Goal: Task Accomplishment & Management: Use online tool/utility

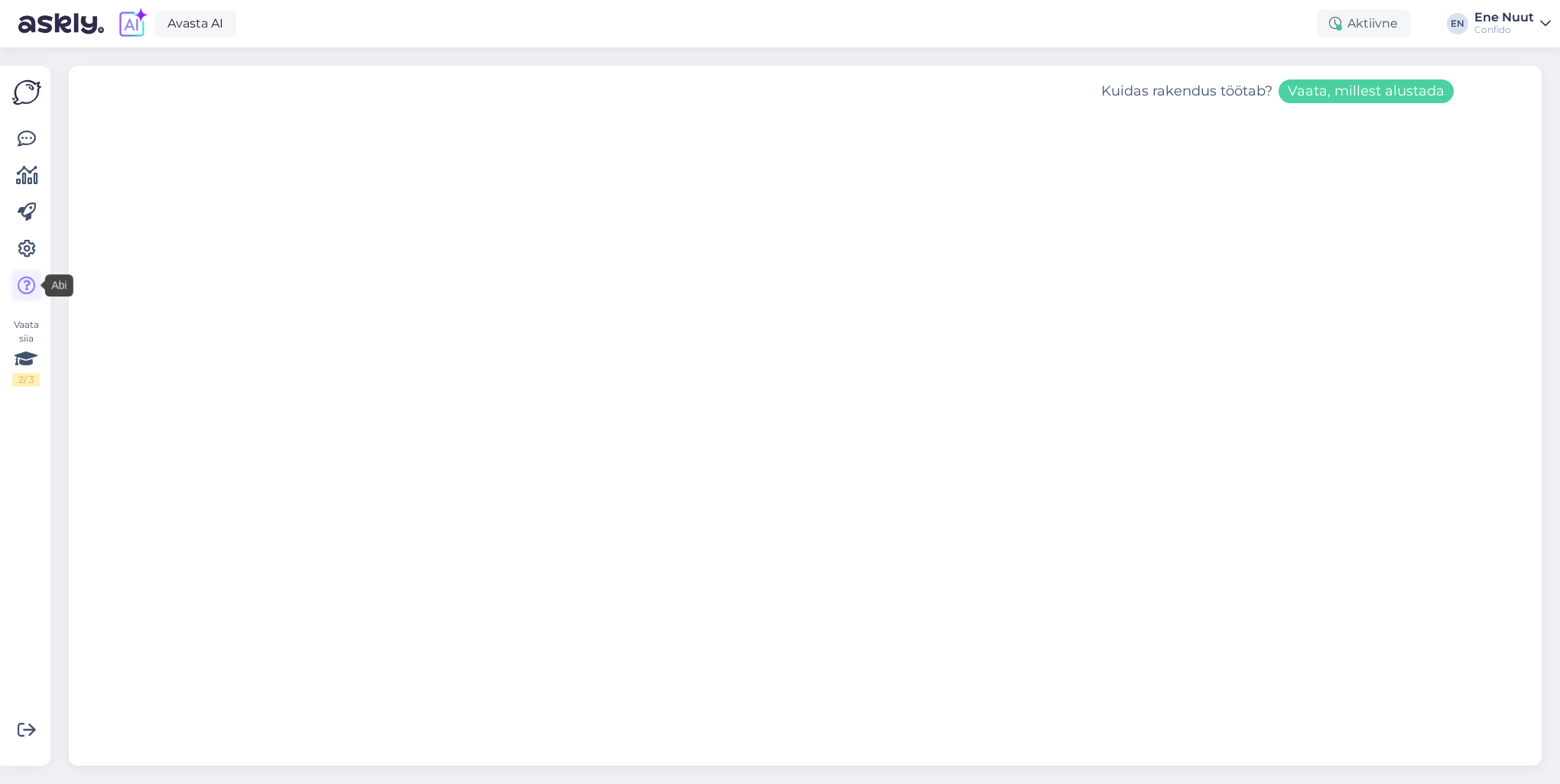
click at [30, 293] on icon at bounding box center [27, 286] width 19 height 19
click at [22, 245] on icon at bounding box center [27, 249] width 19 height 19
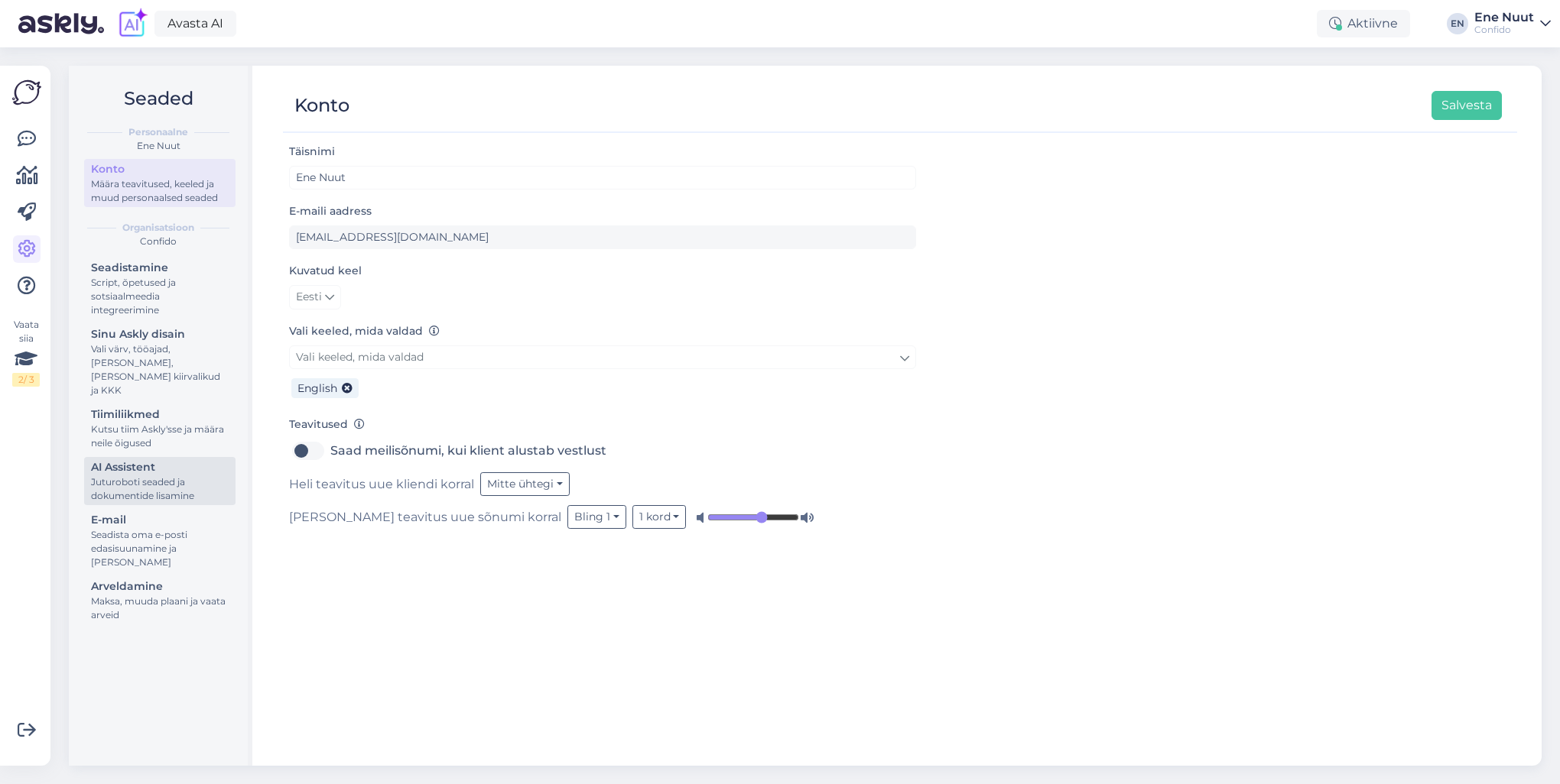
click at [163, 476] on div "Juturoboti seaded ja dokumentide lisamine" at bounding box center [160, 489] width 137 height 27
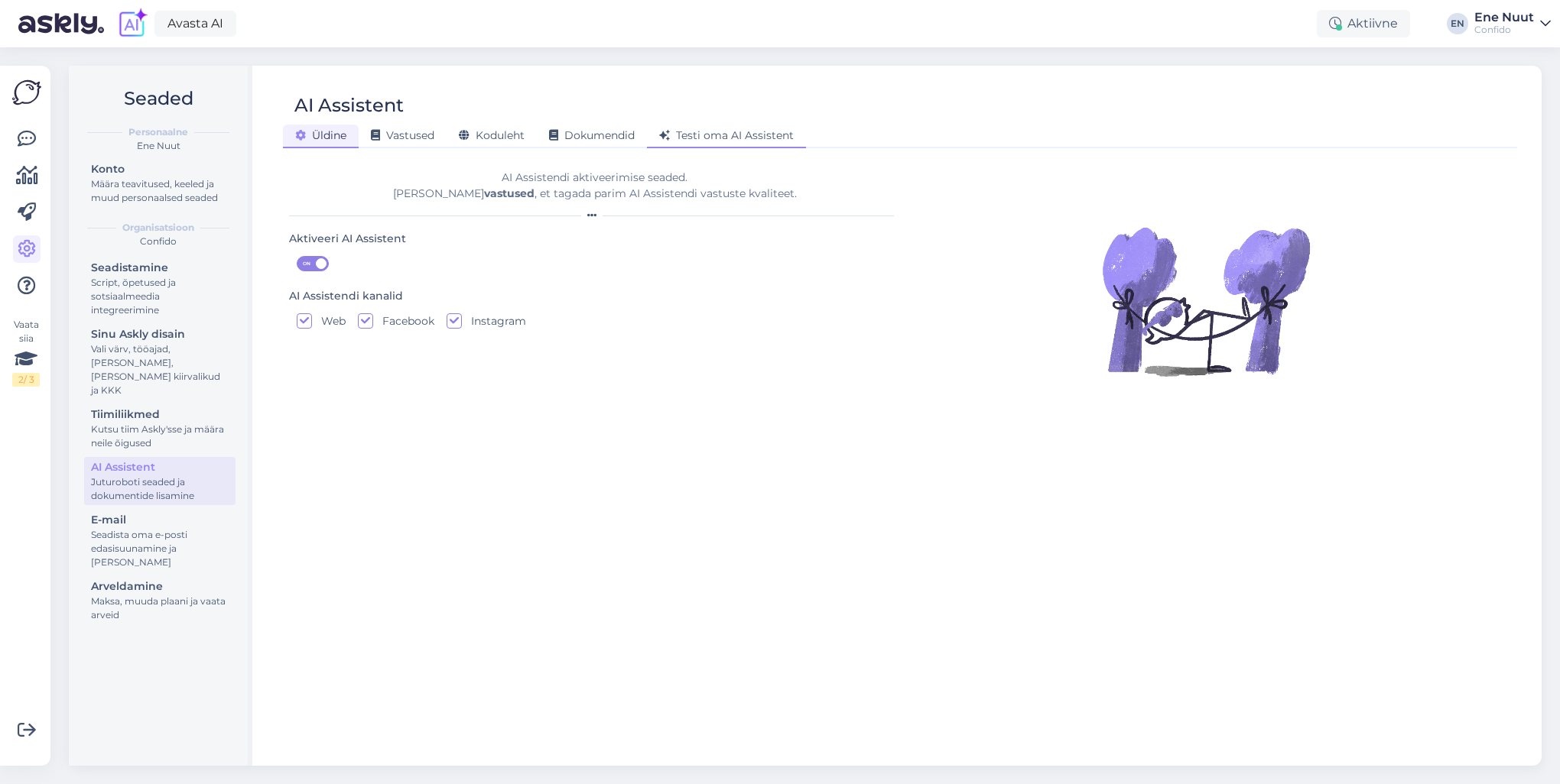
click at [732, 137] on span "Testi oma AI Assistent" at bounding box center [726, 135] width 135 height 14
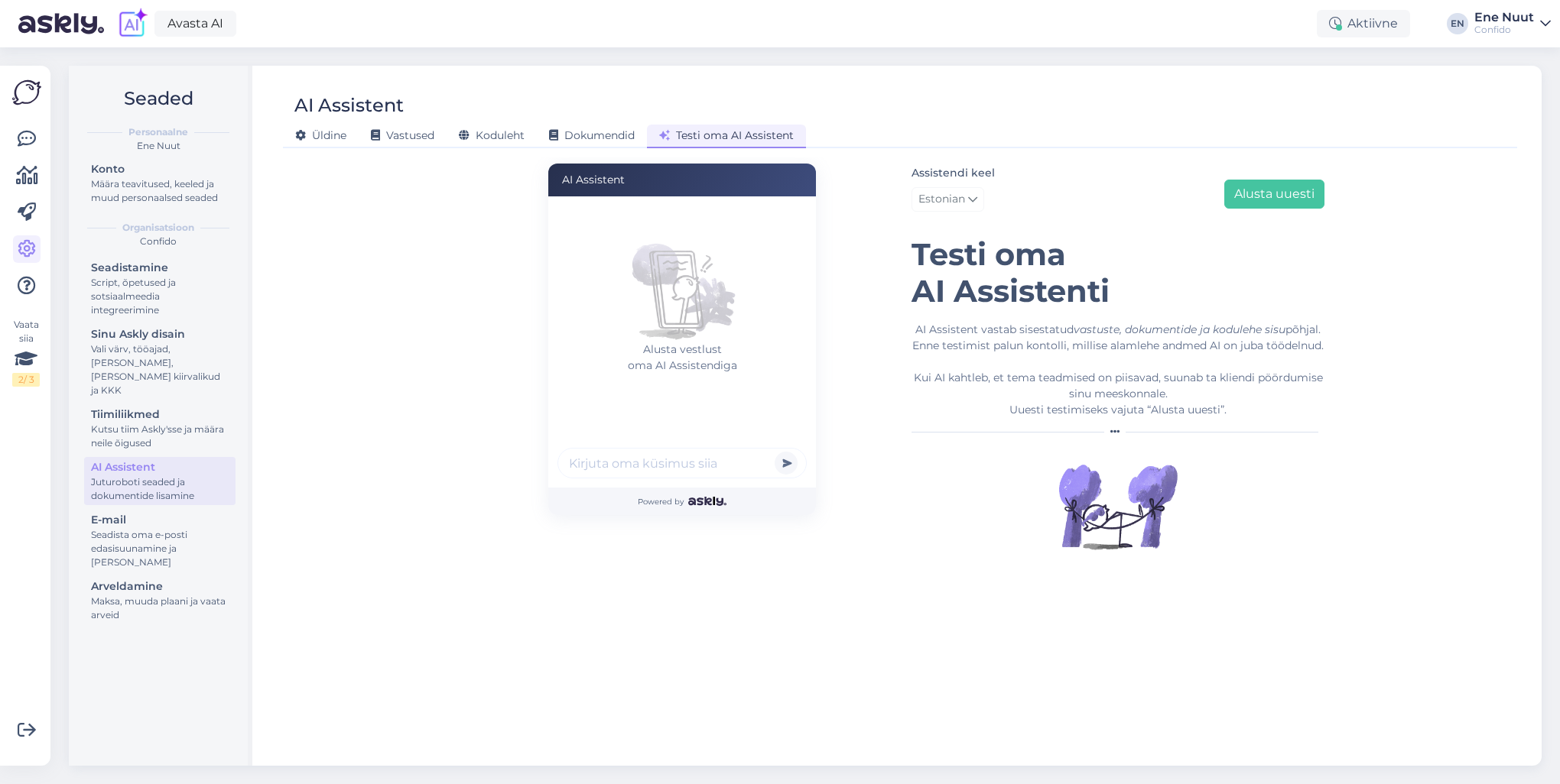
click at [633, 472] on input "text" at bounding box center [682, 463] width 250 height 31
type input "mul kõht valutab"
click at [775, 451] on button "submit" at bounding box center [786, 463] width 23 height 23
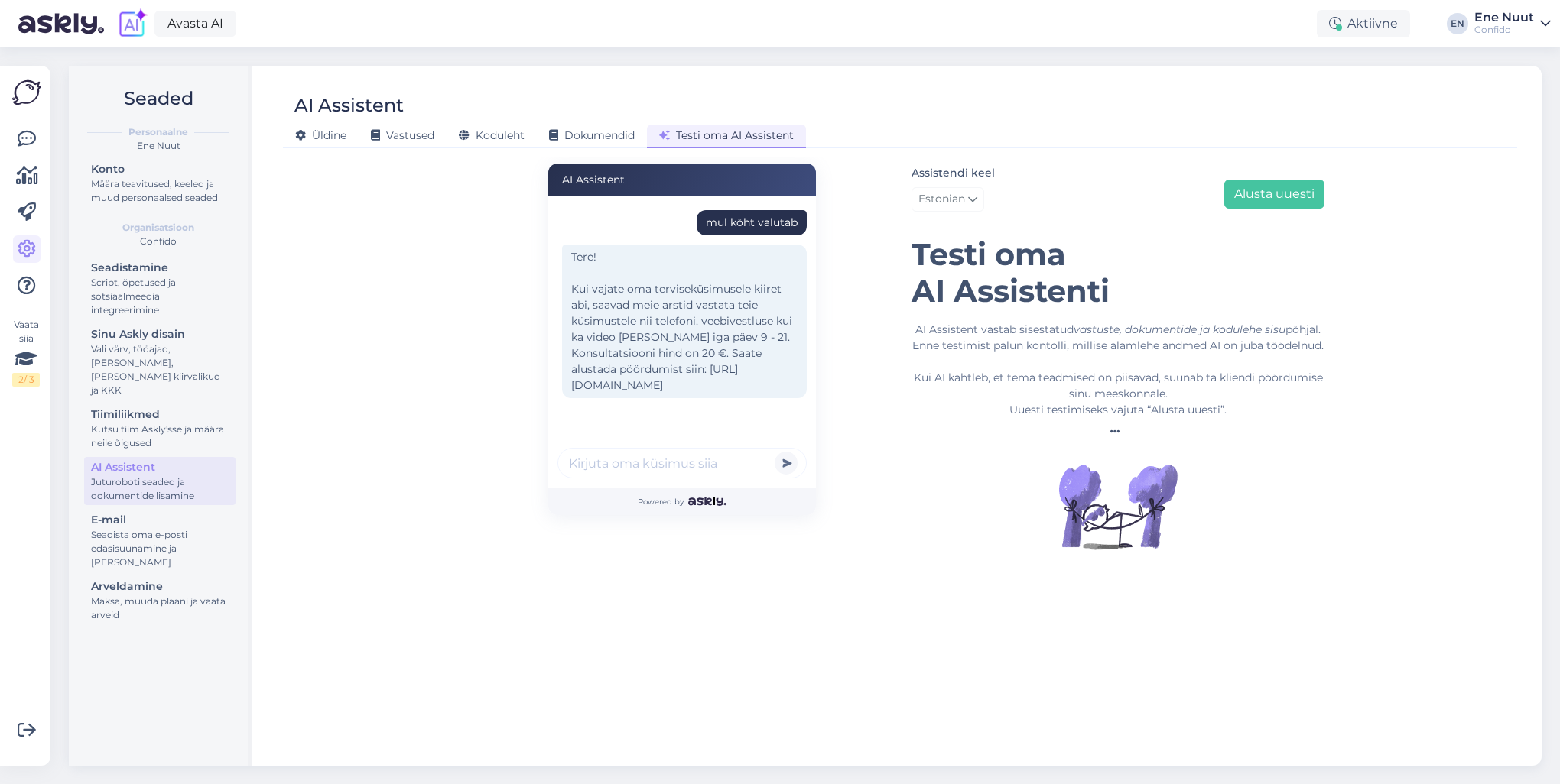
click at [590, 458] on input "text" at bounding box center [682, 463] width 250 height 31
type input "mis arsti ma pean valima kui mul kõht valutab"
click at [775, 451] on button "submit" at bounding box center [786, 463] width 23 height 23
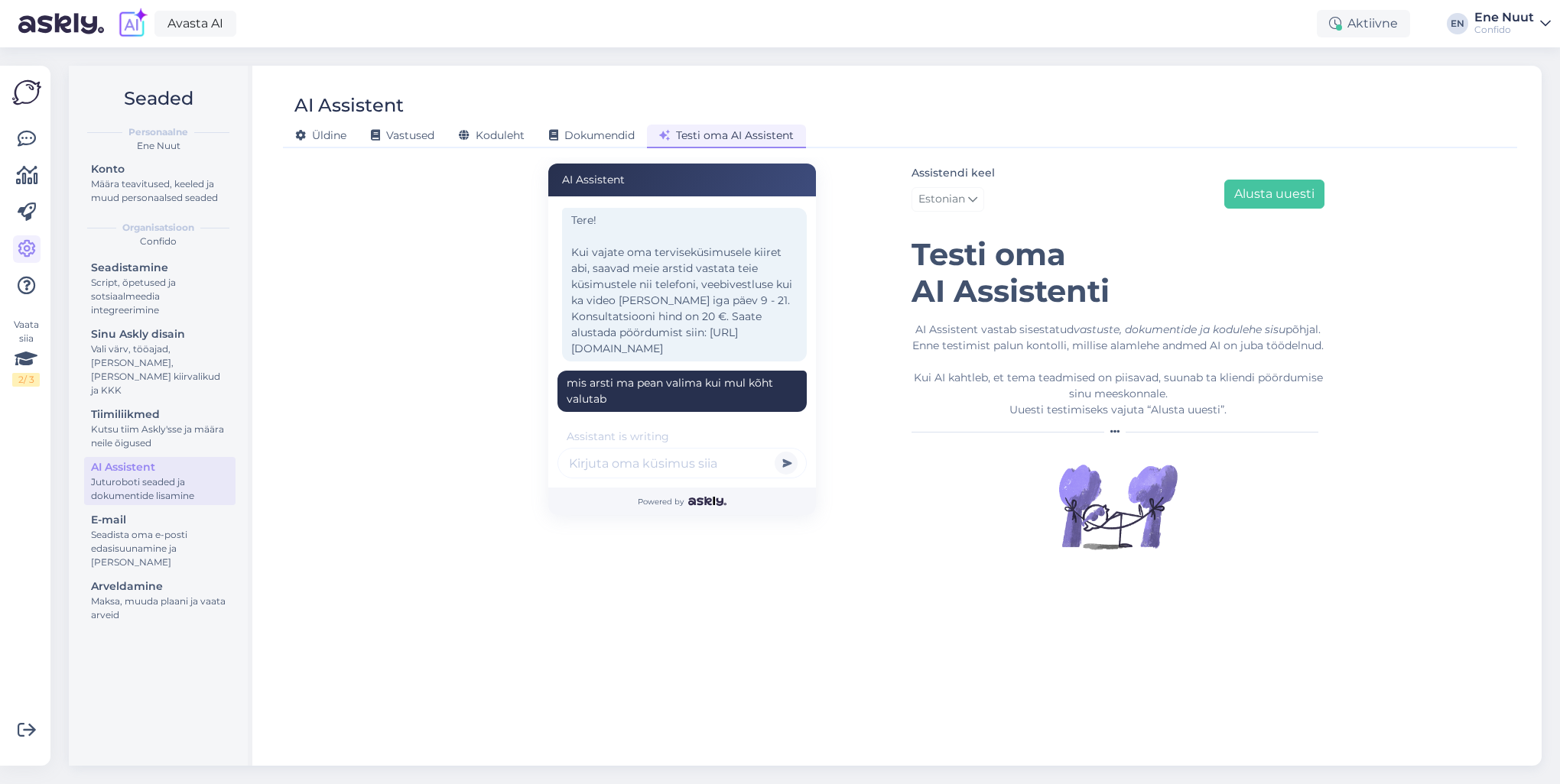
scroll to position [243, 0]
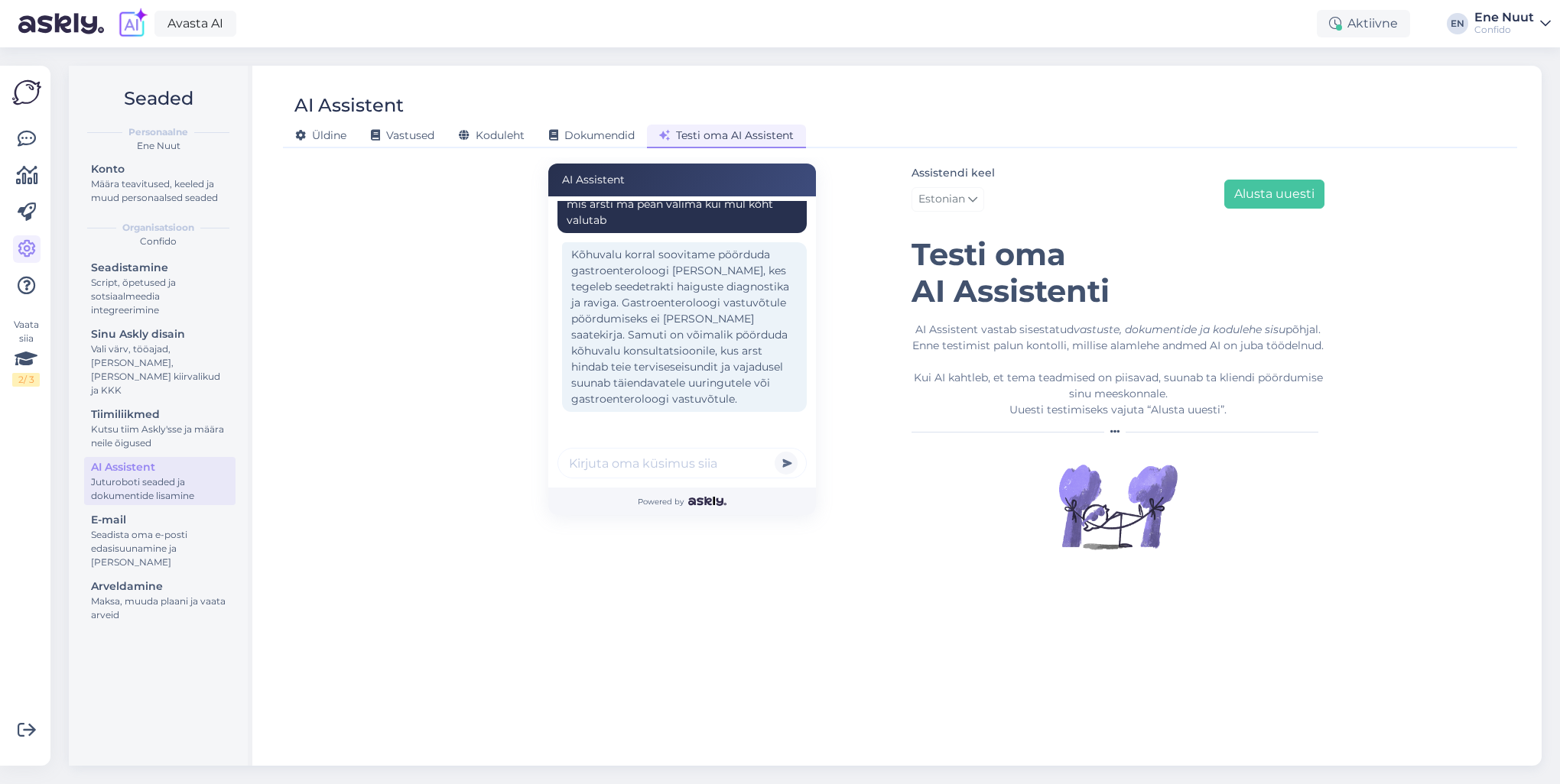
click at [639, 460] on input "text" at bounding box center [682, 463] width 250 height 31
type input "Askly ei tohi anda arstisoovistust!"
click at [775, 451] on button "submit" at bounding box center [786, 463] width 23 height 23
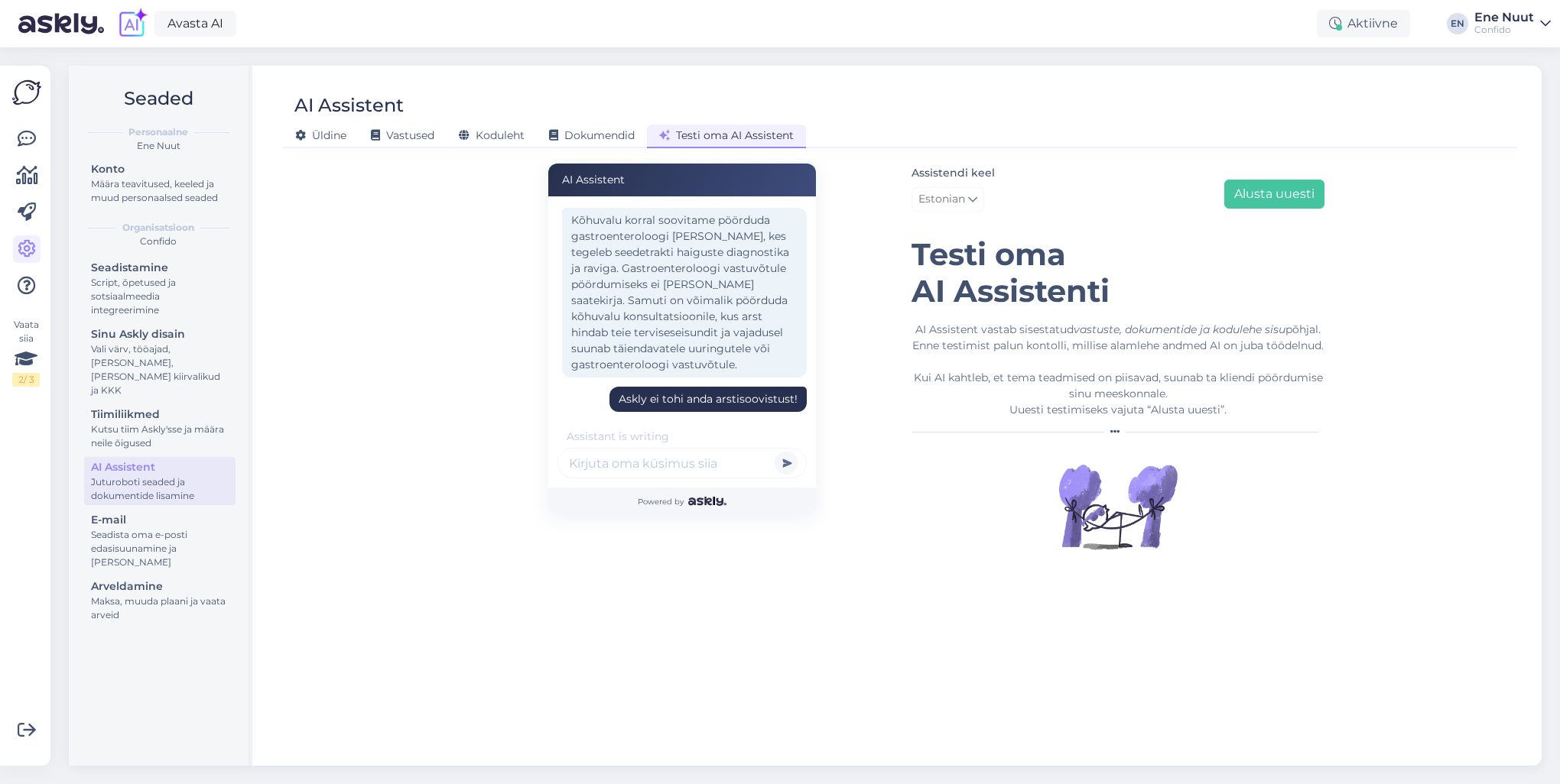
scroll to position [374, 0]
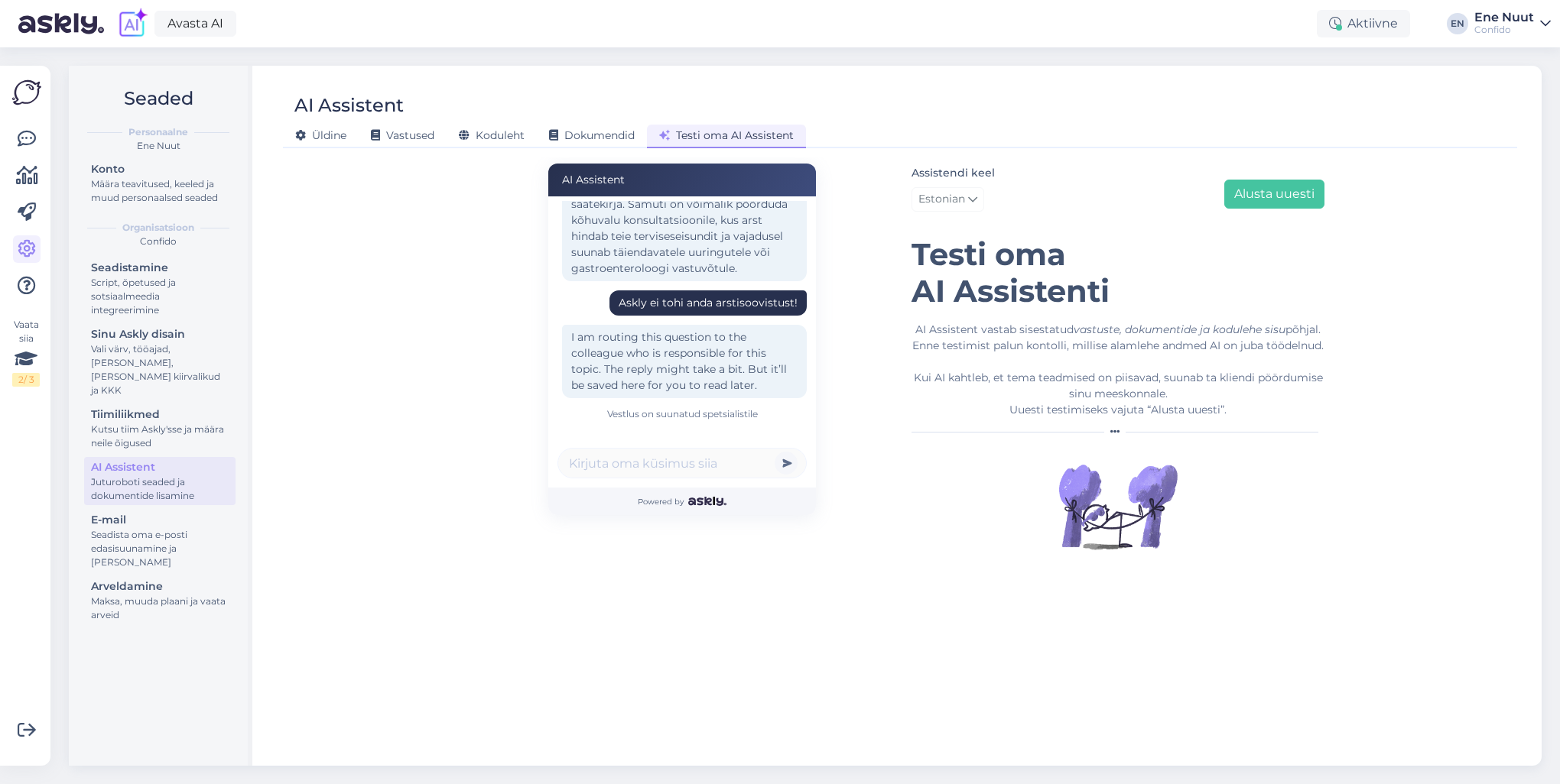
click at [443, 234] on div "AI Assistent mul kõht valutab Tere! Kui vajate oma terviseküsimusele kiiret abi…" at bounding box center [900, 455] width 1222 height 594
click at [153, 459] on div "AI Assistent" at bounding box center [160, 467] width 137 height 16
click at [124, 541] on div "Seadista oma e-posti edasisuunamine ja [PERSON_NAME]" at bounding box center [160, 548] width 137 height 41
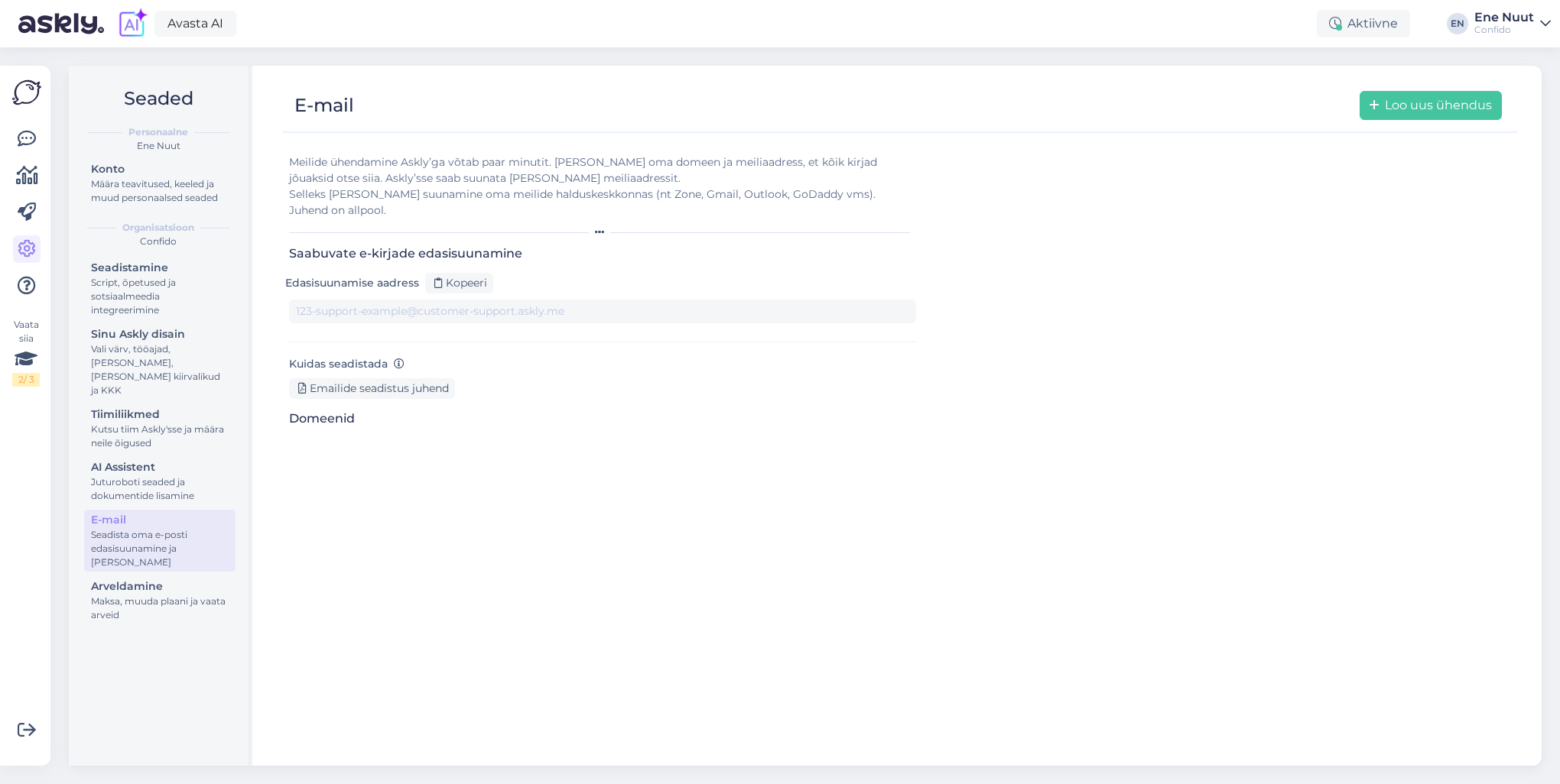
type input "[DOMAIN_NAME][EMAIL_ADDRESS][DOMAIN_NAME]"
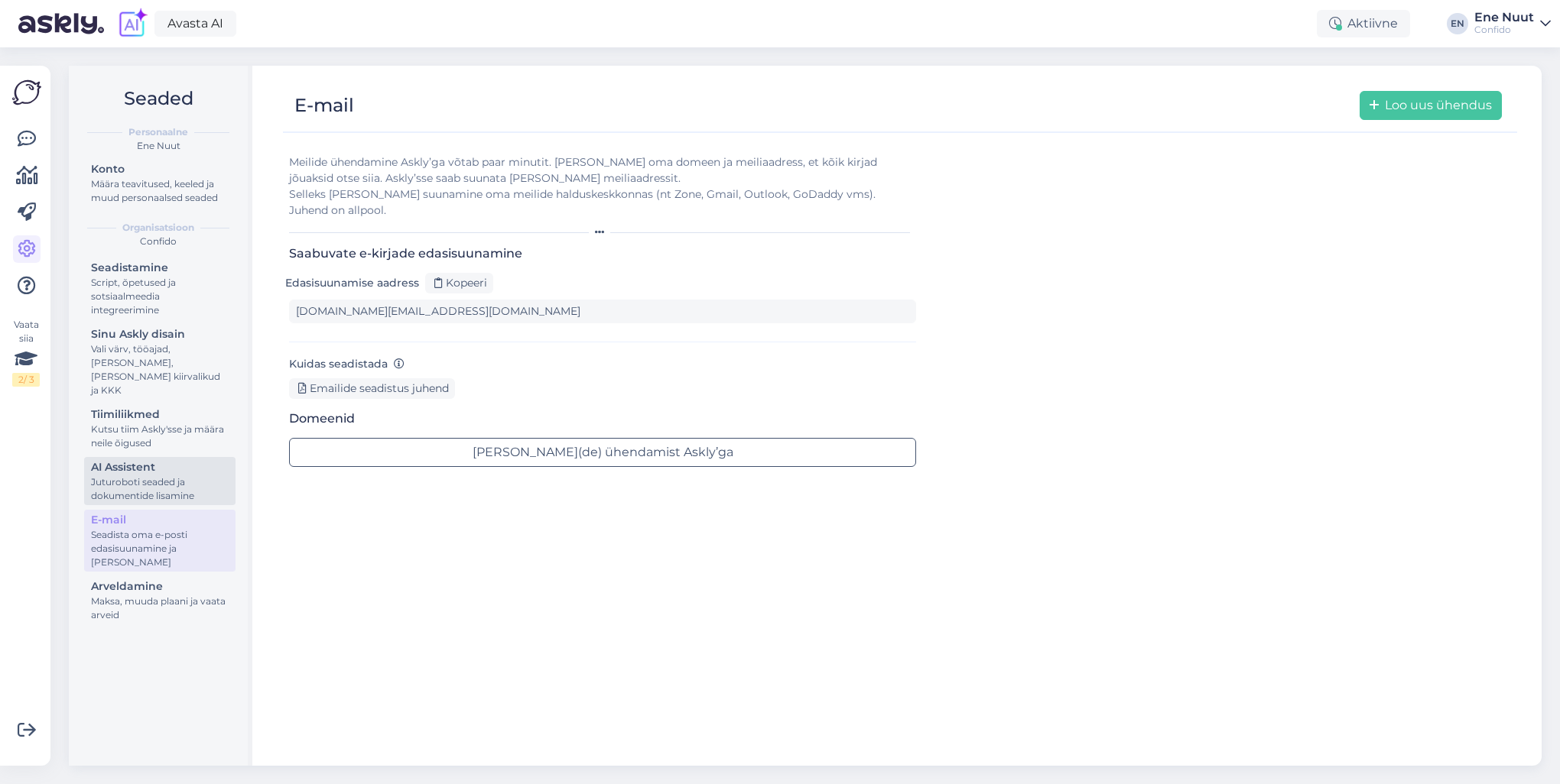
click at [138, 476] on div "Juturoboti seaded ja dokumentide lisamine" at bounding box center [160, 489] width 137 height 27
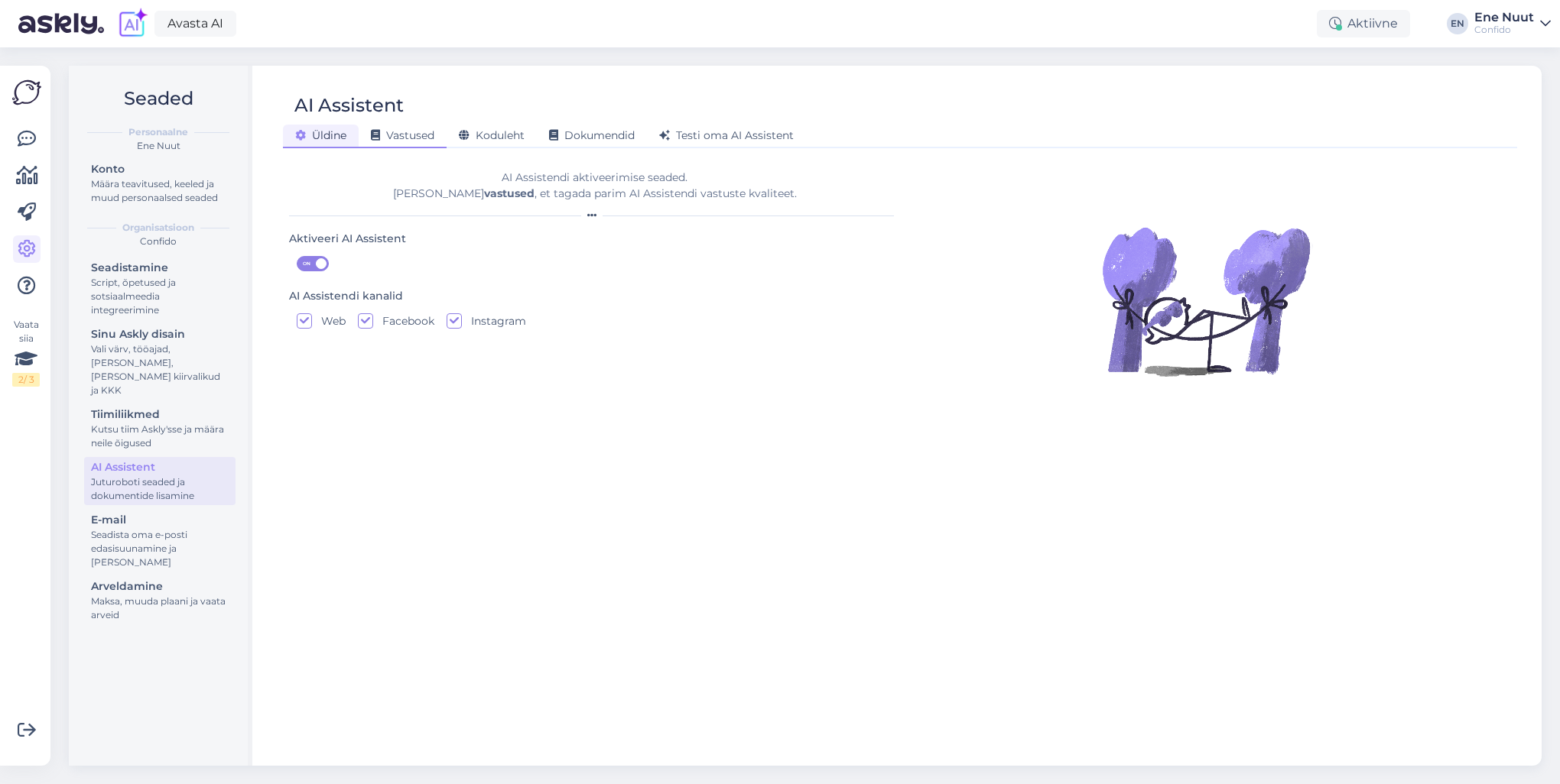
click at [394, 132] on span "Vastused" at bounding box center [402, 135] width 64 height 14
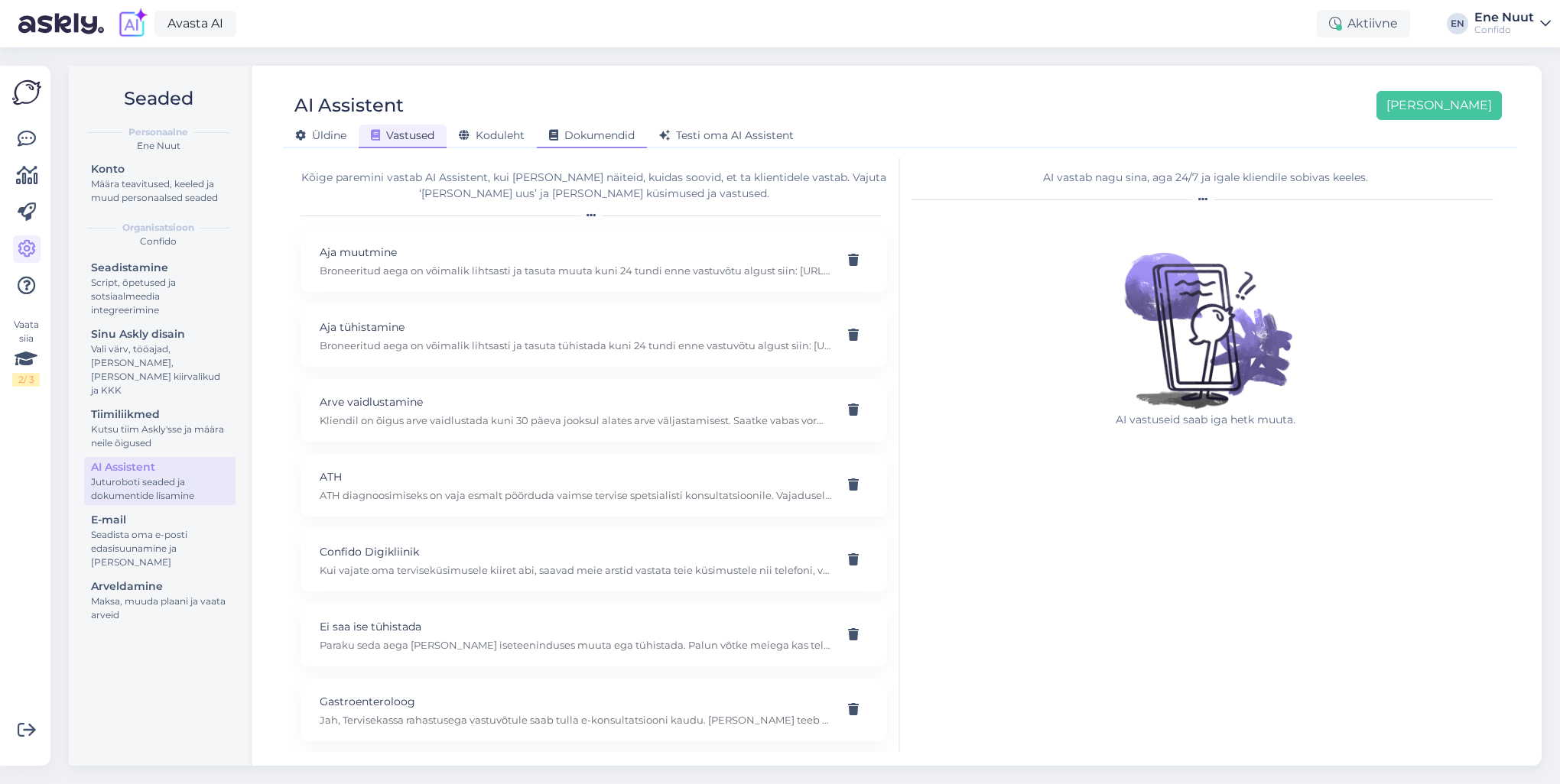
click at [596, 132] on span "Dokumendid" at bounding box center [592, 135] width 86 height 14
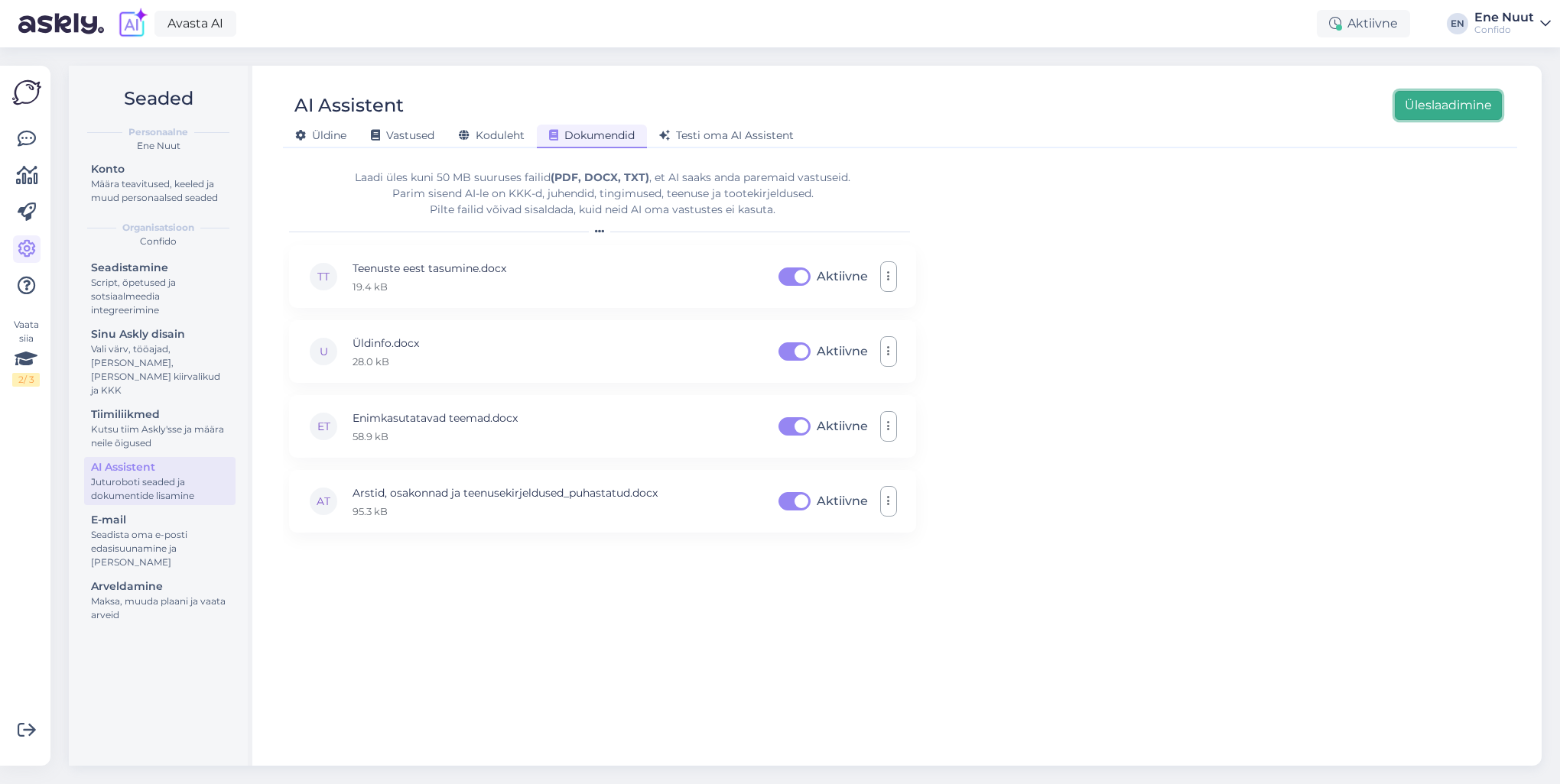
click at [1414, 110] on button "Üleslaadimine" at bounding box center [1449, 106] width 107 height 29
click at [688, 132] on span "Testi oma AI Assistent" at bounding box center [726, 135] width 135 height 14
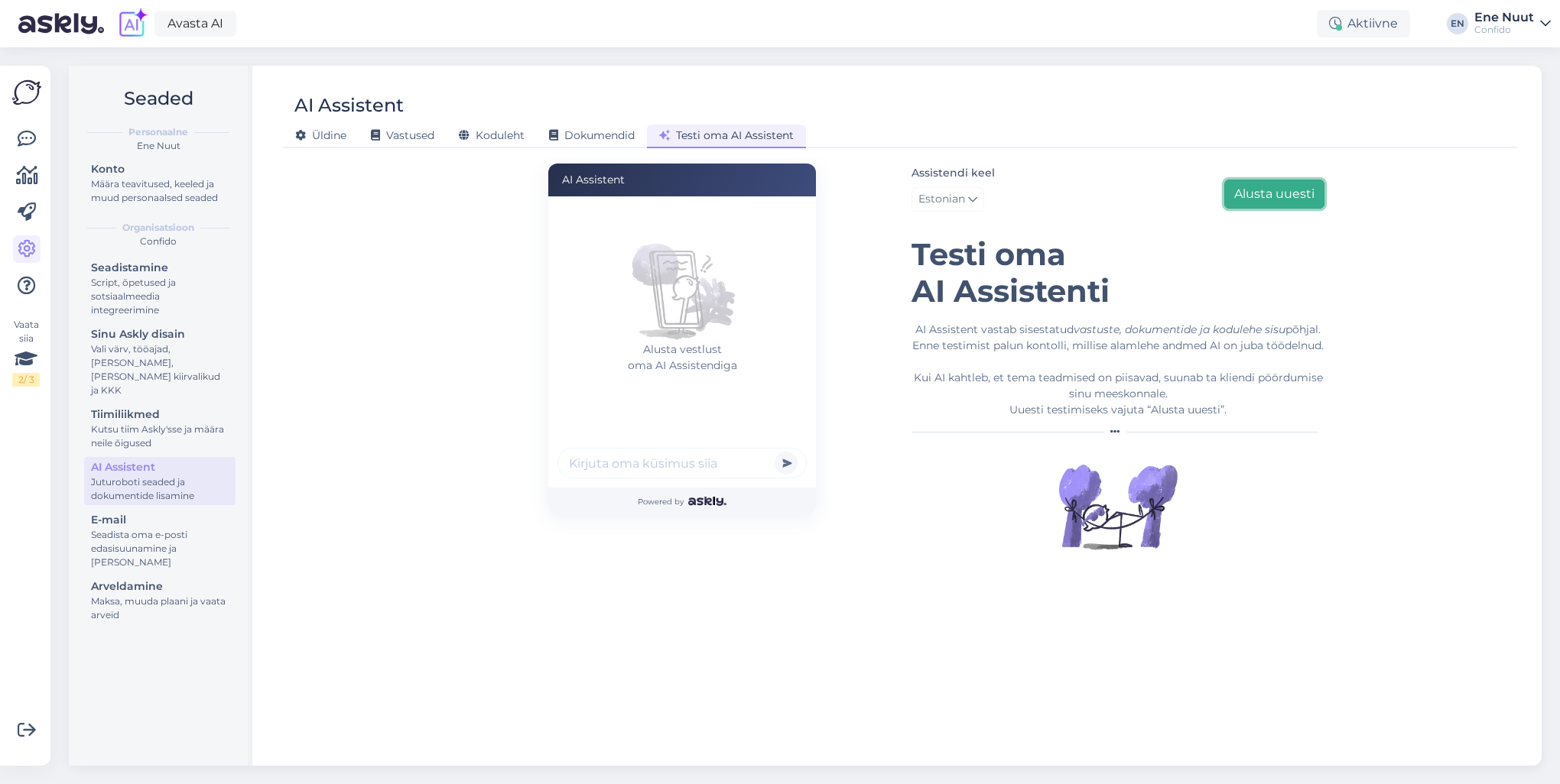
click at [1267, 184] on button "Alusta uuesti" at bounding box center [1275, 194] width 100 height 29
click at [652, 460] on input "text" at bounding box center [682, 463] width 250 height 31
type input "mul kõht valutab"
click at [775, 451] on button "submit" at bounding box center [786, 463] width 23 height 23
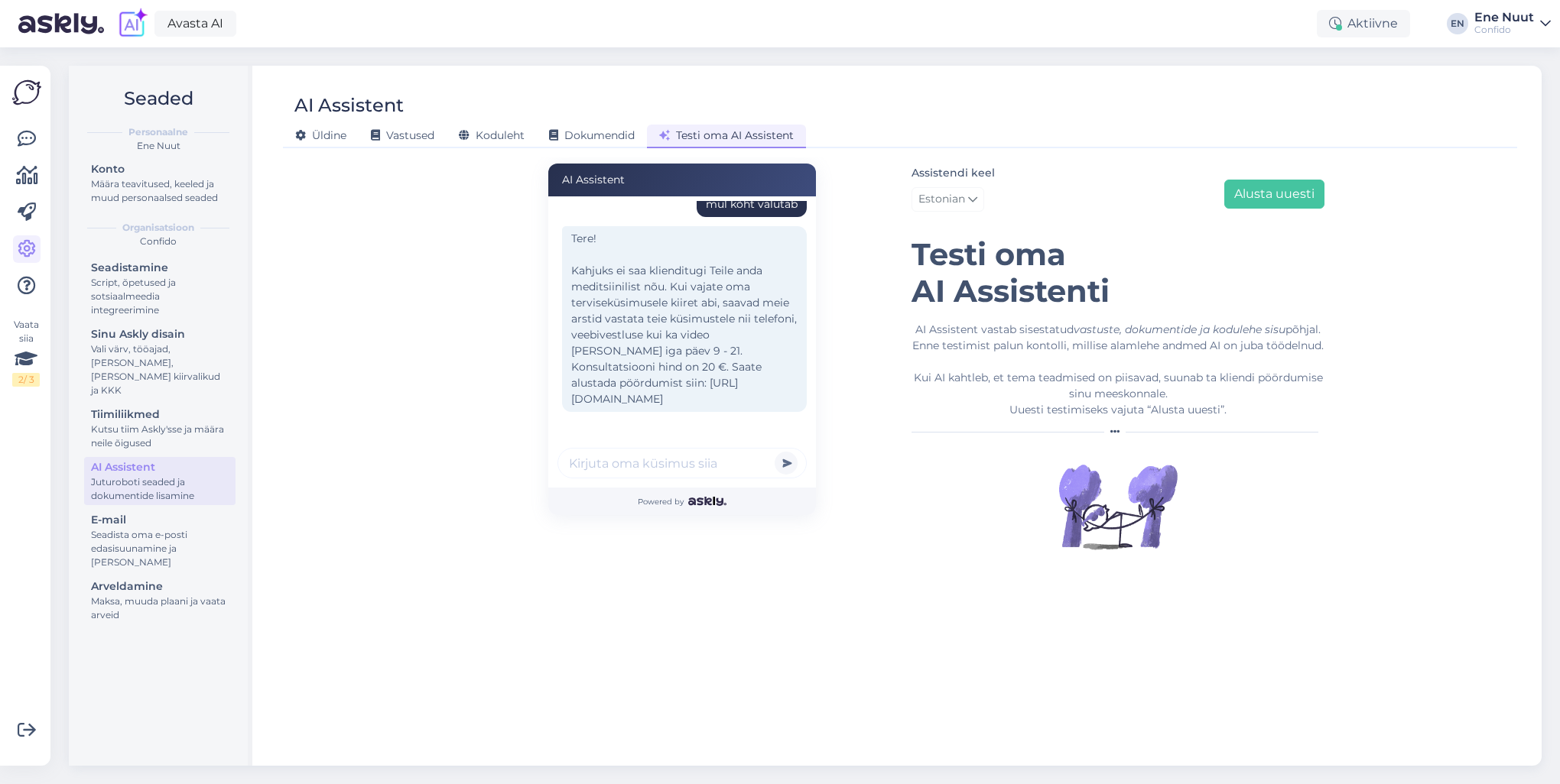
scroll to position [30, 0]
click at [663, 449] on input "text" at bounding box center [682, 463] width 250 height 31
click at [664, 466] on input "text" at bounding box center [682, 463] width 250 height 31
type input "[PERSON_NAME] juurde ma peaksin aja panema kui mul kõht valutab"
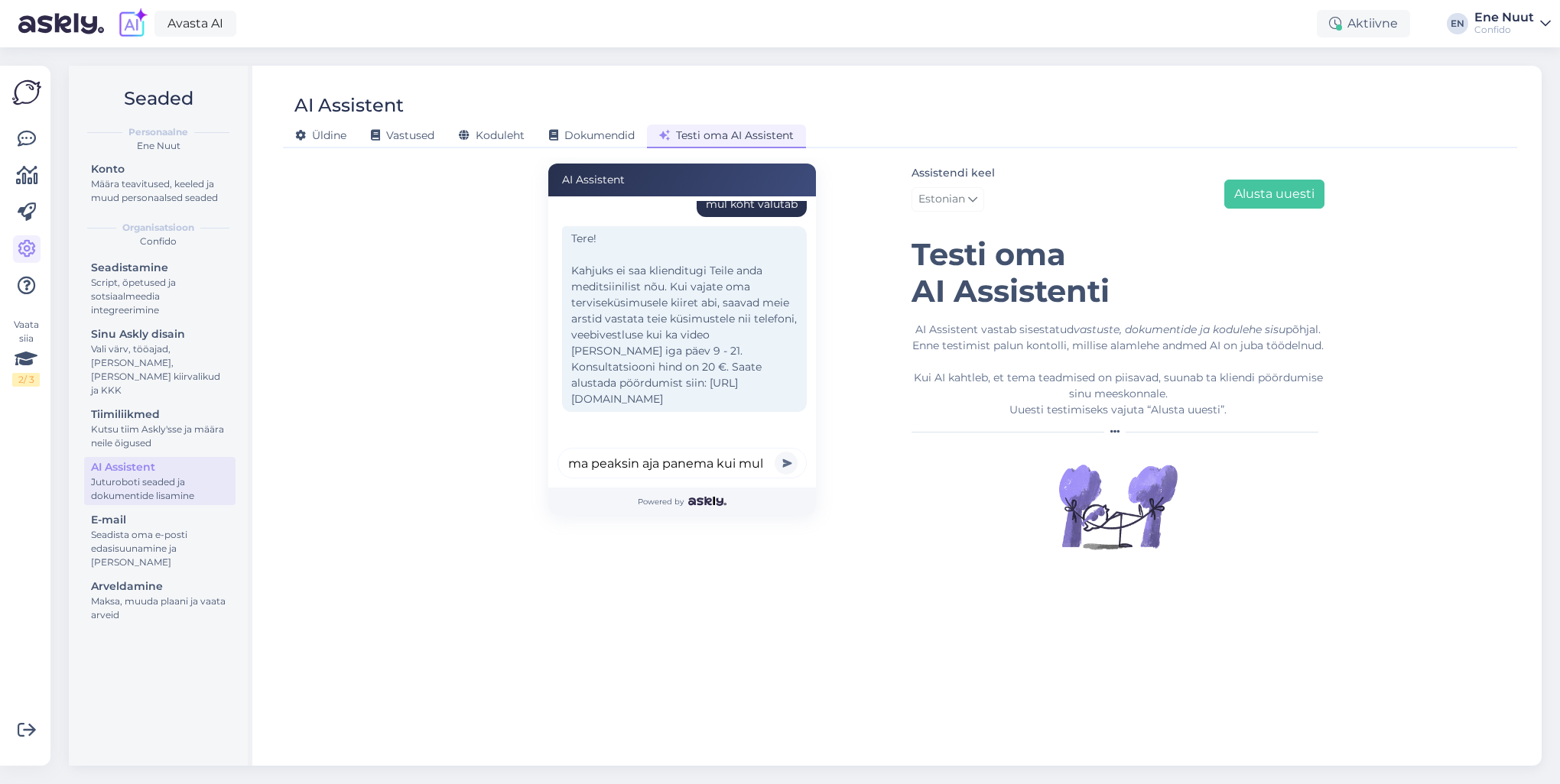
click at [775, 451] on button "submit" at bounding box center [786, 463] width 23 height 23
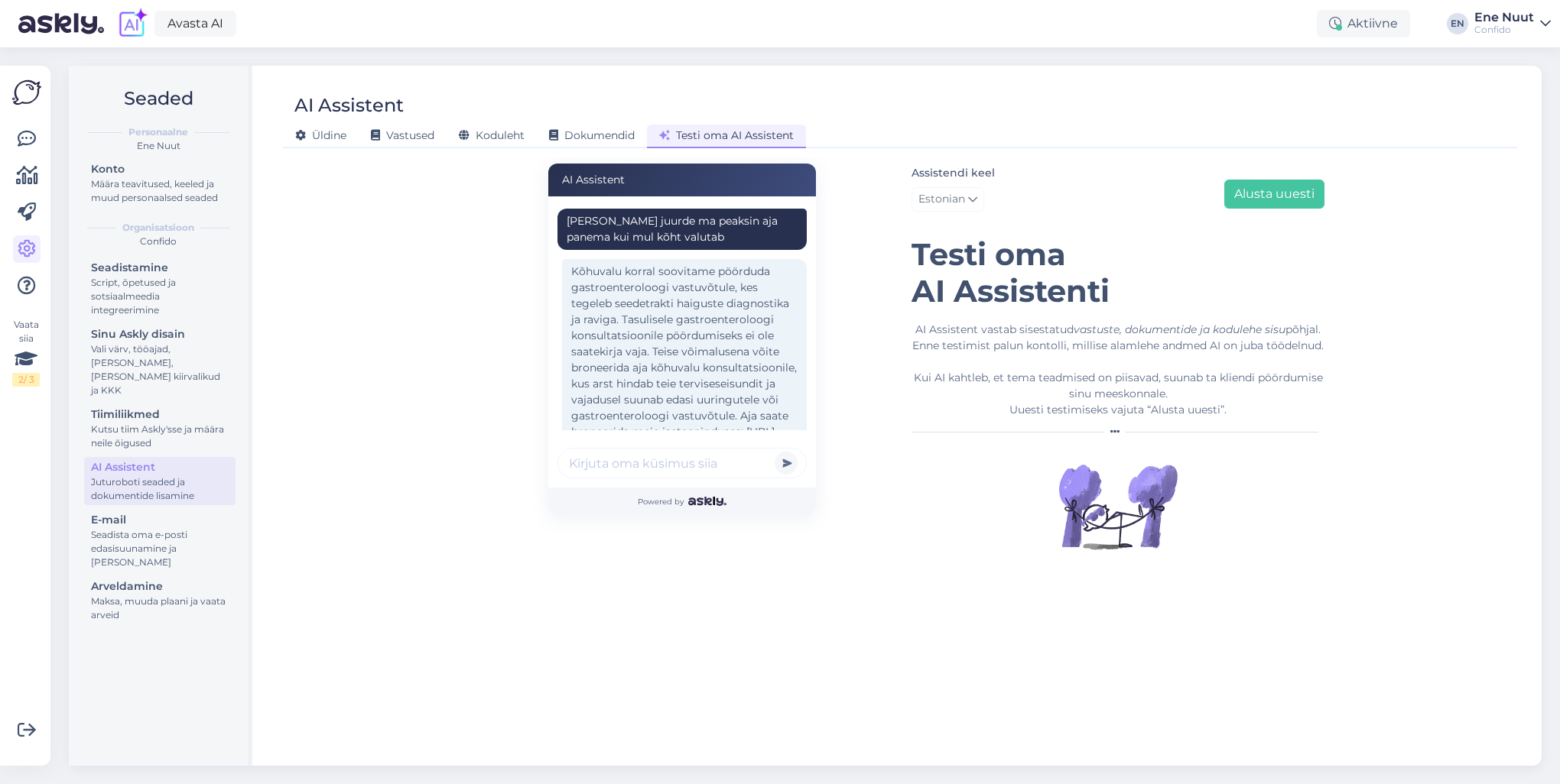
scroll to position [308, 0]
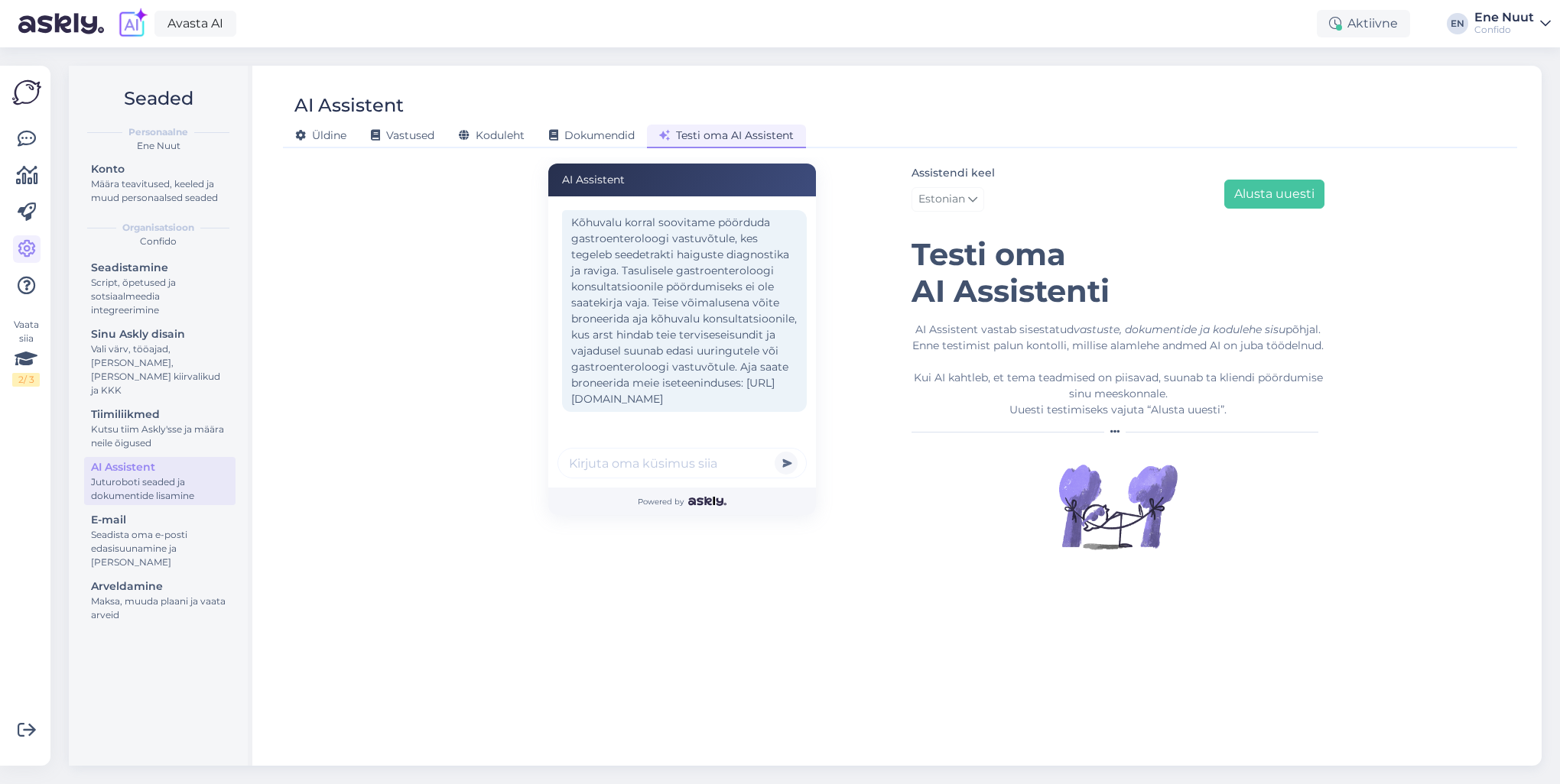
click at [637, 466] on input "text" at bounding box center [682, 463] width 250 height 31
type input "siit ei tohi ühtki soovitust konkreetsele arstile panna"
click at [775, 451] on button "submit" at bounding box center [786, 463] width 23 height 23
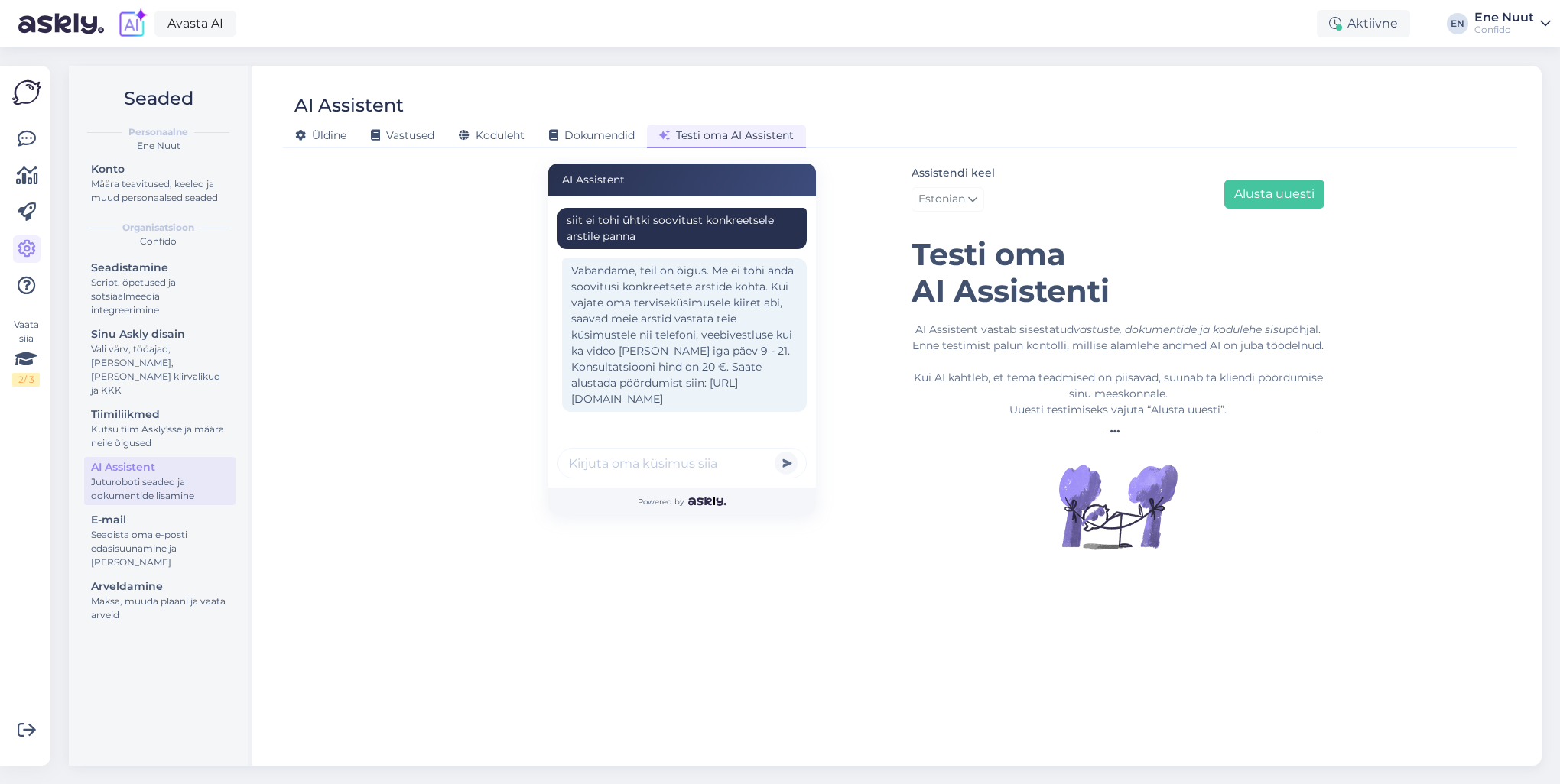
scroll to position [518, 0]
click at [661, 431] on div "mul kõht valutab Tere! Kahjuks ei saa klienditugi Teile anda meditsiinilist nõu…" at bounding box center [682, 342] width 267 height 291
click at [650, 464] on input "text" at bounding box center [682, 463] width 250 height 31
type input "mul põlv valutab, [PERSON_NAME] juurde [PERSON_NAME] panema?"
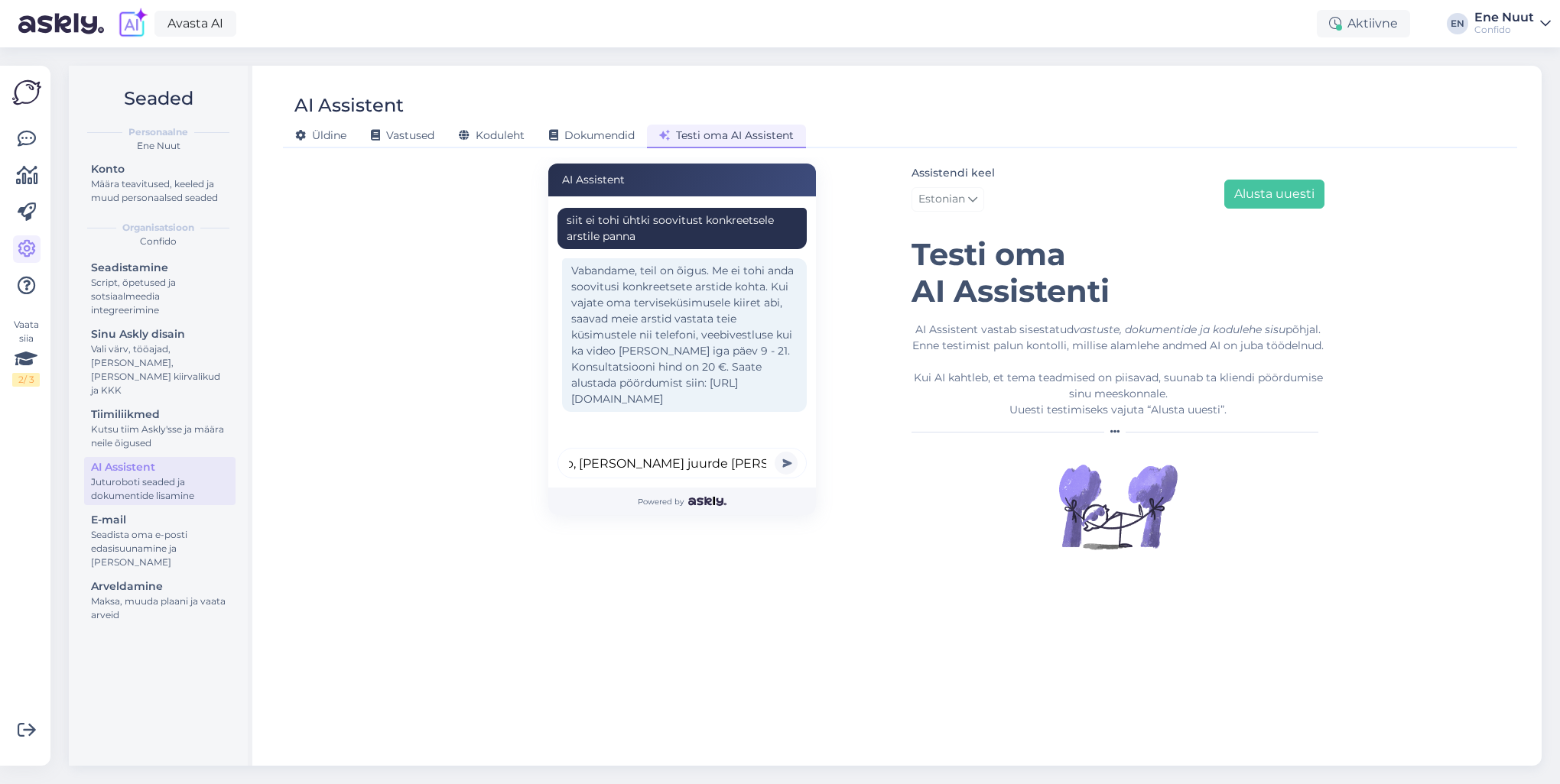
click at [775, 451] on button "submit" at bounding box center [786, 463] width 23 height 23
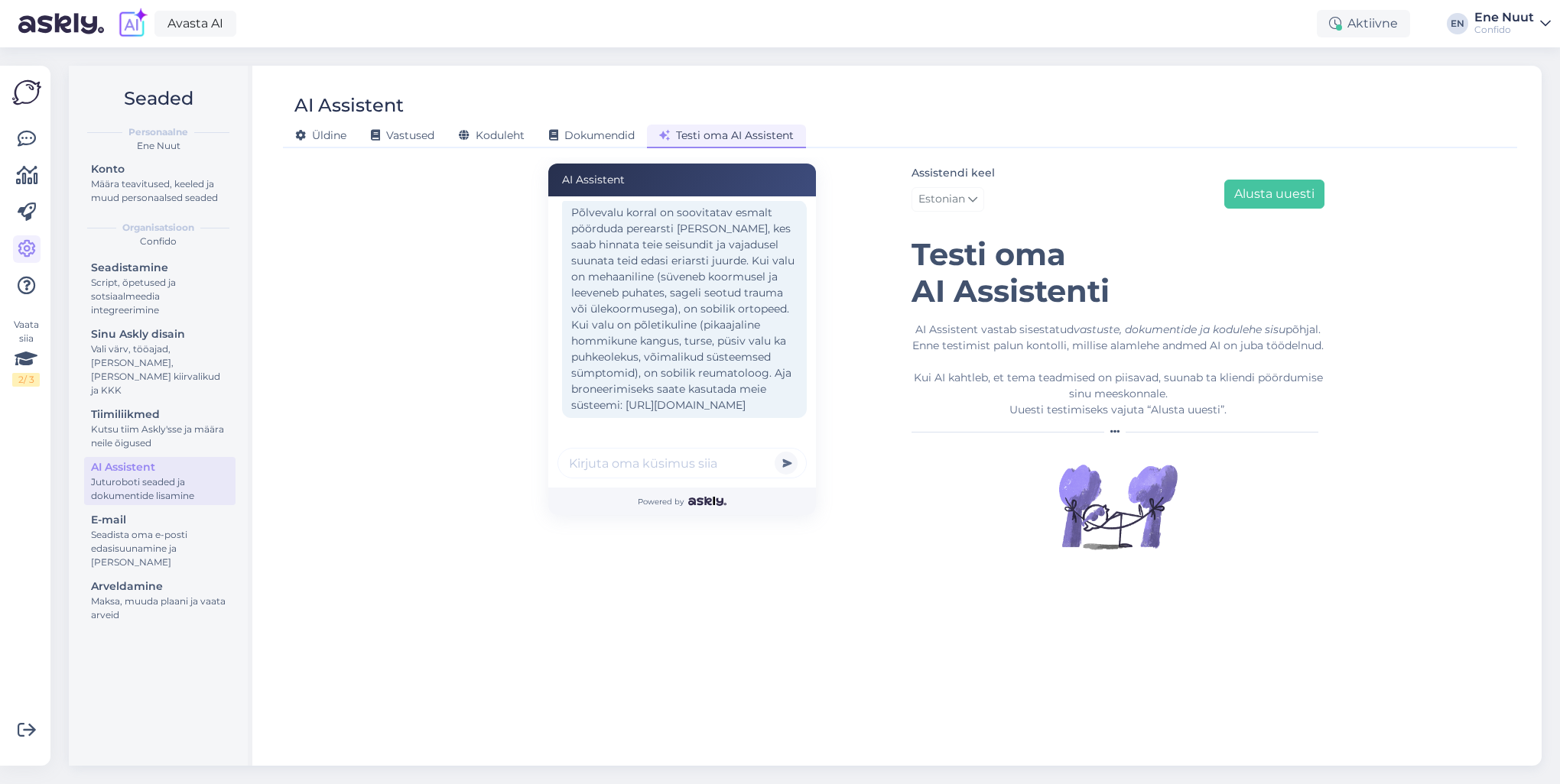
scroll to position [743, 0]
click at [603, 465] on input "text" at bounding box center [682, 463] width 250 height 31
type input "sa ei tohi ju nõu anda, millise arsti juurde"
click at [775, 451] on button "submit" at bounding box center [786, 463] width 23 height 23
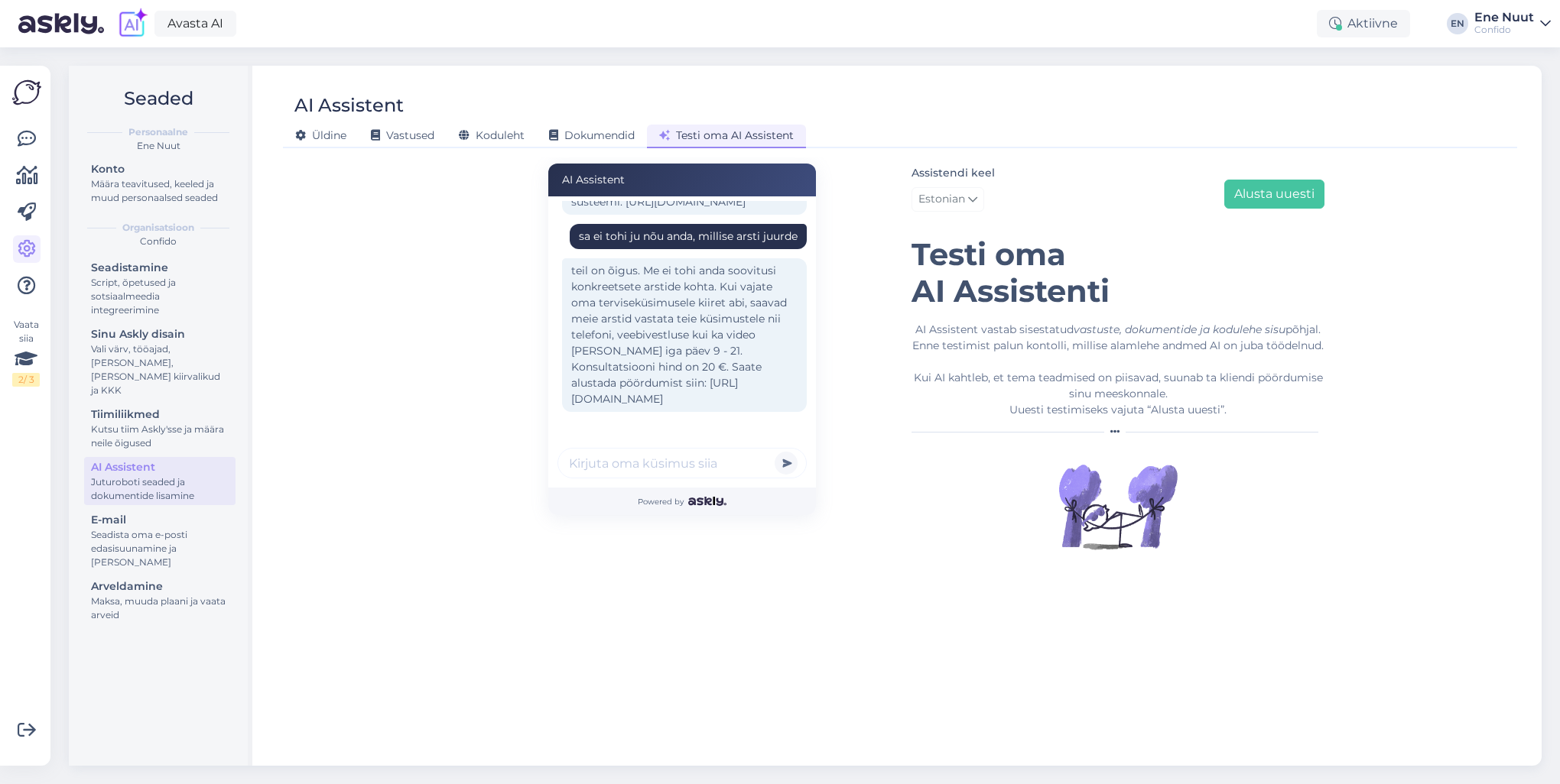
scroll to position [1059, 0]
click at [618, 475] on input "text" at bounding box center [682, 463] width 250 height 31
type input "[PERSON_NAME] niimoodi eksid?"
click at [775, 451] on button "submit" at bounding box center [786, 463] width 23 height 23
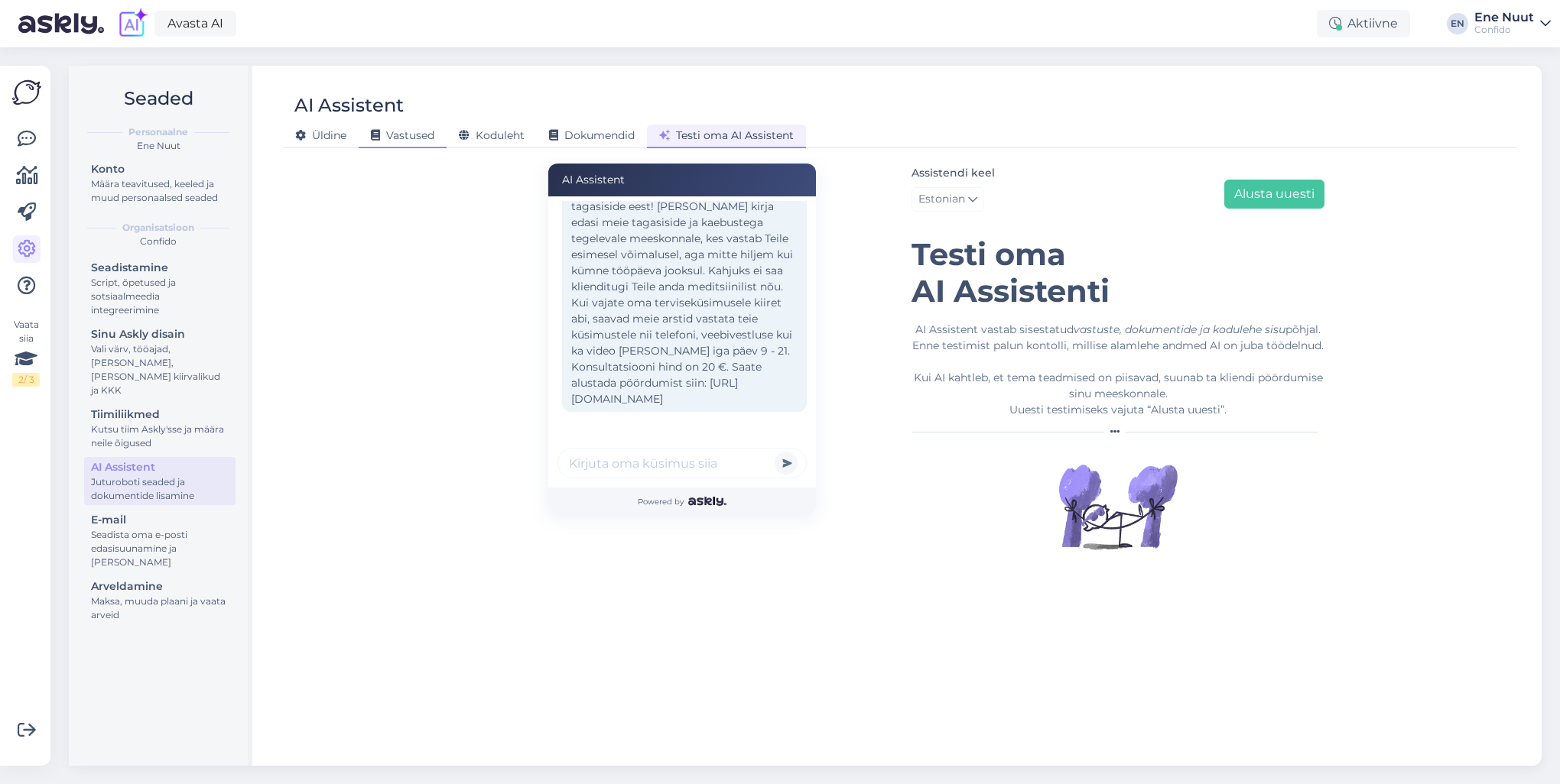
click at [406, 134] on span "Vastused" at bounding box center [402, 135] width 64 height 14
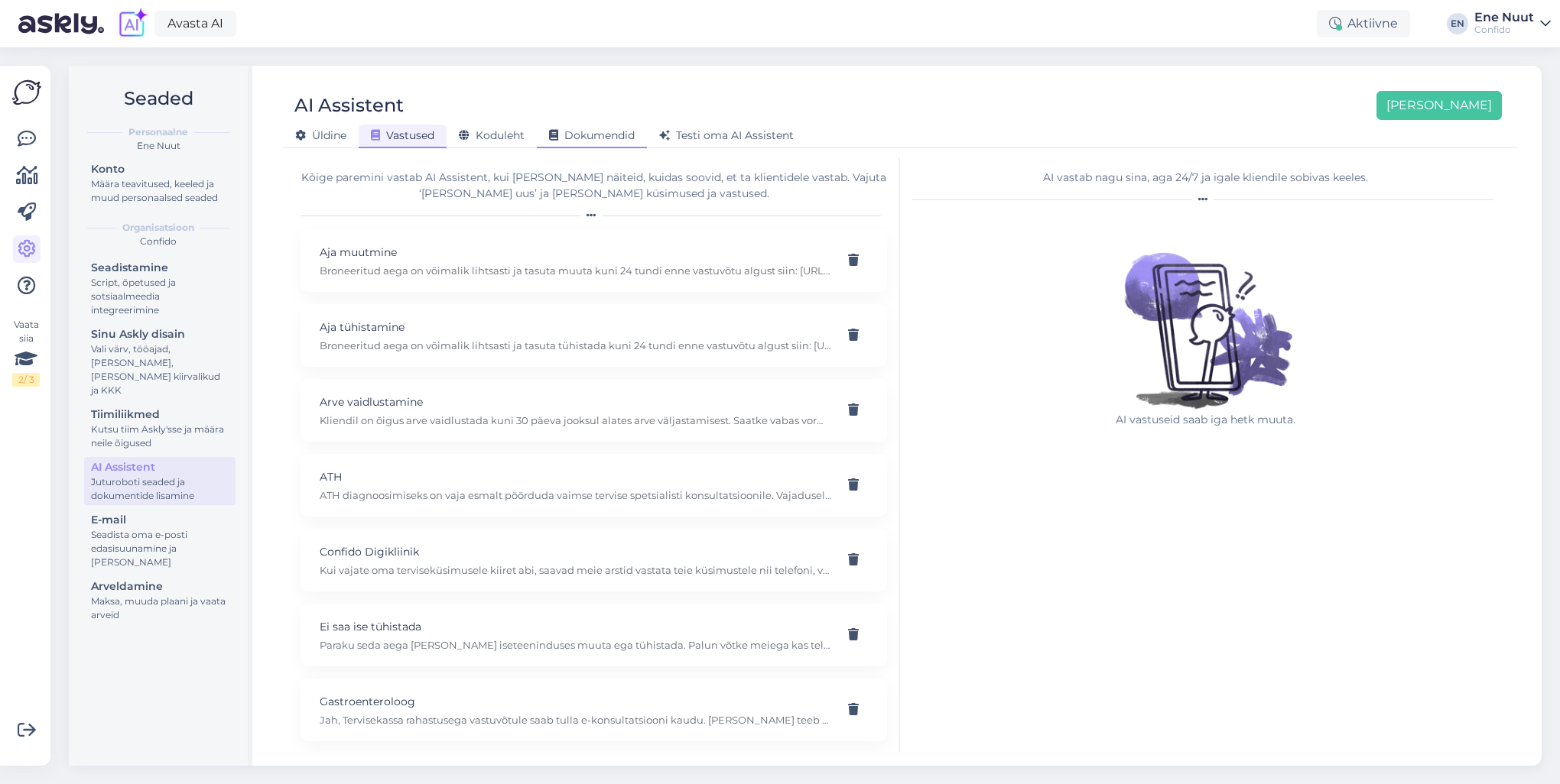
click at [608, 132] on span "Dokumendid" at bounding box center [592, 135] width 86 height 14
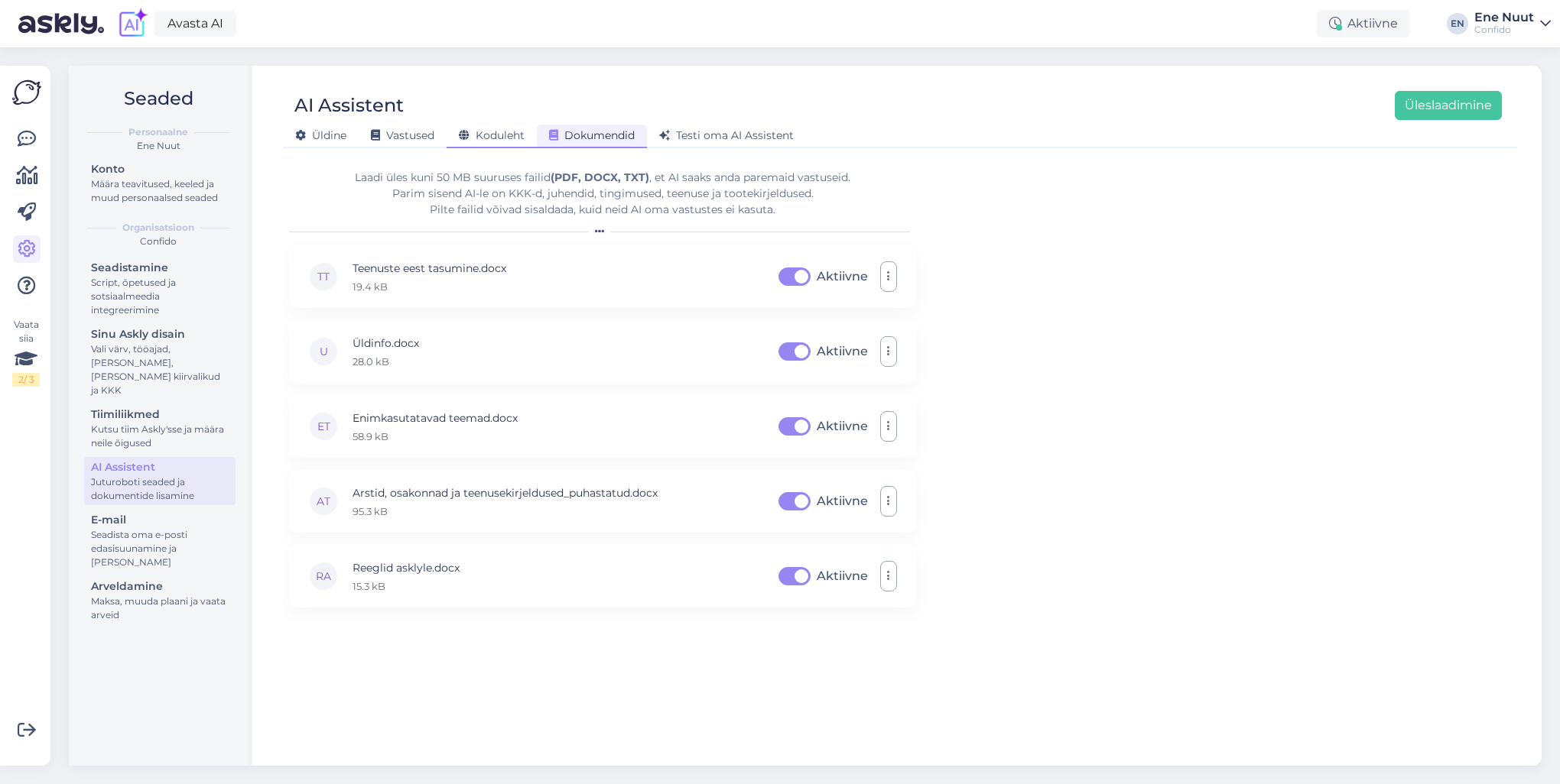
click at [486, 133] on span "Koduleht" at bounding box center [491, 135] width 65 height 14
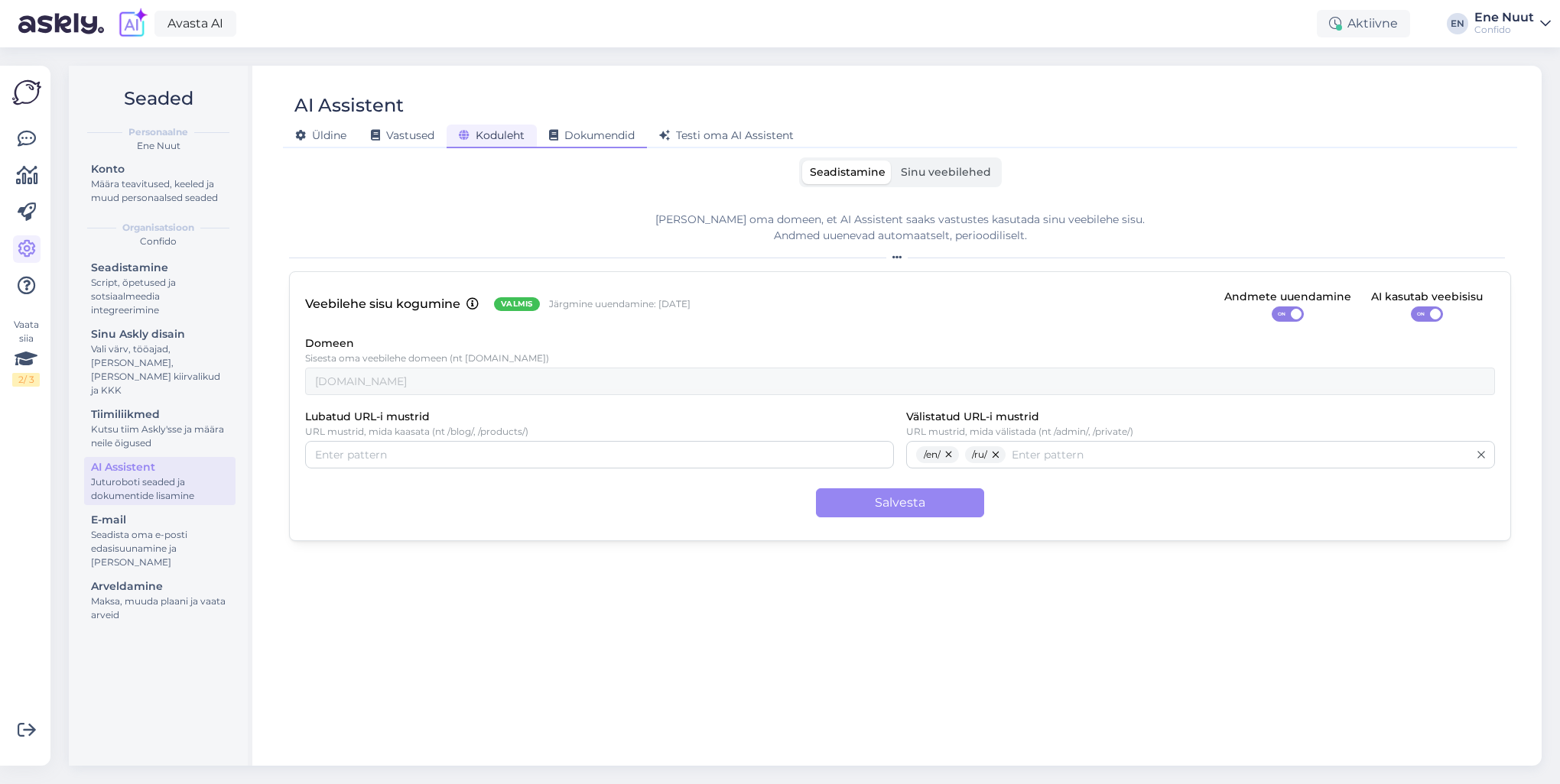
click at [618, 134] on span "Dokumendid" at bounding box center [592, 135] width 86 height 14
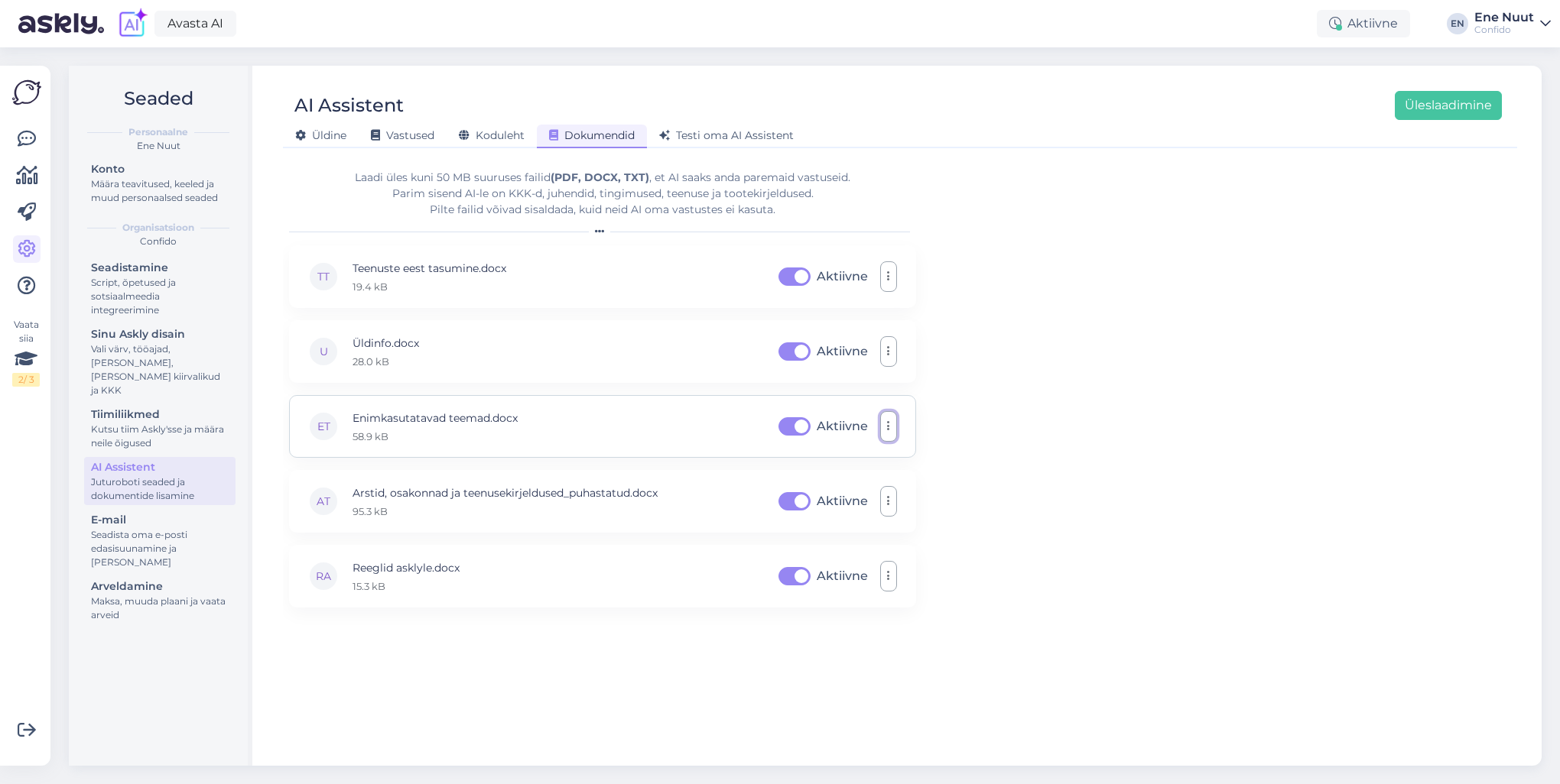
click at [894, 424] on button "button" at bounding box center [889, 426] width 17 height 31
click at [455, 418] on p "Enimkasutatavad teemad.docx" at bounding box center [435, 417] width 165 height 17
click at [889, 430] on icon "button" at bounding box center [889, 426] width 3 height 12
click at [400, 706] on form "Laadi [PERSON_NAME] 50 MB suuruses failid (PDF, DOCX, TXT) , et AI saaks anda p…" at bounding box center [603, 455] width 627 height 594
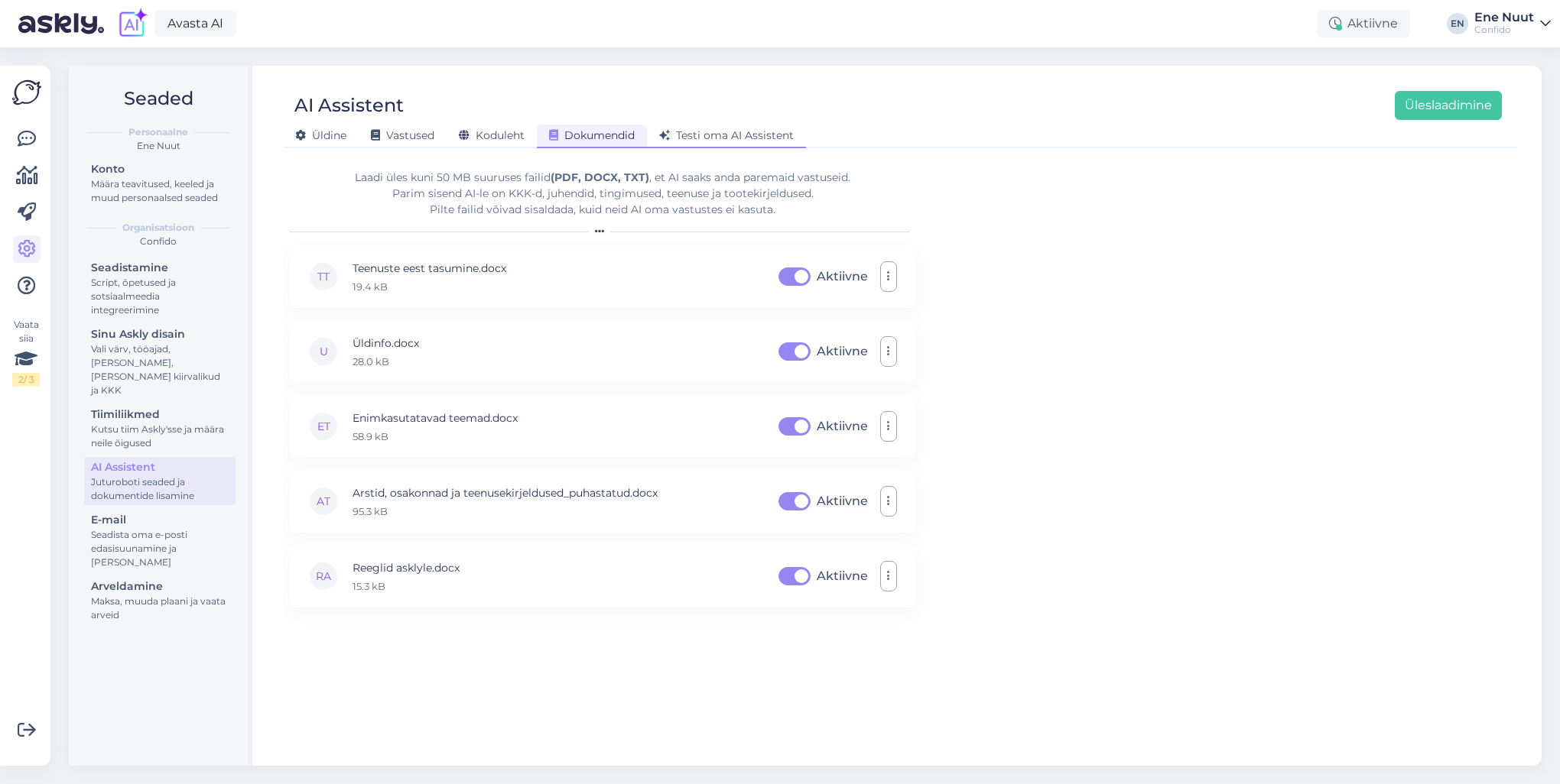
click at [711, 133] on span "Testi oma AI Assistent" at bounding box center [726, 135] width 135 height 14
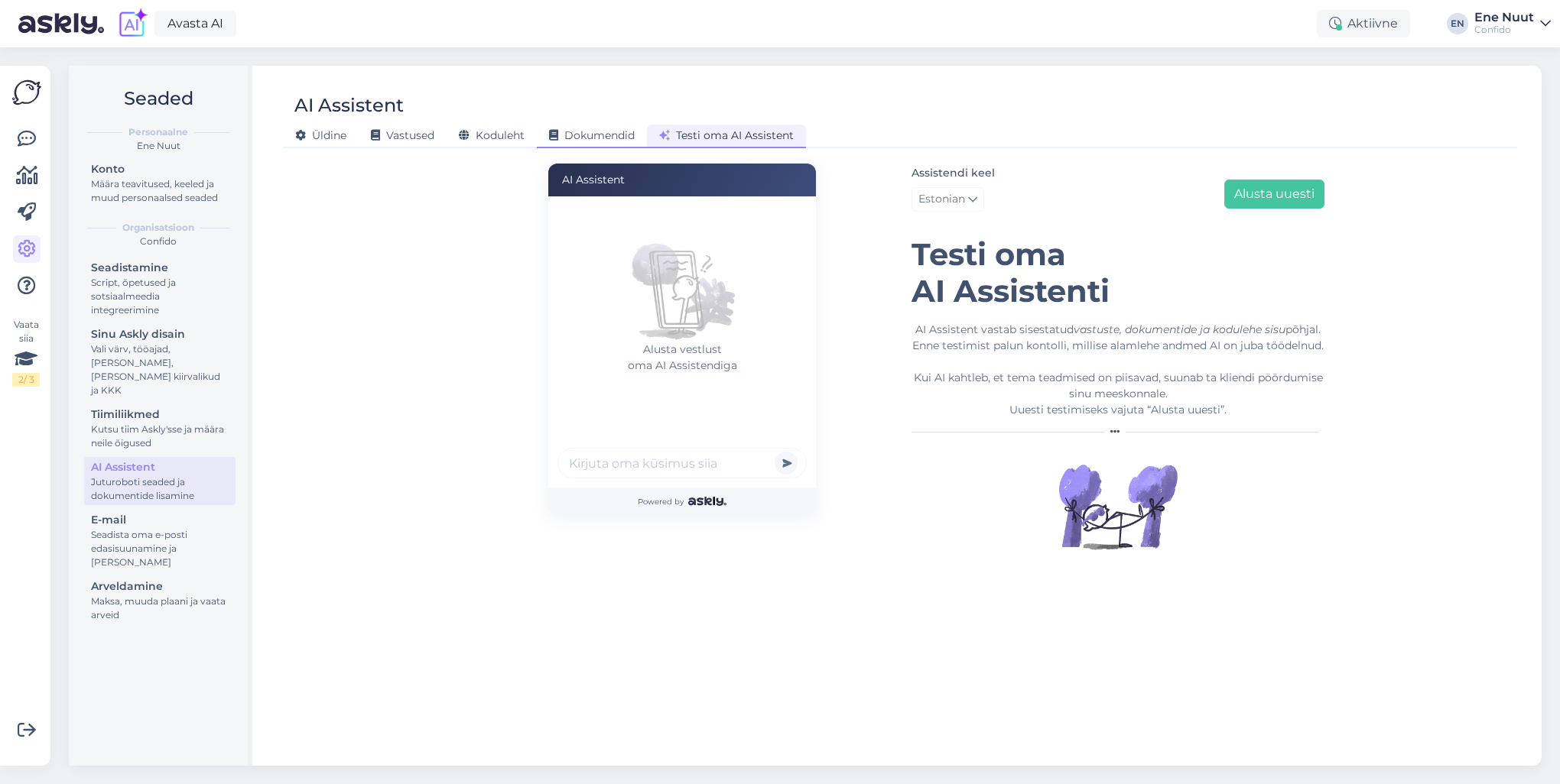
click at [582, 143] on div "Dokumendid" at bounding box center [592, 136] width 110 height 23
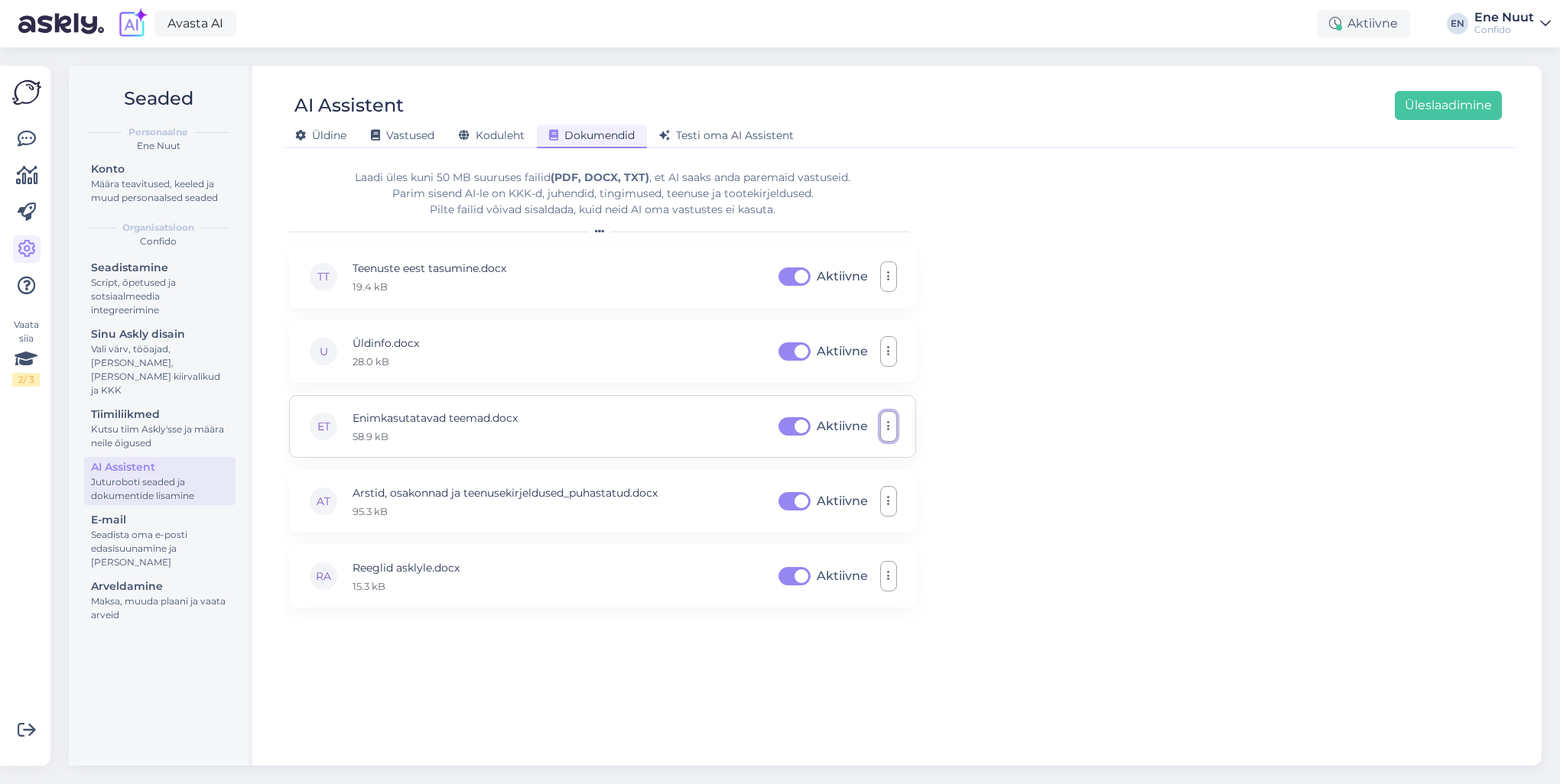
click at [894, 424] on button "button" at bounding box center [889, 426] width 17 height 31
click at [658, 430] on div "ET Enimkasutatavad teemad.docx 58.9 kB Aktiivne Laadi alla Eemalda" at bounding box center [603, 426] width 627 height 63
click at [817, 426] on label "Aktiivne" at bounding box center [842, 426] width 51 height 24
click at [793, 426] on input "Aktiivne" at bounding box center [794, 426] width 38 height 24
checkbox input "false"
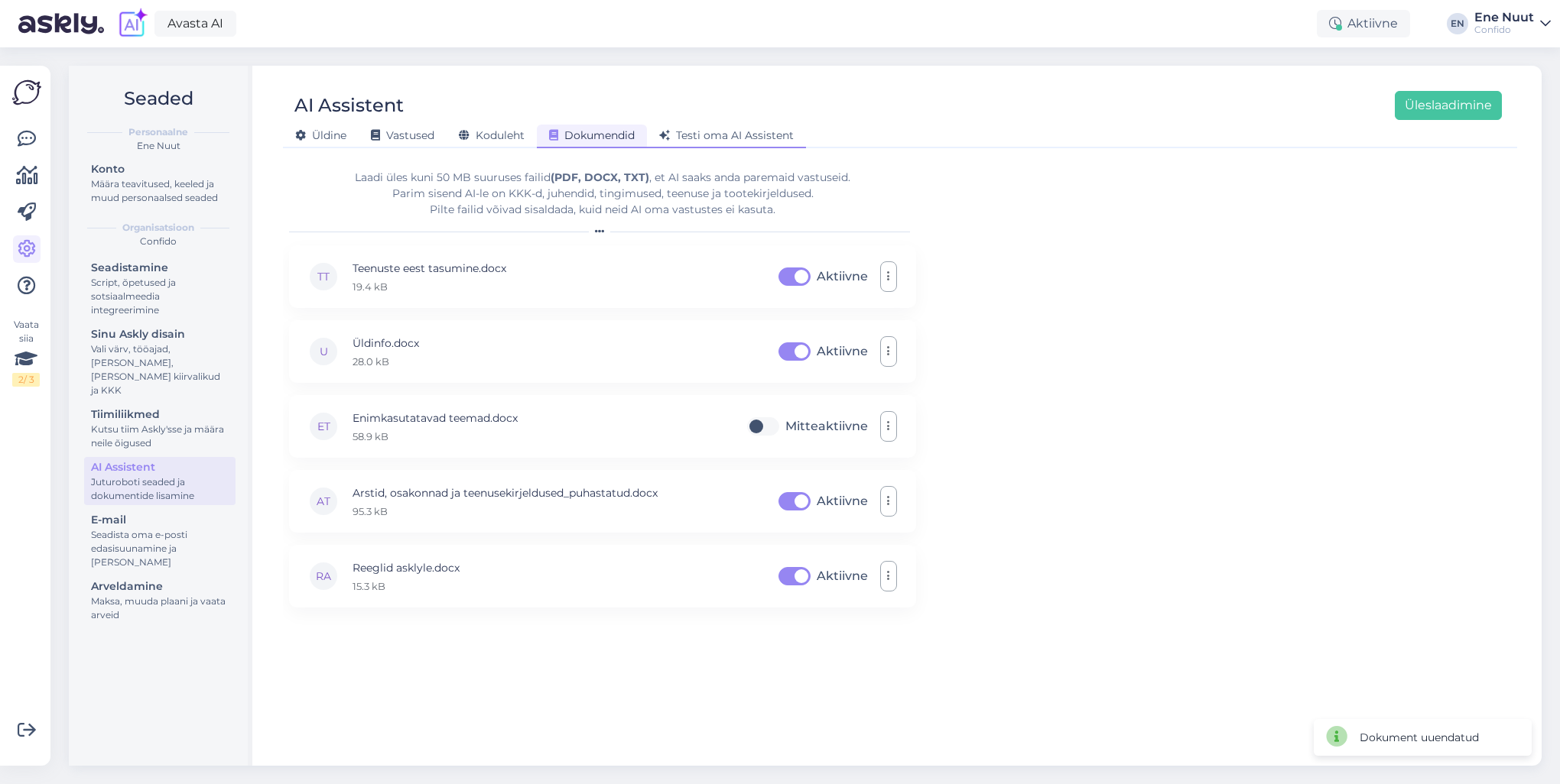
click at [712, 139] on span "Testi oma AI Assistent" at bounding box center [726, 135] width 135 height 14
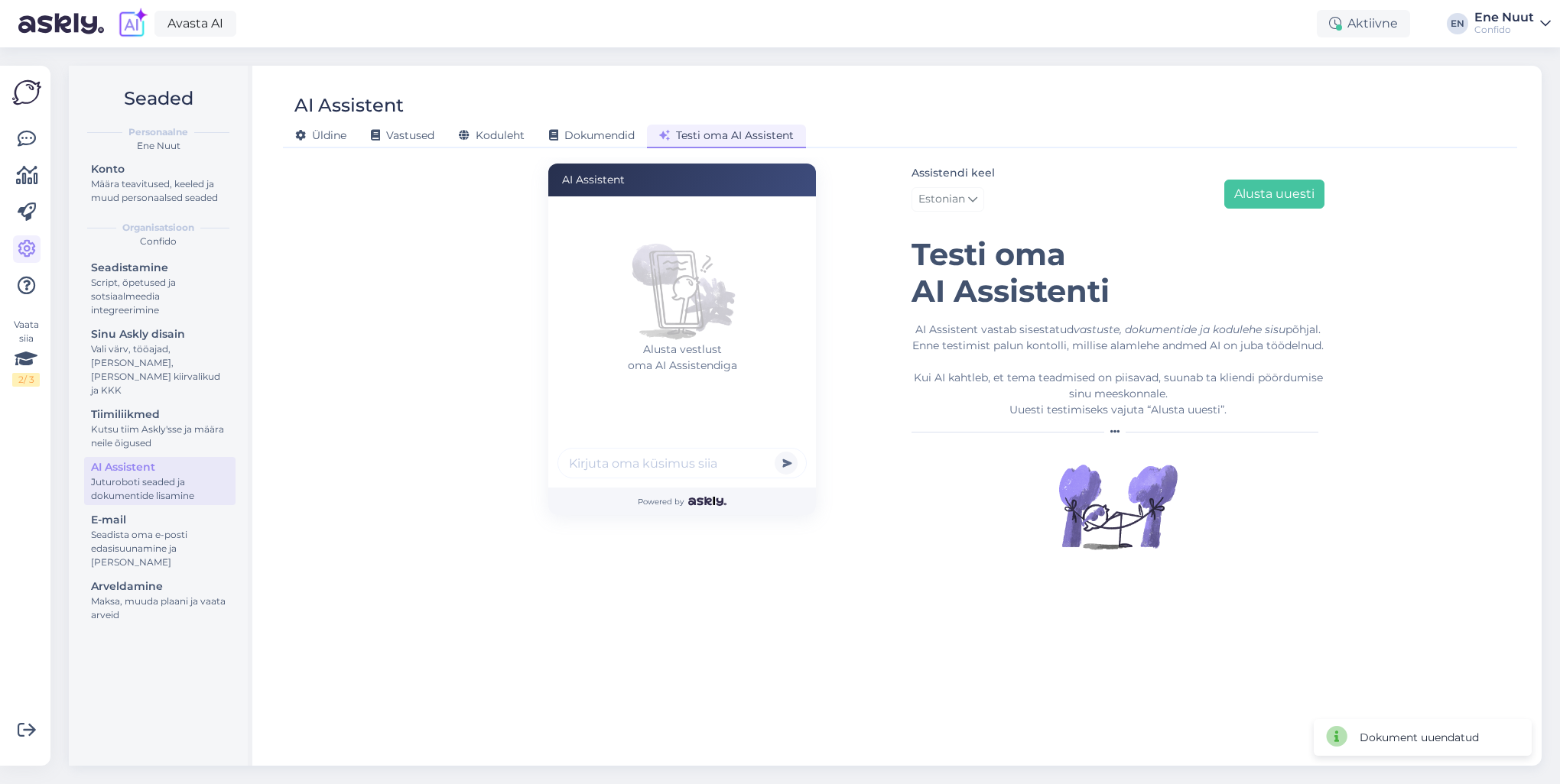
click at [642, 466] on input "text" at bounding box center [682, 463] width 250 height 31
type input "[PERSON_NAME] eksid vastuste andmisel?"
click at [775, 451] on button "submit" at bounding box center [786, 463] width 23 height 23
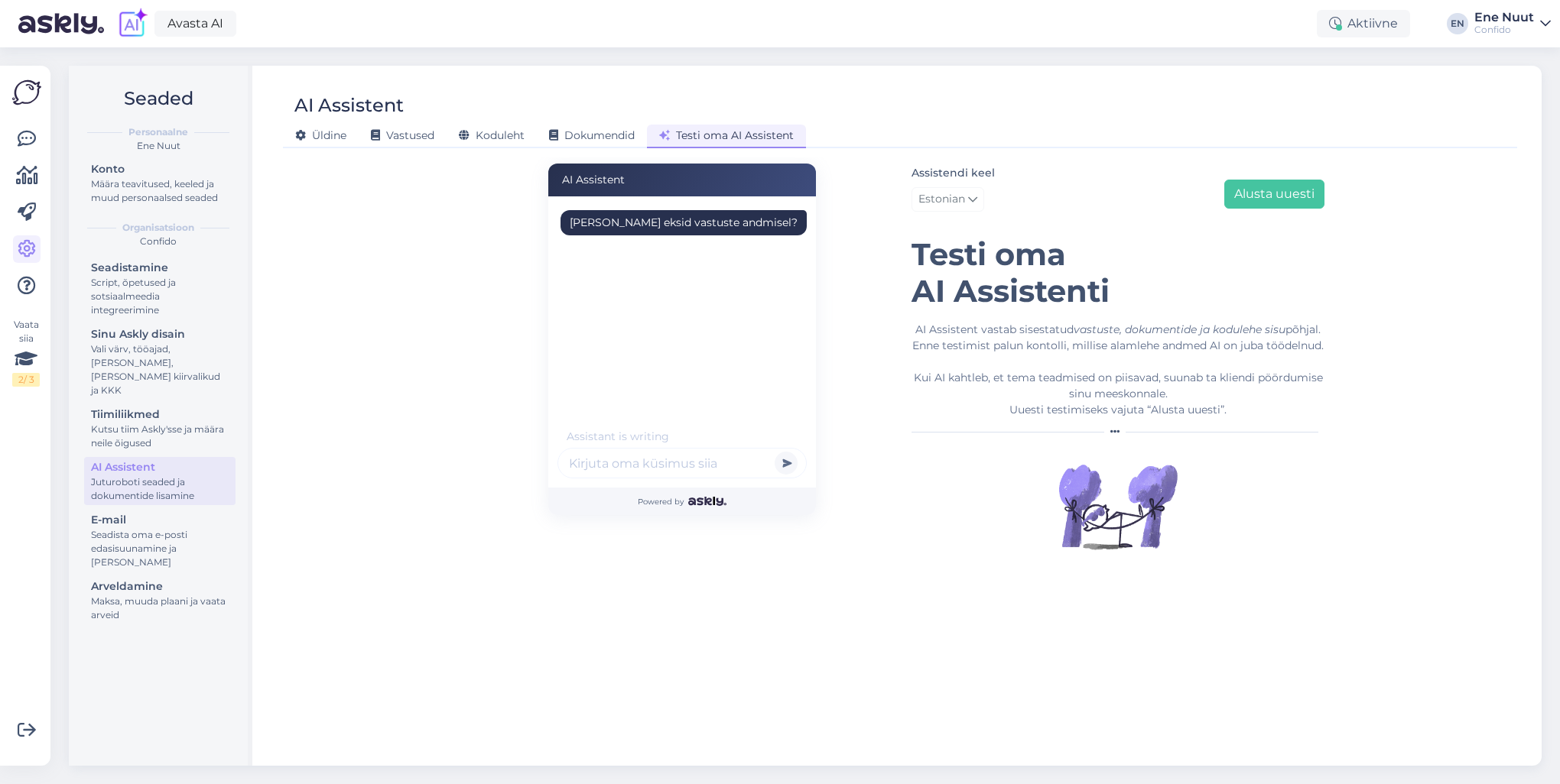
scroll to position [0, 0]
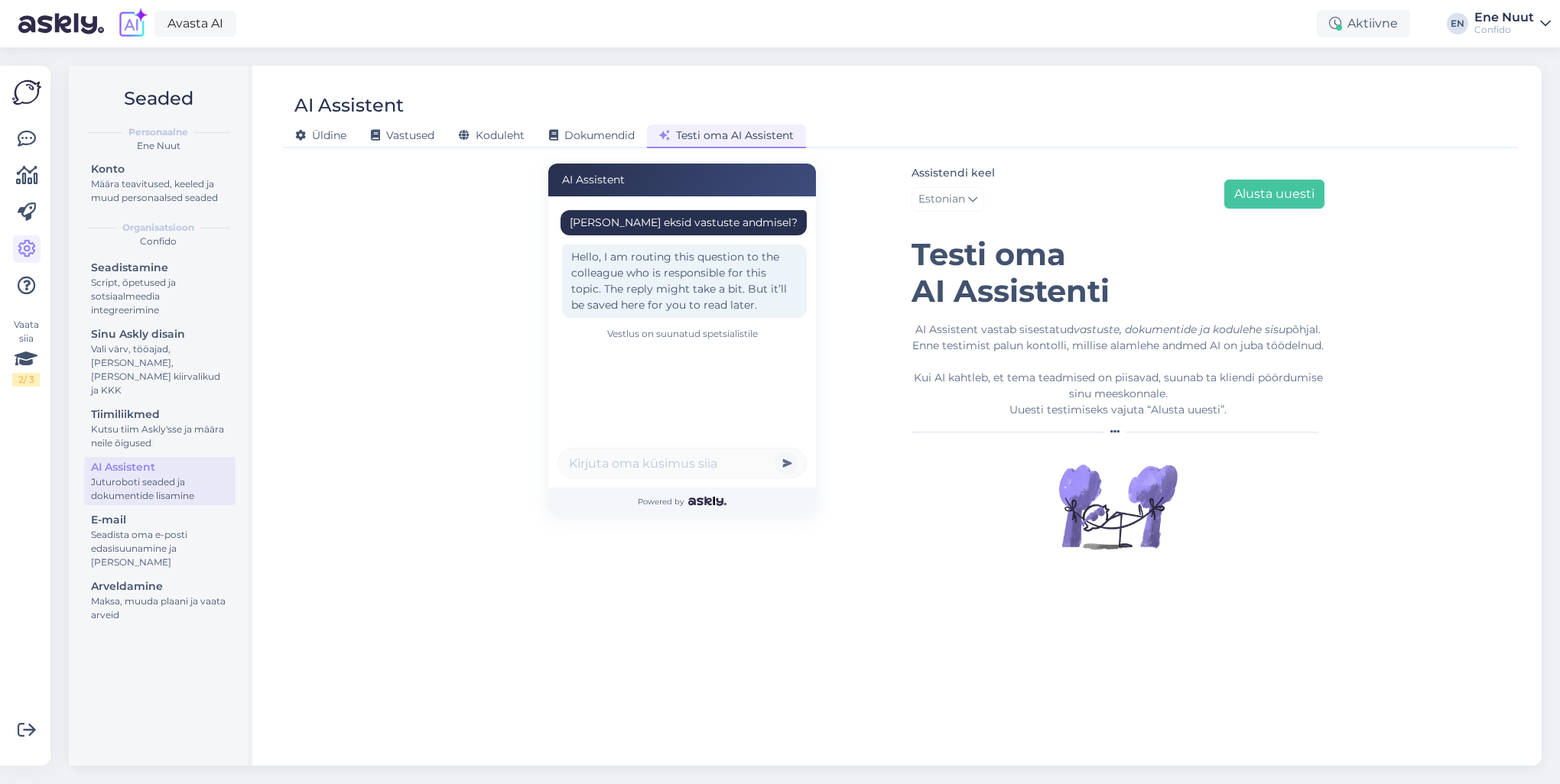
click at [352, 283] on div "AI Assistent [PERSON_NAME] eksid vastuste andmisel? Hello, I am routing this qu…" at bounding box center [900, 455] width 1222 height 594
click at [395, 136] on span "Vastused" at bounding box center [402, 135] width 64 height 14
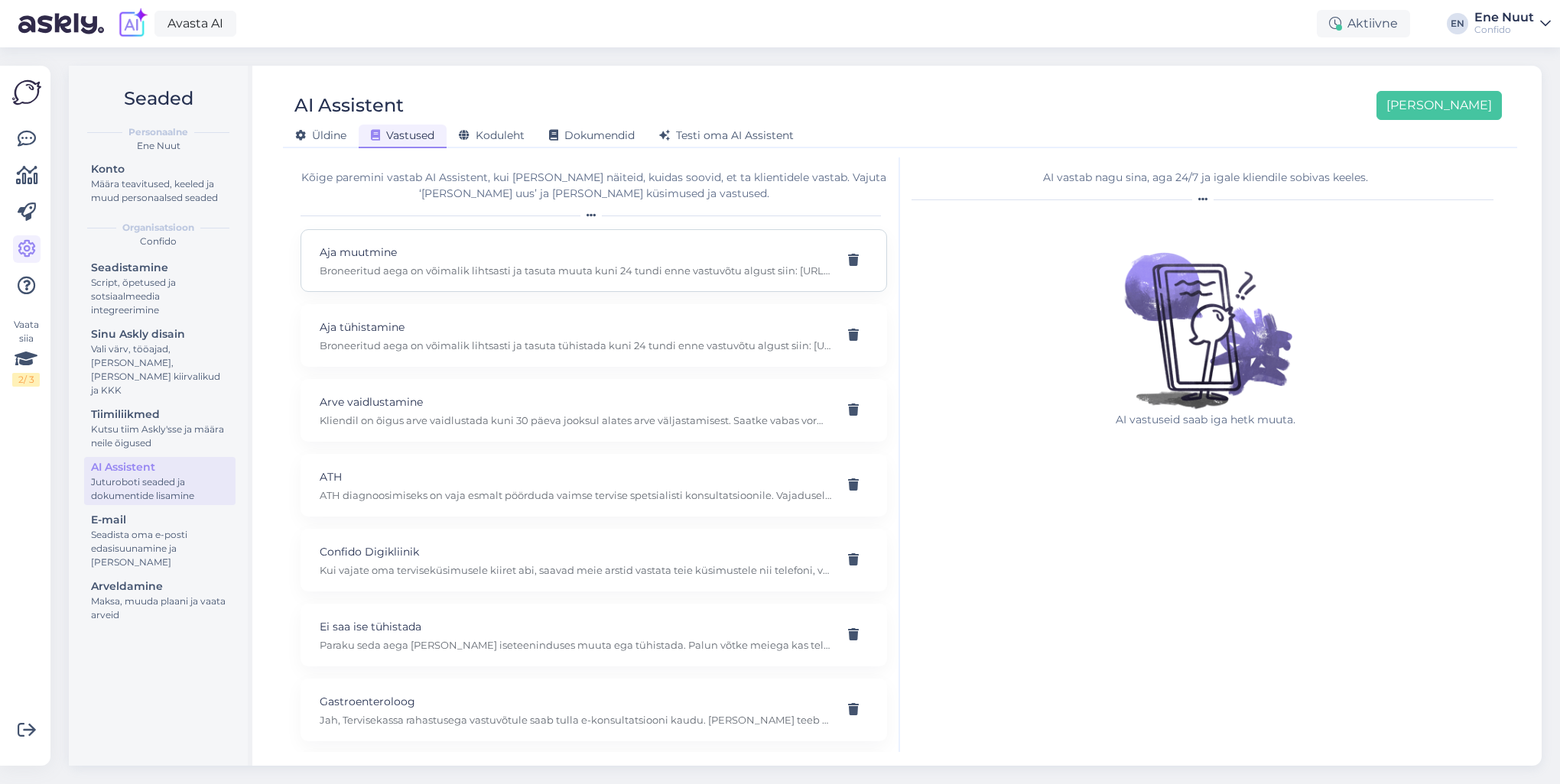
click at [437, 257] on p "Aja muutmine" at bounding box center [575, 252] width 511 height 17
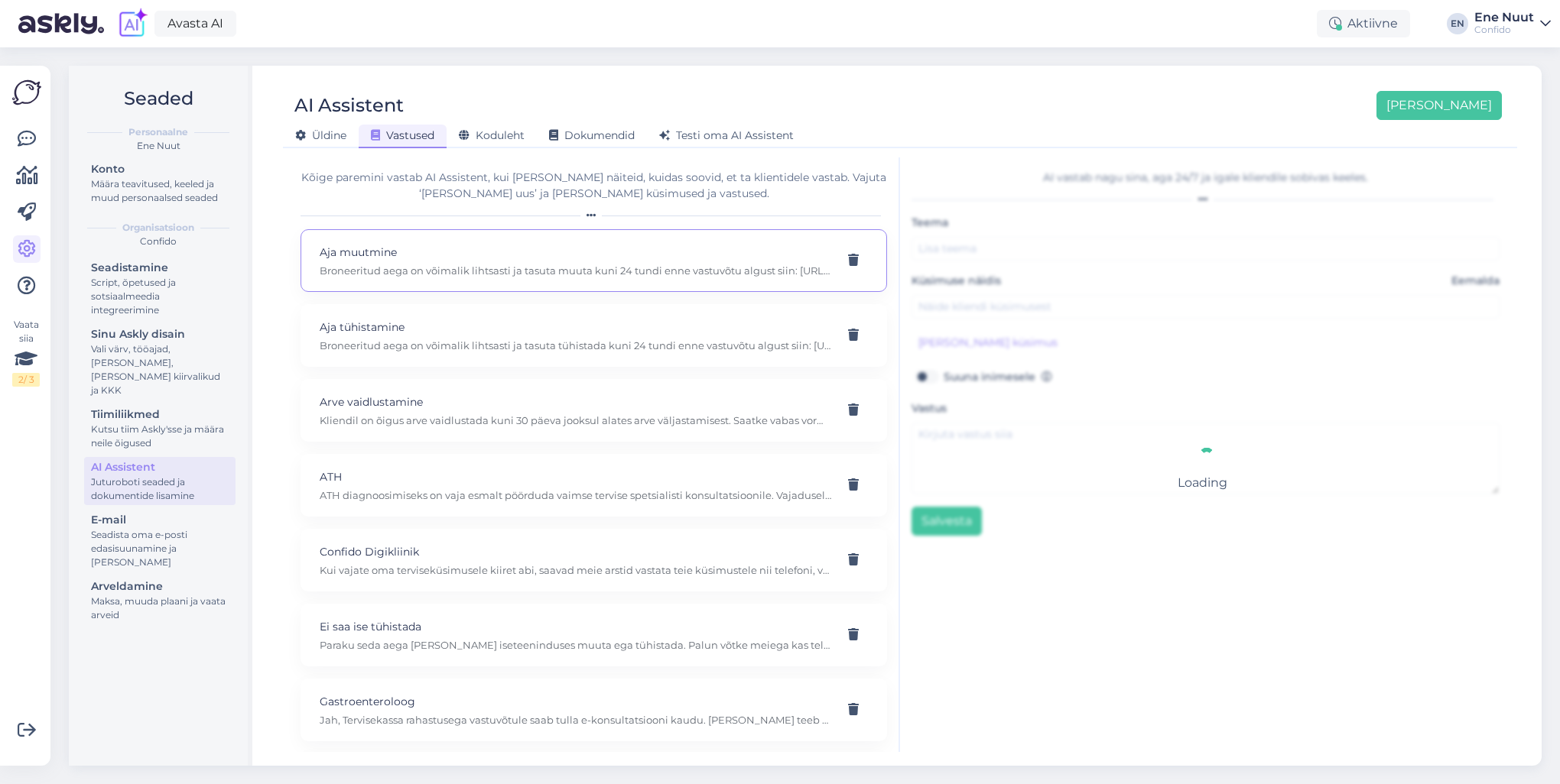
type input "Aja muutmine"
type input "Kuidas aega muuta?"
type textarea "Broneeritud aega on võimalik lihtsasti ja tasuta muuta kuni 24 tundi enne vastu…"
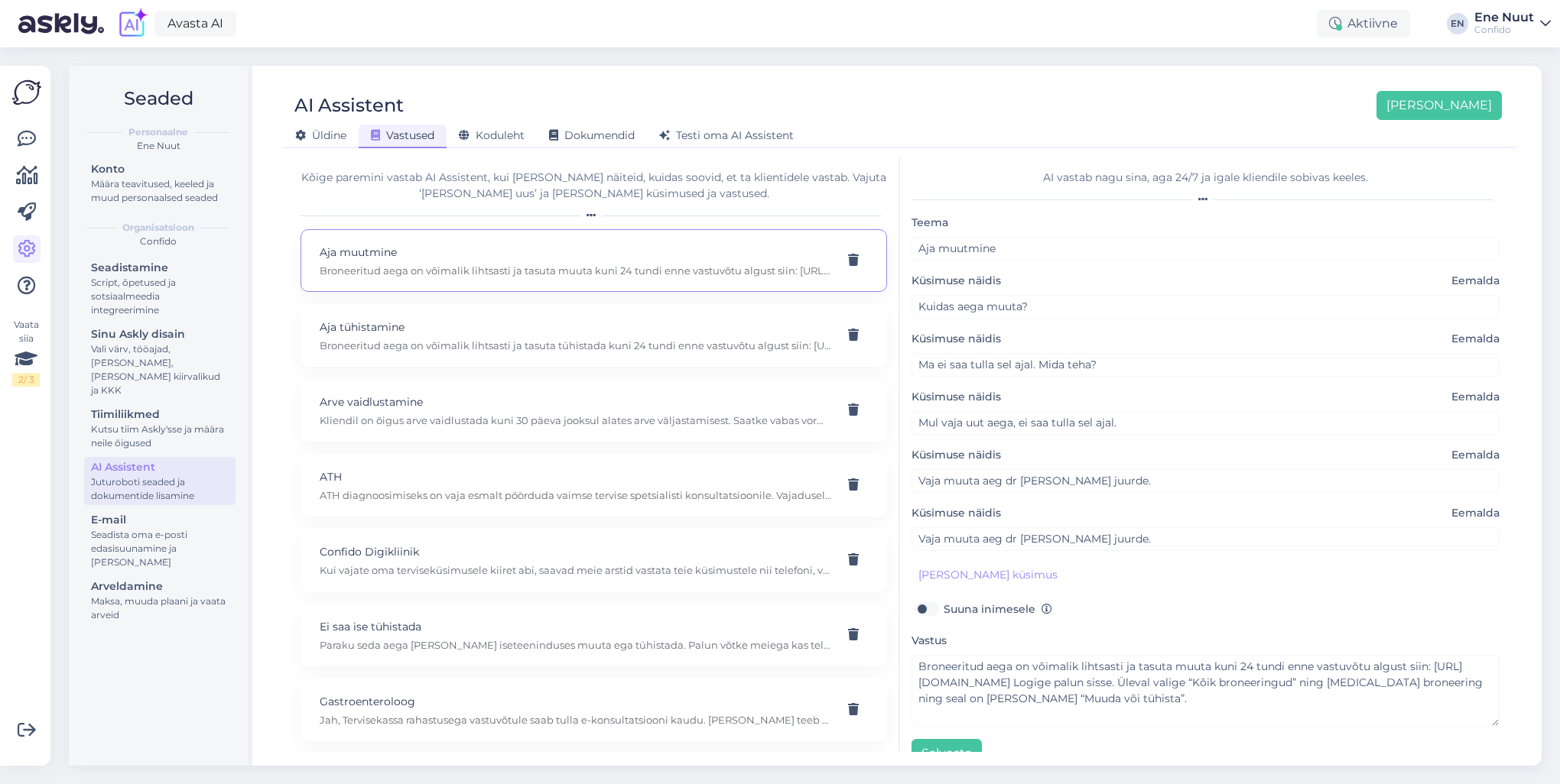
scroll to position [24, 0]
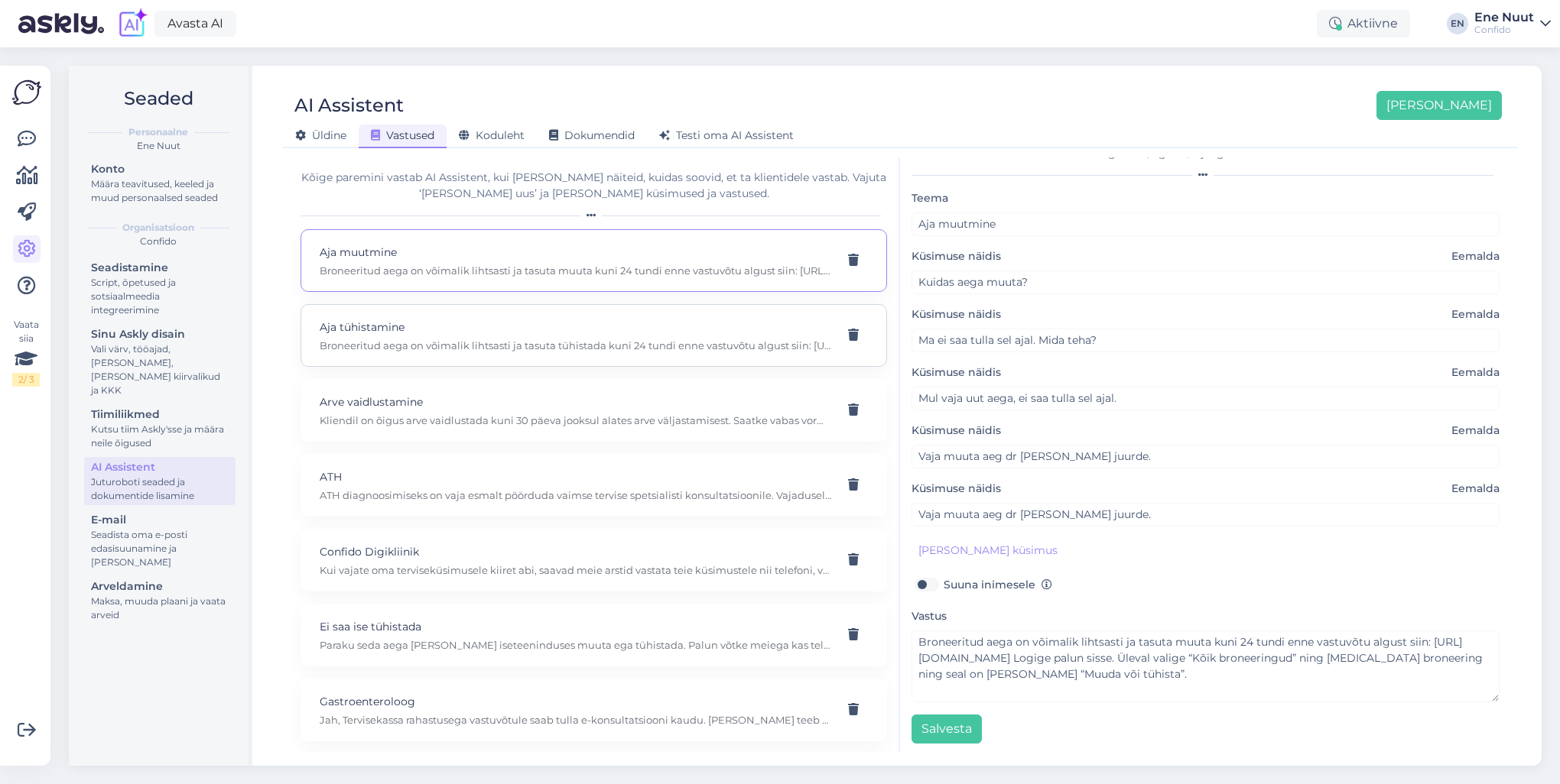
click at [453, 325] on p "Aja tühistamine" at bounding box center [575, 327] width 511 height 17
type input "Aja tühistamine"
type input "Vaja tühistada aeg dr [PERSON_NAME] juurde."
type textarea "Broneeritud aega on võimalik lihtsasti ja tasuta tühistada kuni 24 tundi enne v…"
type input "Vaja tühistada aeg dr [PERSON_NAME] juurde."
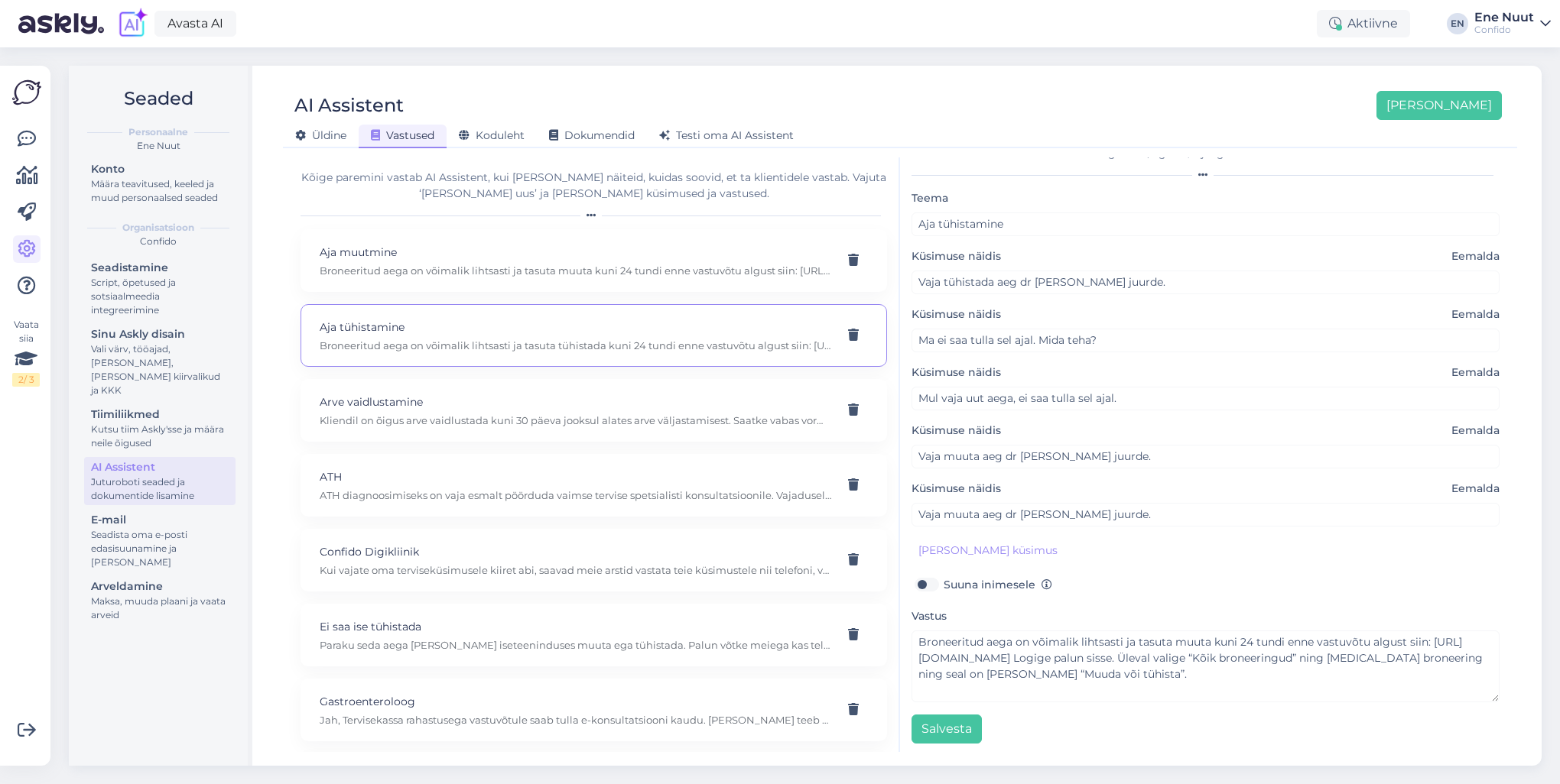
type input "Ma ei saa tulla arsti juurde."
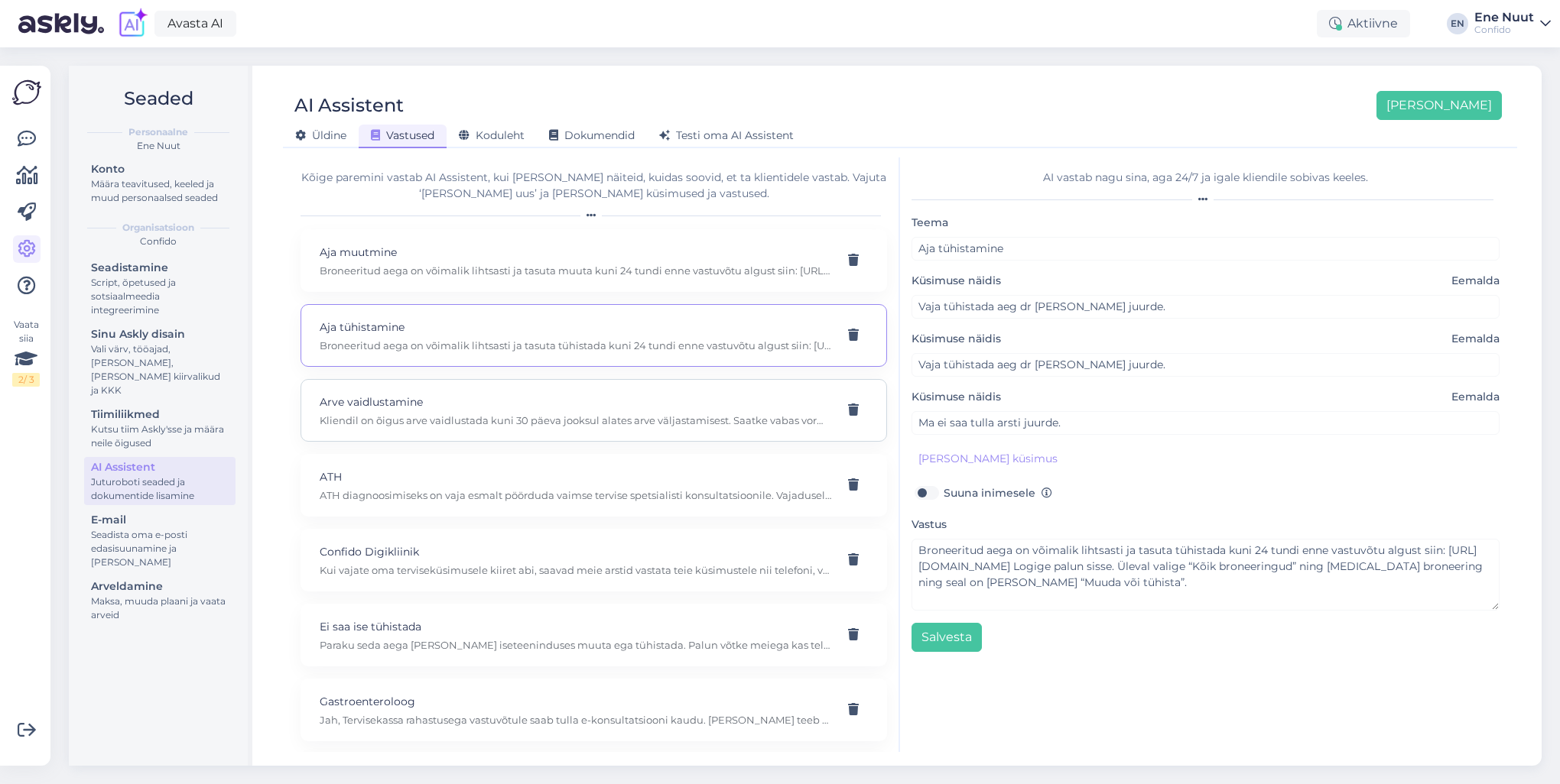
click at [405, 413] on p "Kliendil on õigus arve vaidlustada kuni 30 päeva jooksul alates arve väljastami…" at bounding box center [575, 420] width 511 height 14
type input "Arve vaidlustamine"
type input "Kuidas saab klient arvet vaidlustada?"
type textarea "Kliendil on õigus arve vaidlustada kuni 30 päeva jooksul alates arve väljastami…"
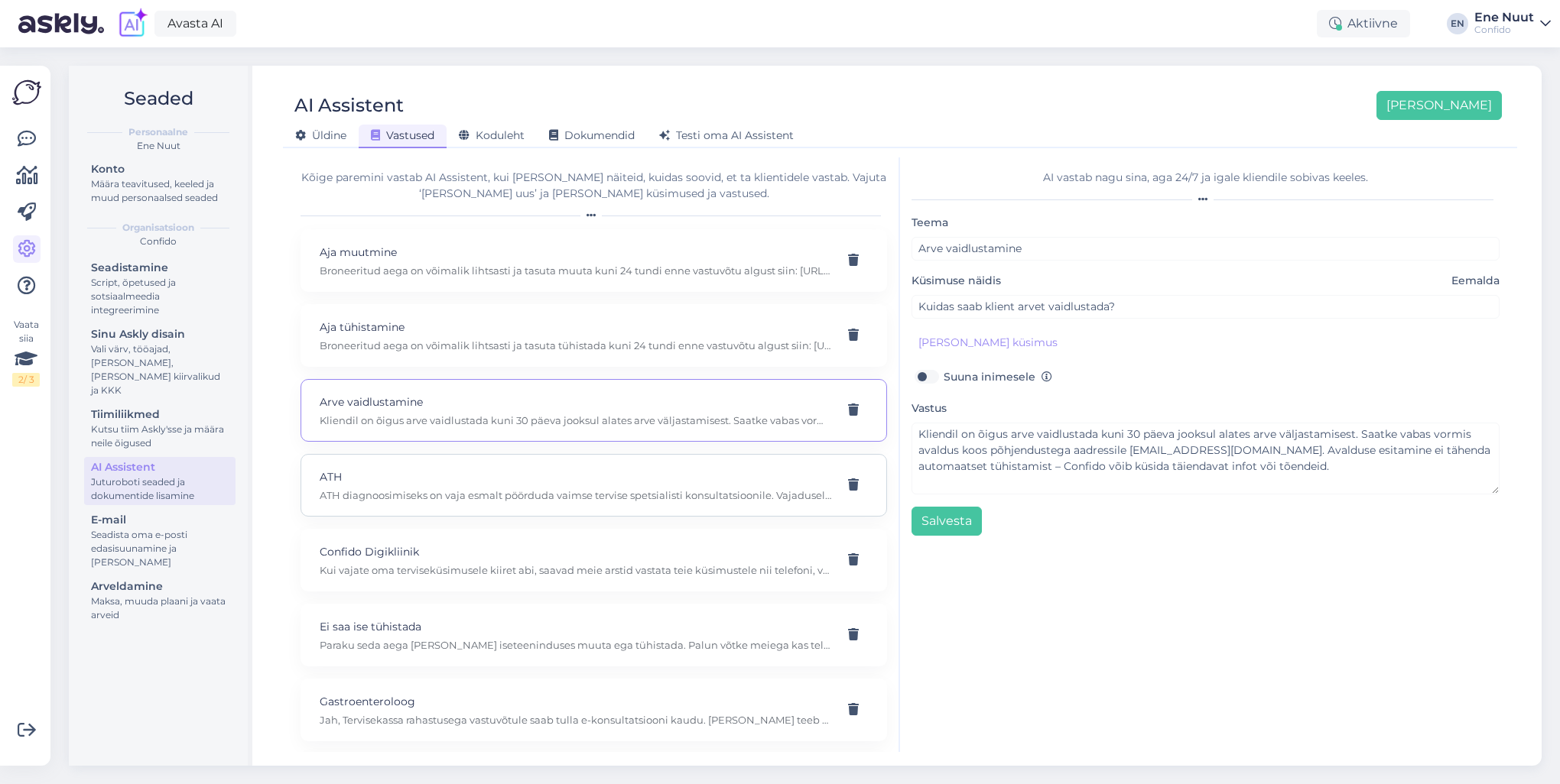
click at [383, 481] on p "ATH" at bounding box center [575, 476] width 511 height 17
type input "ATH"
type input "Kuidas toimub ATH diagnoosimine Confidos?"
type textarea "ATH diagnoosimiseks on vaja esmalt pöörduda vaimse tervise spetsialisti konsult…"
click at [361, 555] on p "Confido Digikliinik" at bounding box center [575, 551] width 511 height 17
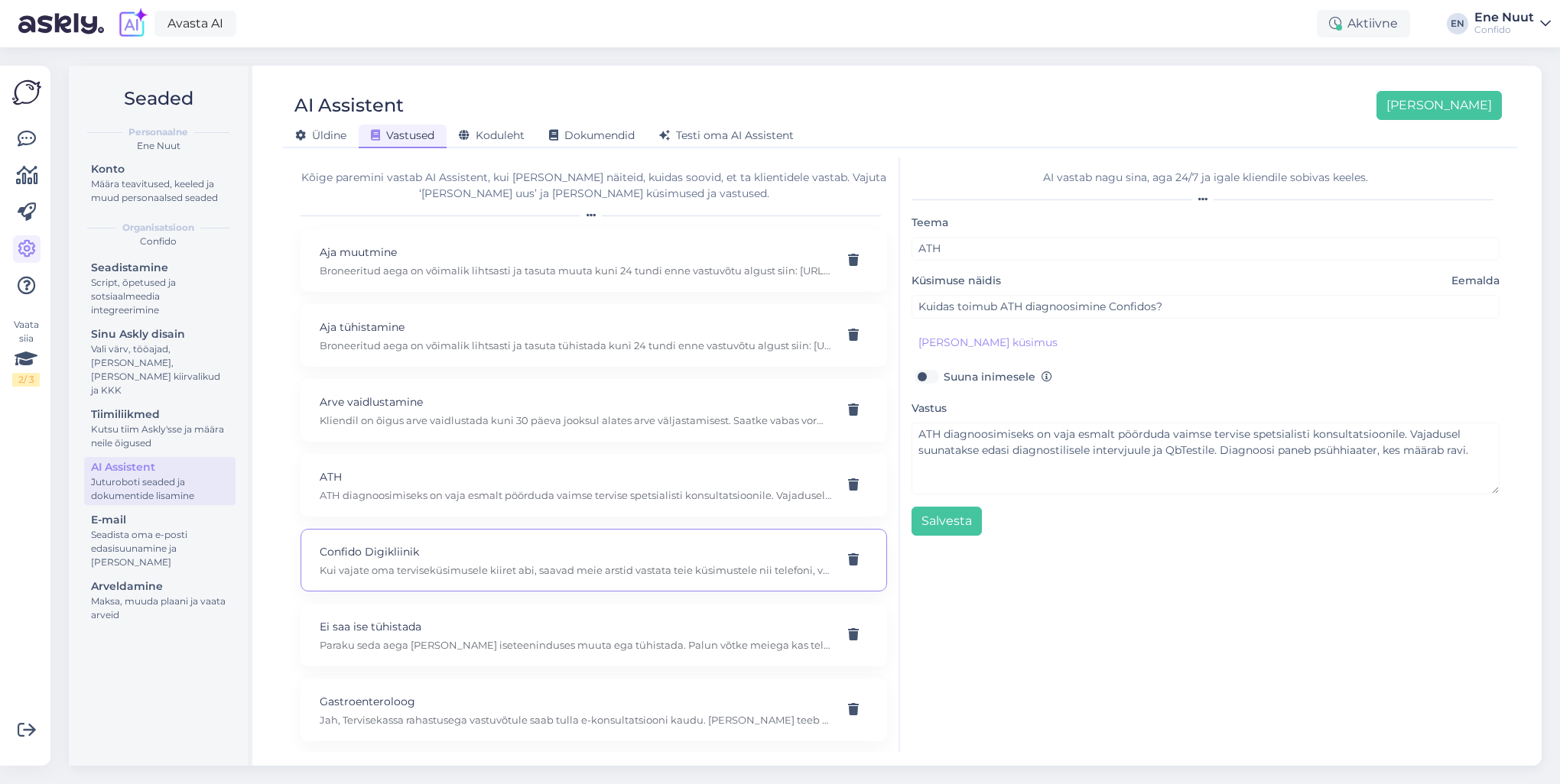
type input "Confido Digikliinik"
type input "Mul on suur tervisemure."
type textarea "Kui vajate oma terviseküsimusele kiiret abi, saavad meie arstid vastata teie kü…"
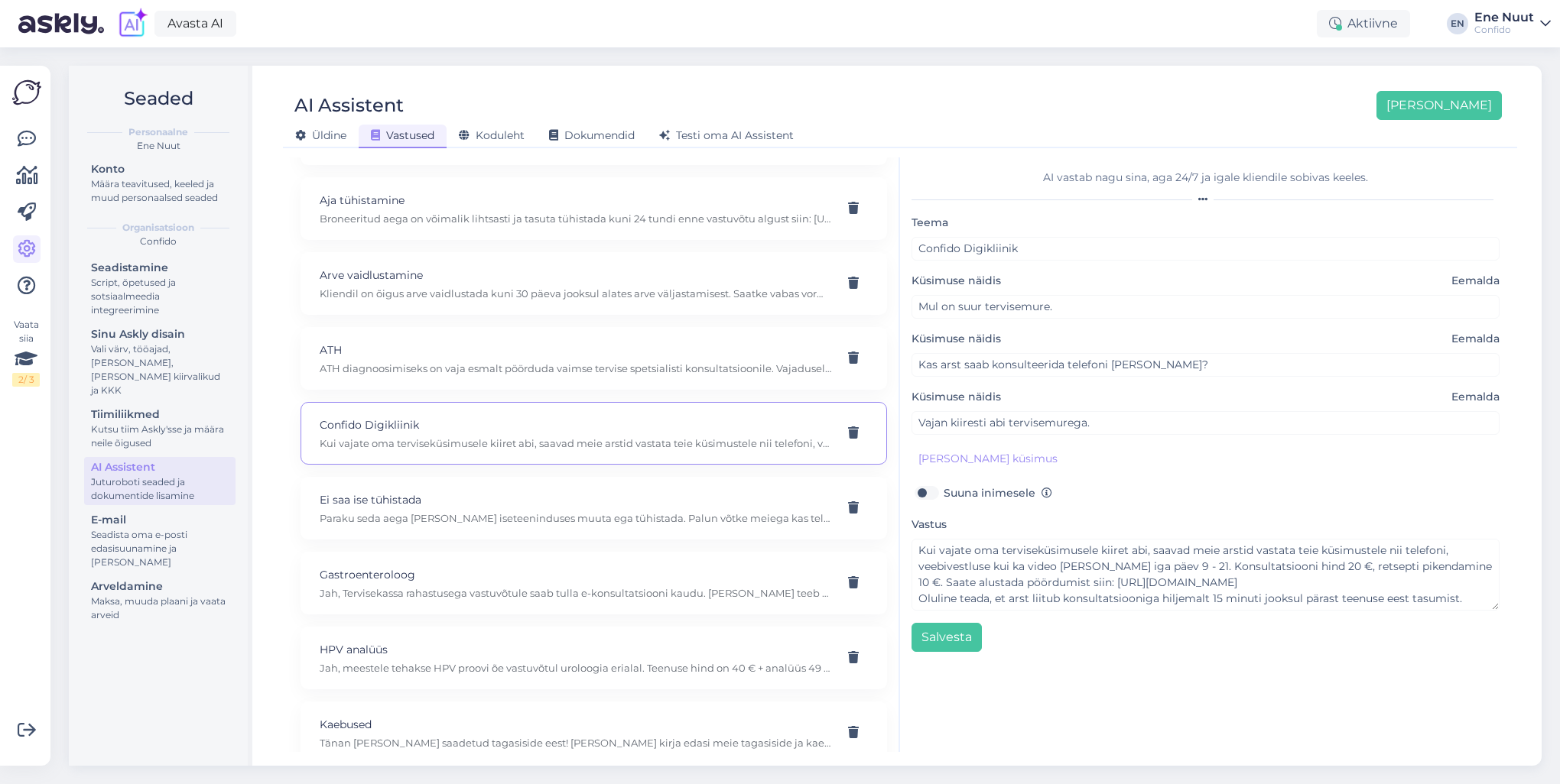
scroll to position [153, 0]
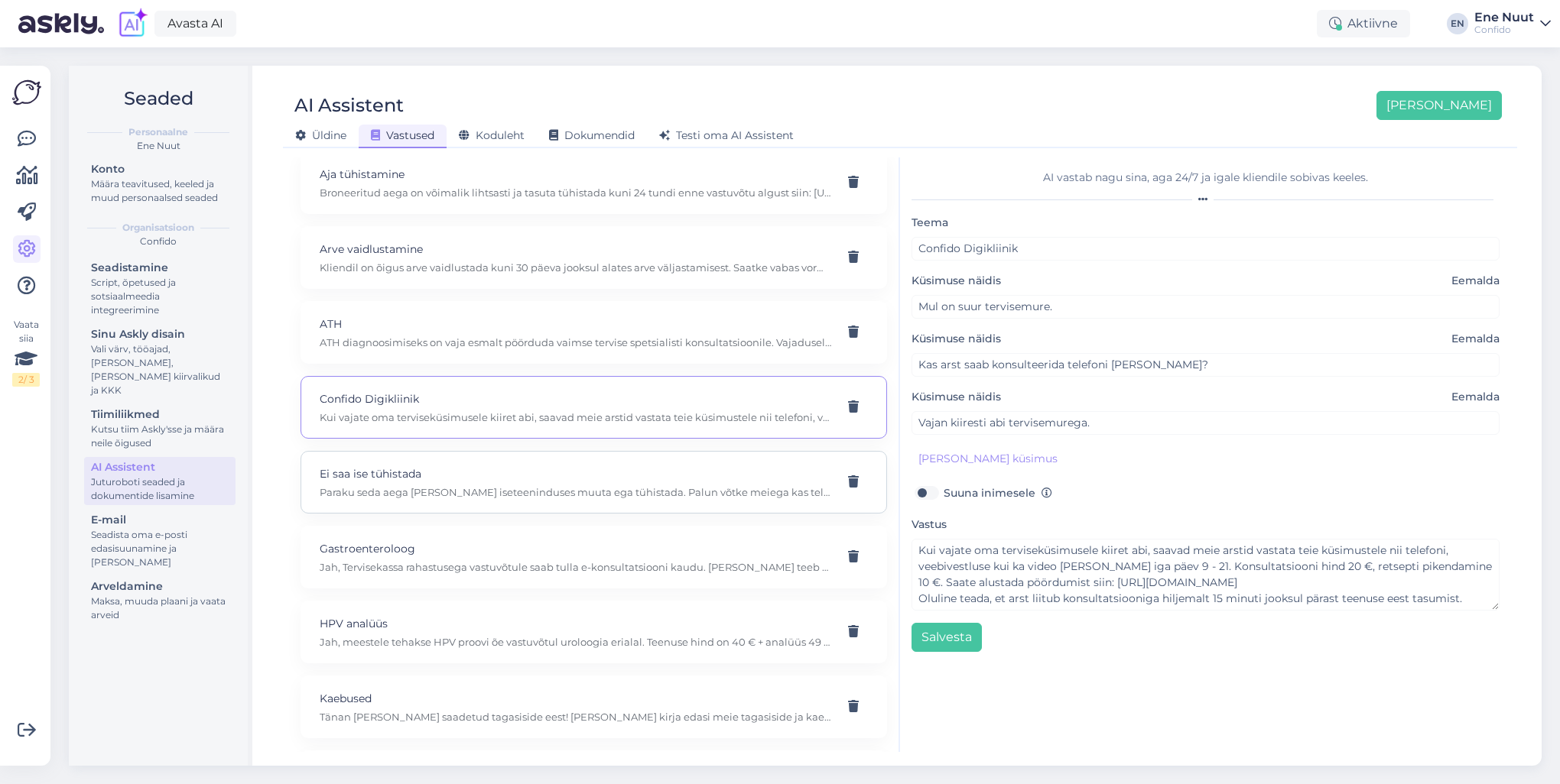
click at [372, 480] on div "Ei saa ise tühistada Paraku seda aega [PERSON_NAME] iseteeninduses muuta ega tü…" at bounding box center [575, 482] width 511 height 34
type input "Ei saa ise tühistada"
type input "Proovisin, aga ei saa ise aega tühistada"
type textarea "Paraku seda aega [PERSON_NAME] iseteeninduses muuta ega tühistada. Palun võtke …"
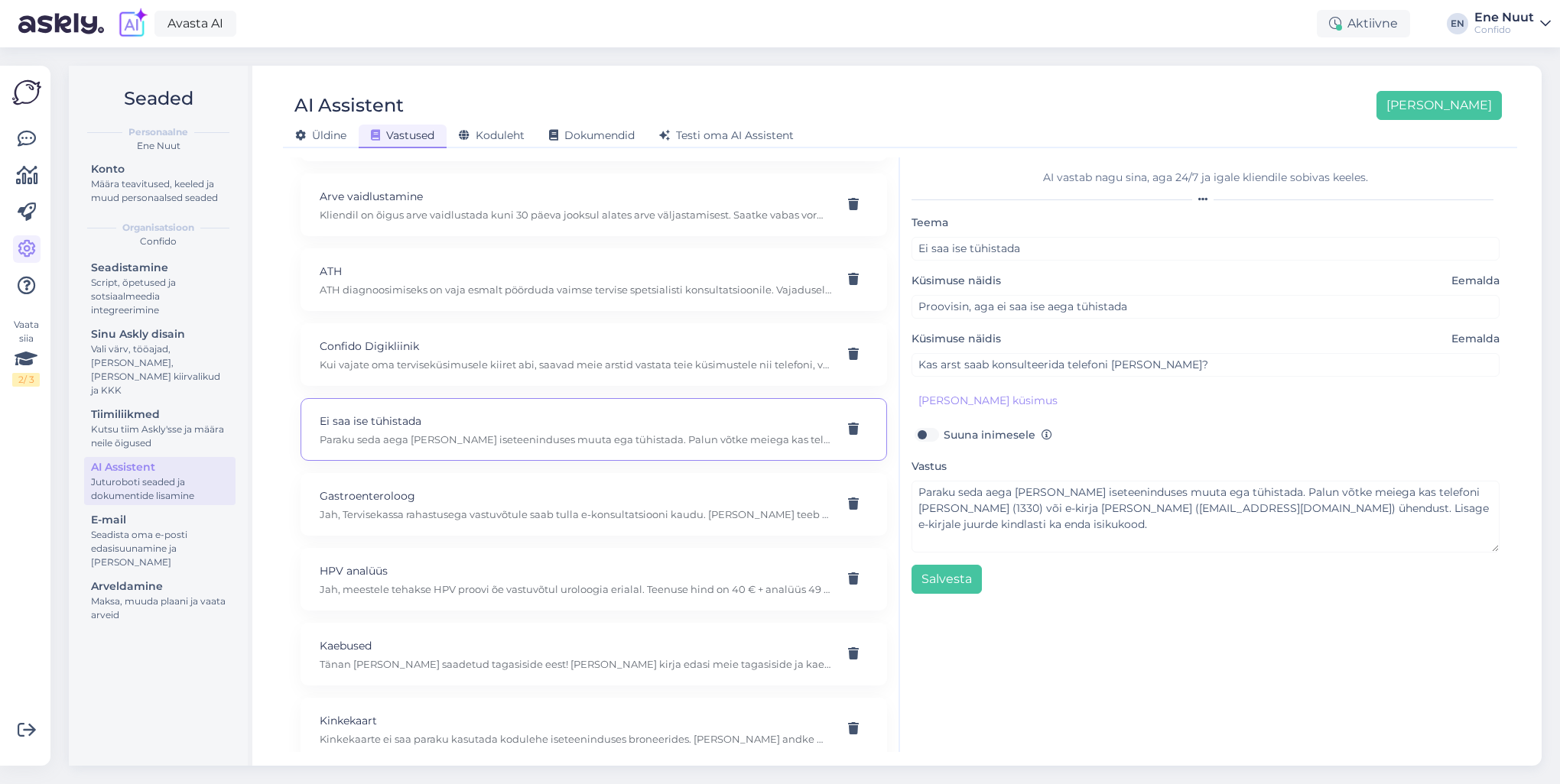
scroll to position [229, 0]
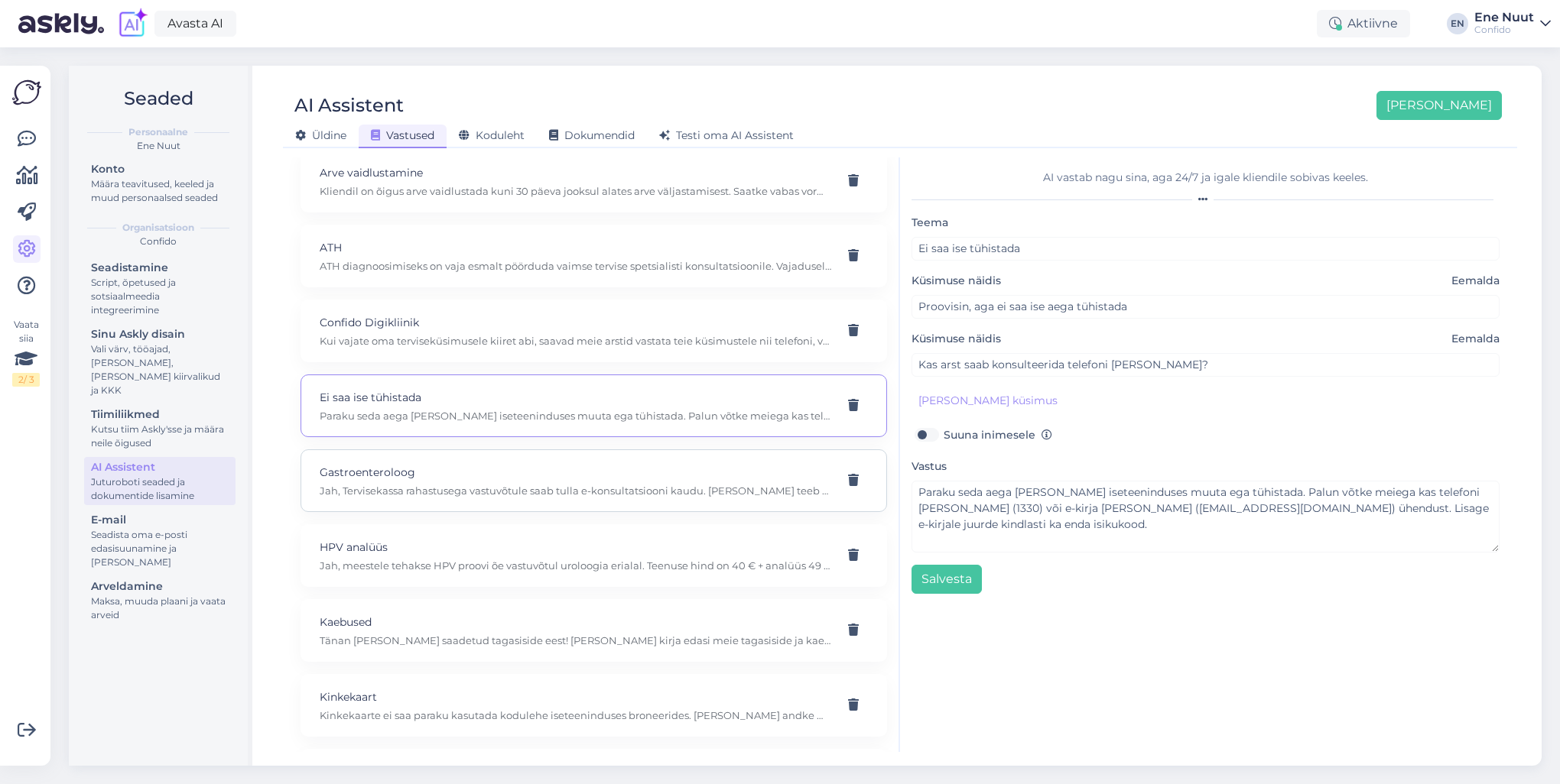
click at [372, 478] on p "Gastroenteroloog" at bounding box center [575, 472] width 511 height 17
type input "Gastroenteroloog"
type input "Kas Confido gastroenteroloog võtab vastu Tervisekassa alusel?"
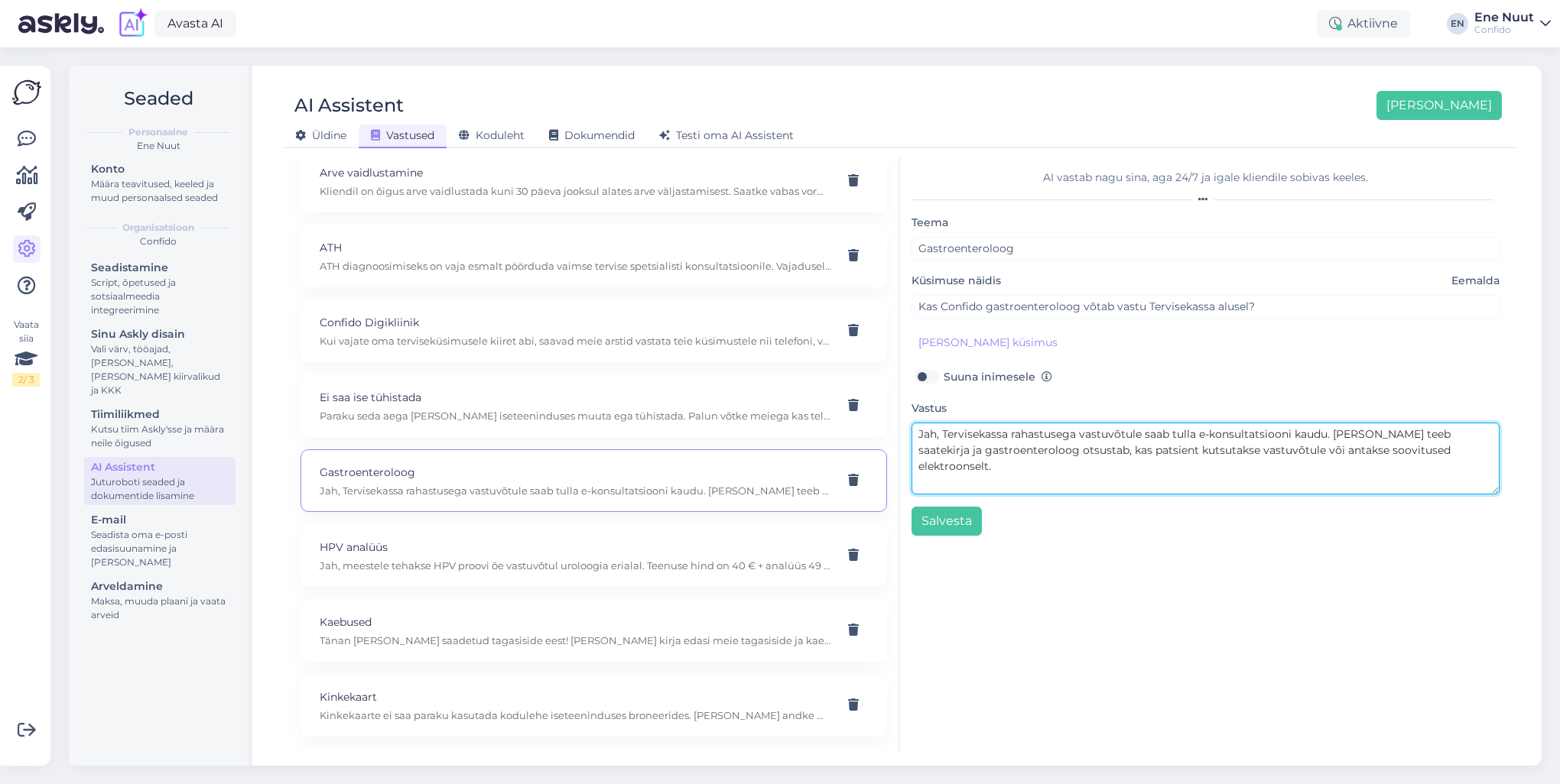
click at [1413, 435] on textarea "Jah, Tervisekassa rahastusega vastuvõtule saab tulla e-konsultatsiooni kaudu. […" at bounding box center [1205, 458] width 588 height 72
drag, startPoint x: 1408, startPoint y: 430, endPoint x: 1457, endPoint y: 432, distance: 49.0
click at [1457, 432] on textarea "Jah, Tervisekassa rahastusega vastuvõtule saab tulla e-konsultatsiooni kaudu. […" at bounding box center [1205, 458] width 588 height 72
click at [1095, 480] on textarea "Jah, Tervisekassa rahastusega vastuvõtule saab tulla e-konsultatsiooni kaudu. […" at bounding box center [1205, 458] width 588 height 72
type textarea "Jah, Tervisekassa rahastusega vastuvõtule saab tulla e-konsultatsiooni kaudu. […"
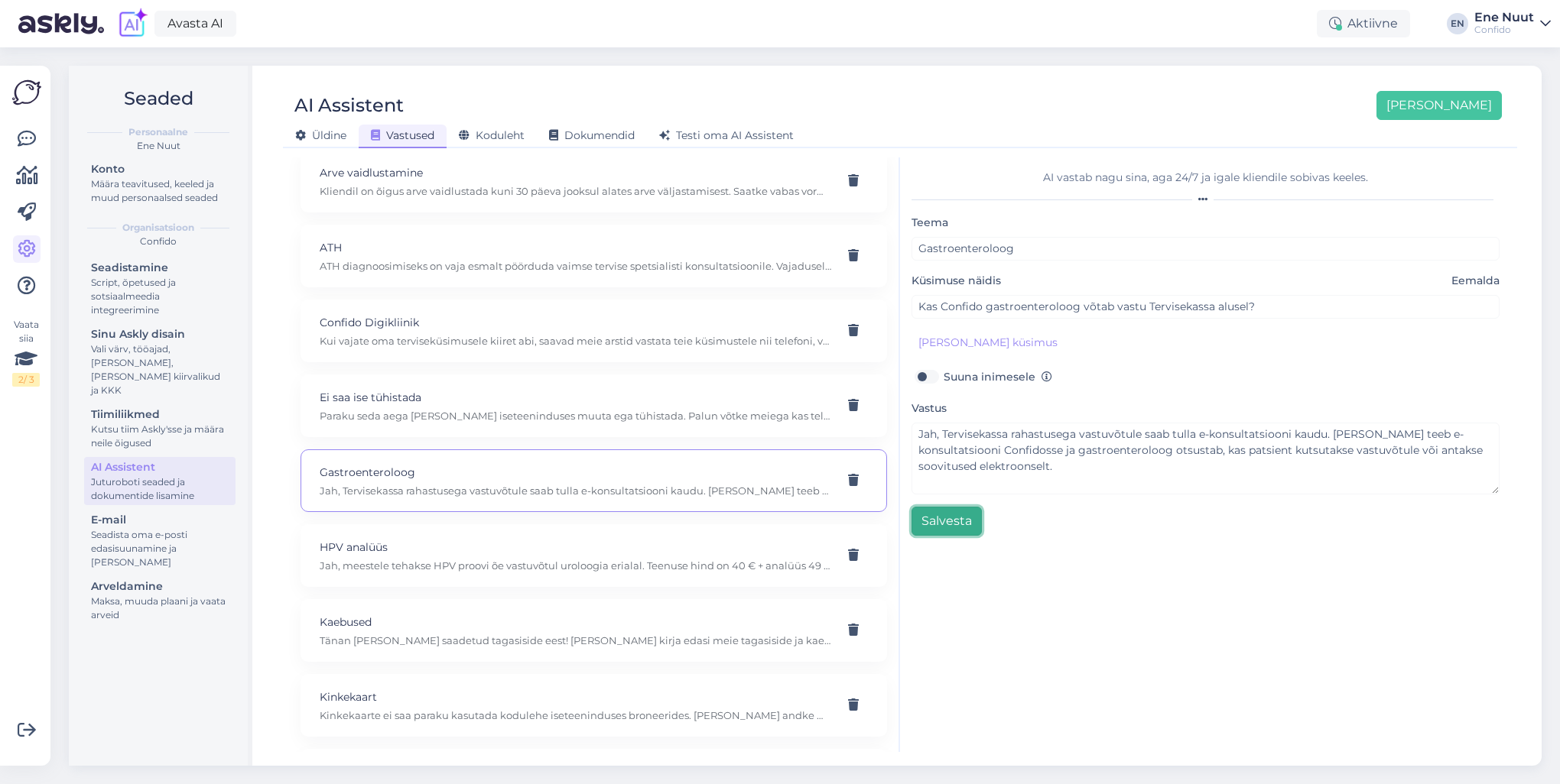
click at [948, 525] on button "Salvesta" at bounding box center [946, 522] width 70 height 29
click at [512, 559] on p "Jah, meestele tehakse HPV proovi õe vastuvõtul uroloogia erialal. Teenuse hind …" at bounding box center [575, 565] width 511 height 14
type input "HPV analüüs"
type input "Kas Confido teeb HPV analüüse meestele?"
type textarea "Jah, meestele tehakse HPV proovi õe vastuvõtul uroloogia erialal. Teenuse hind …"
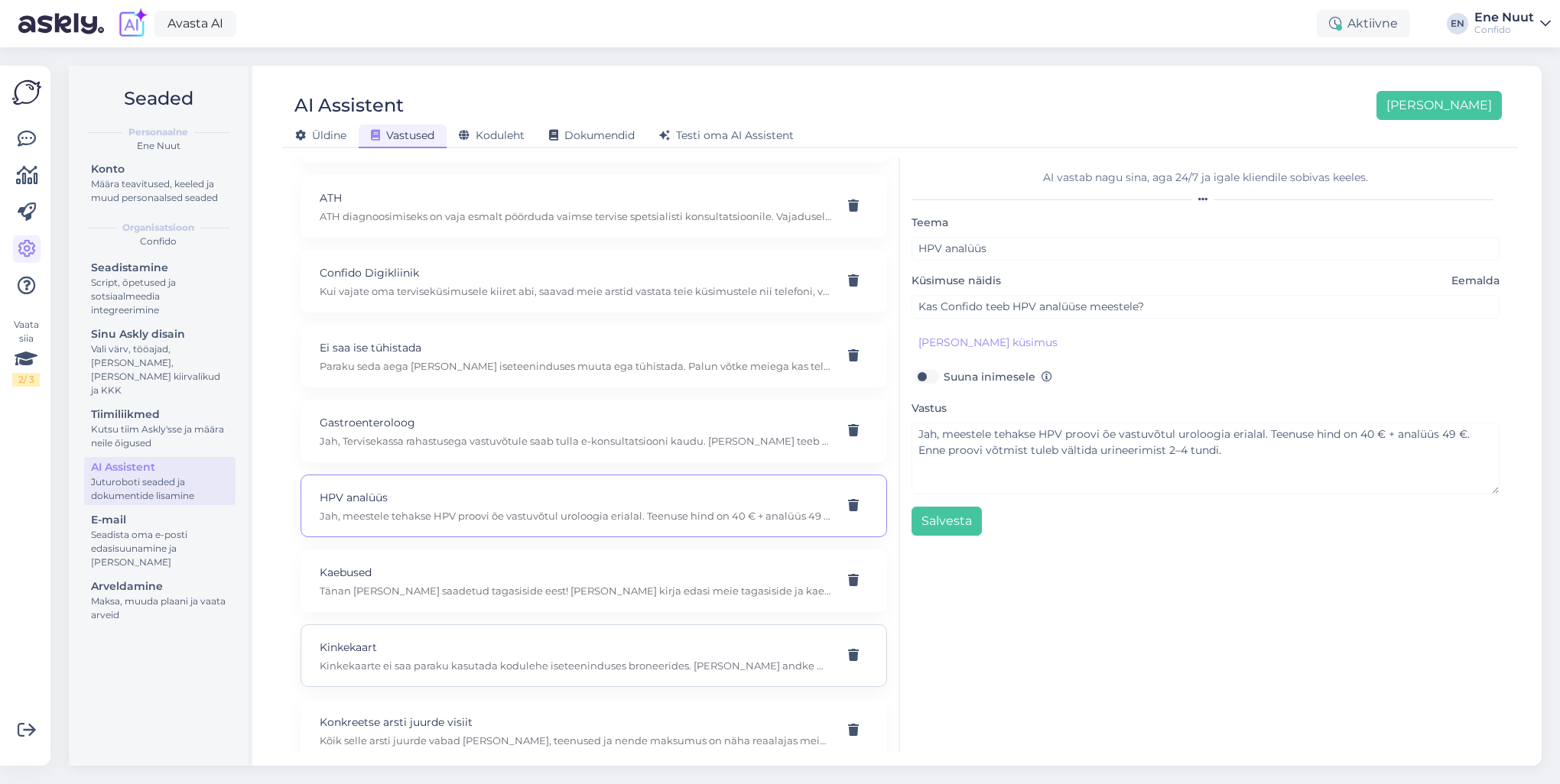
scroll to position [306, 0]
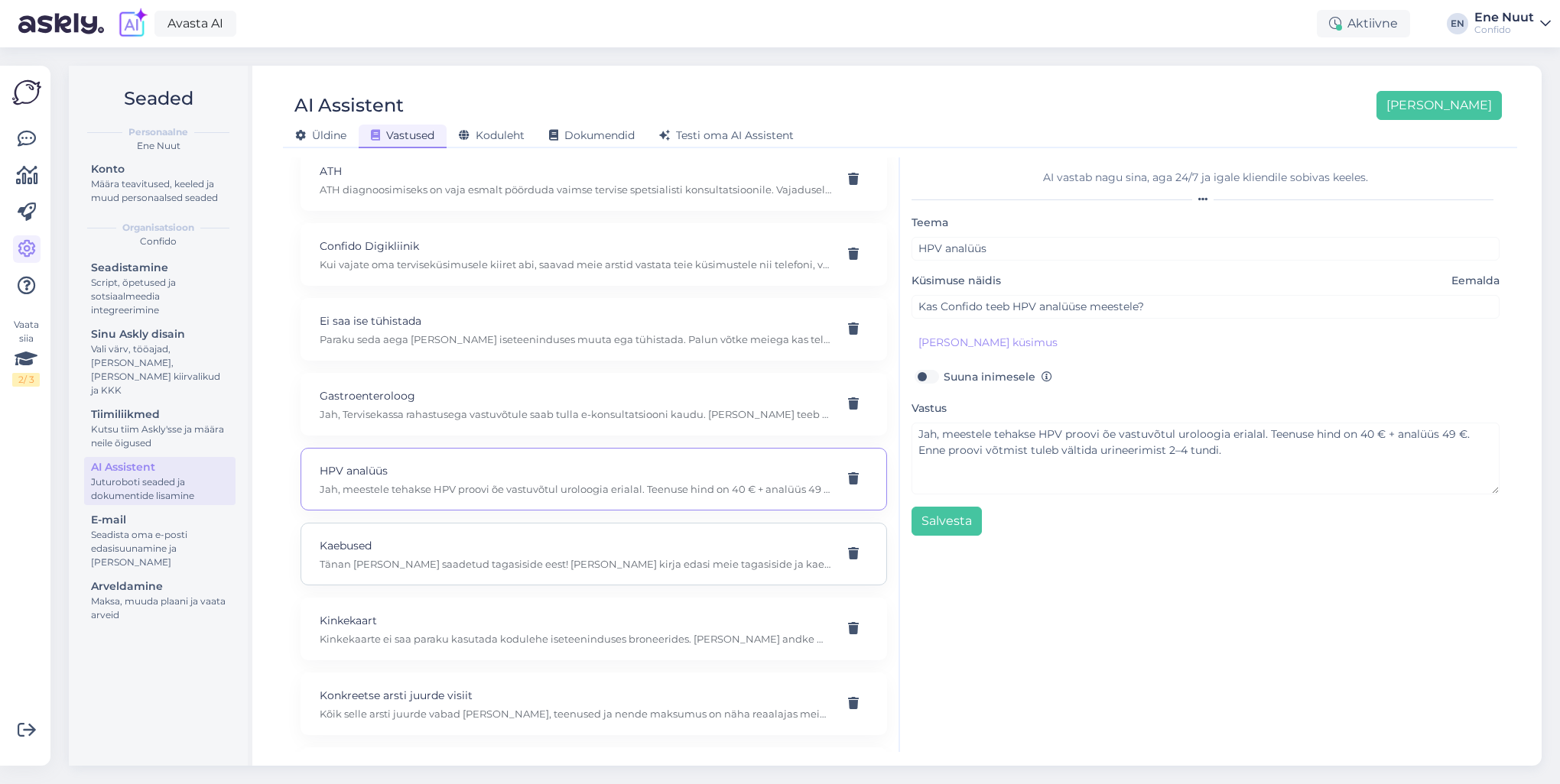
click at [422, 549] on p "Kaebused" at bounding box center [575, 545] width 511 height 17
type input "Kaebused"
type input "Kuidas vastata kliendi kaebusele?"
type textarea "Tänan [PERSON_NAME] saadetud tagasiside eest! [PERSON_NAME] kirja edasi meie ta…"
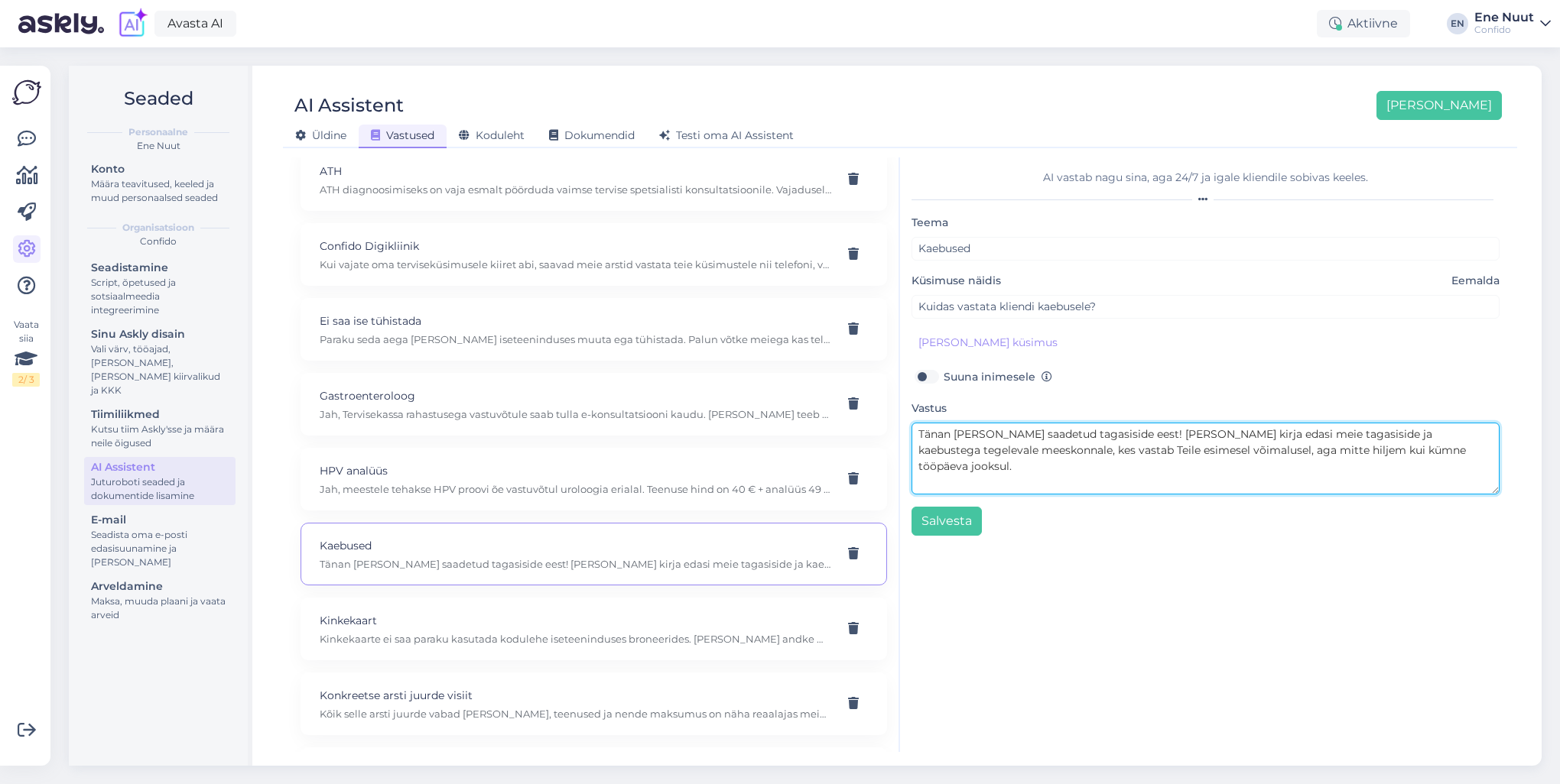
click at [1062, 464] on textarea "Tänan [PERSON_NAME] saadetud tagasiside eest! [PERSON_NAME] kirja edasi meie ta…" at bounding box center [1205, 458] width 588 height 72
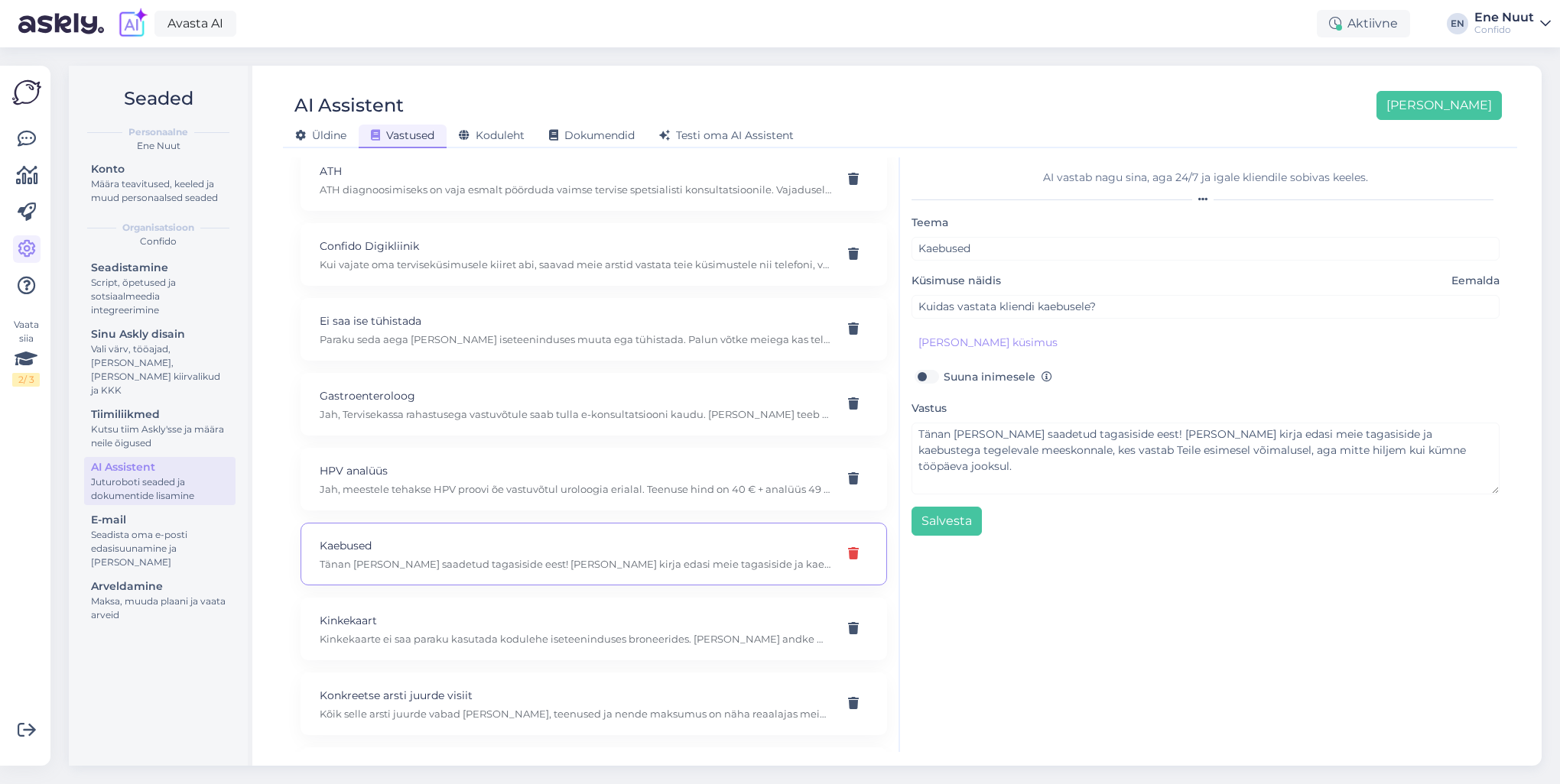
click at [848, 550] on icon at bounding box center [853, 554] width 11 height 12
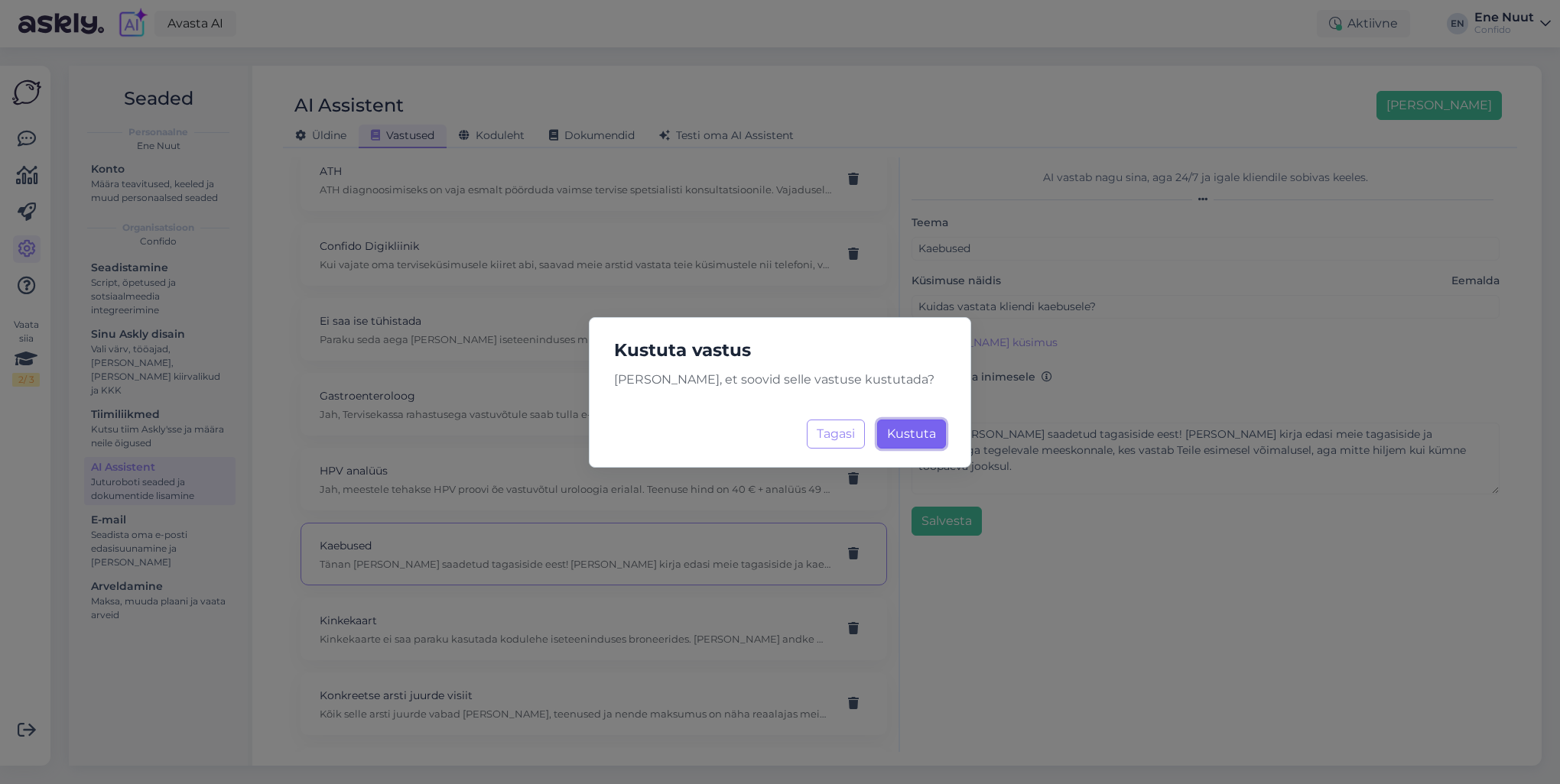
click at [916, 437] on span "Kustuta" at bounding box center [911, 434] width 49 height 15
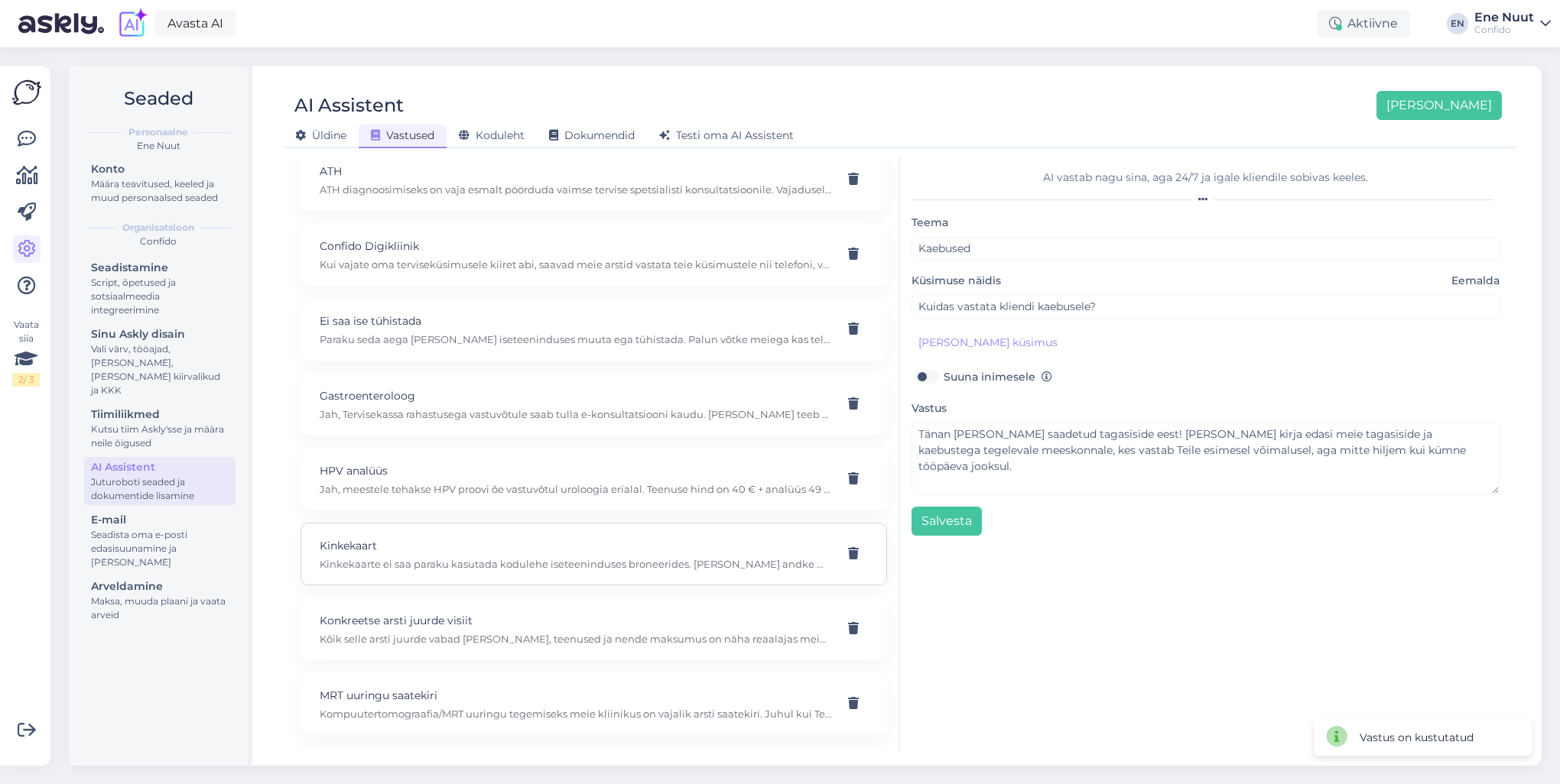
click at [518, 543] on p "Kinkekaart" at bounding box center [575, 545] width 511 height 17
type input "Kinkekaart"
type input "Kuidas kasutada Confido kinkekaarti?"
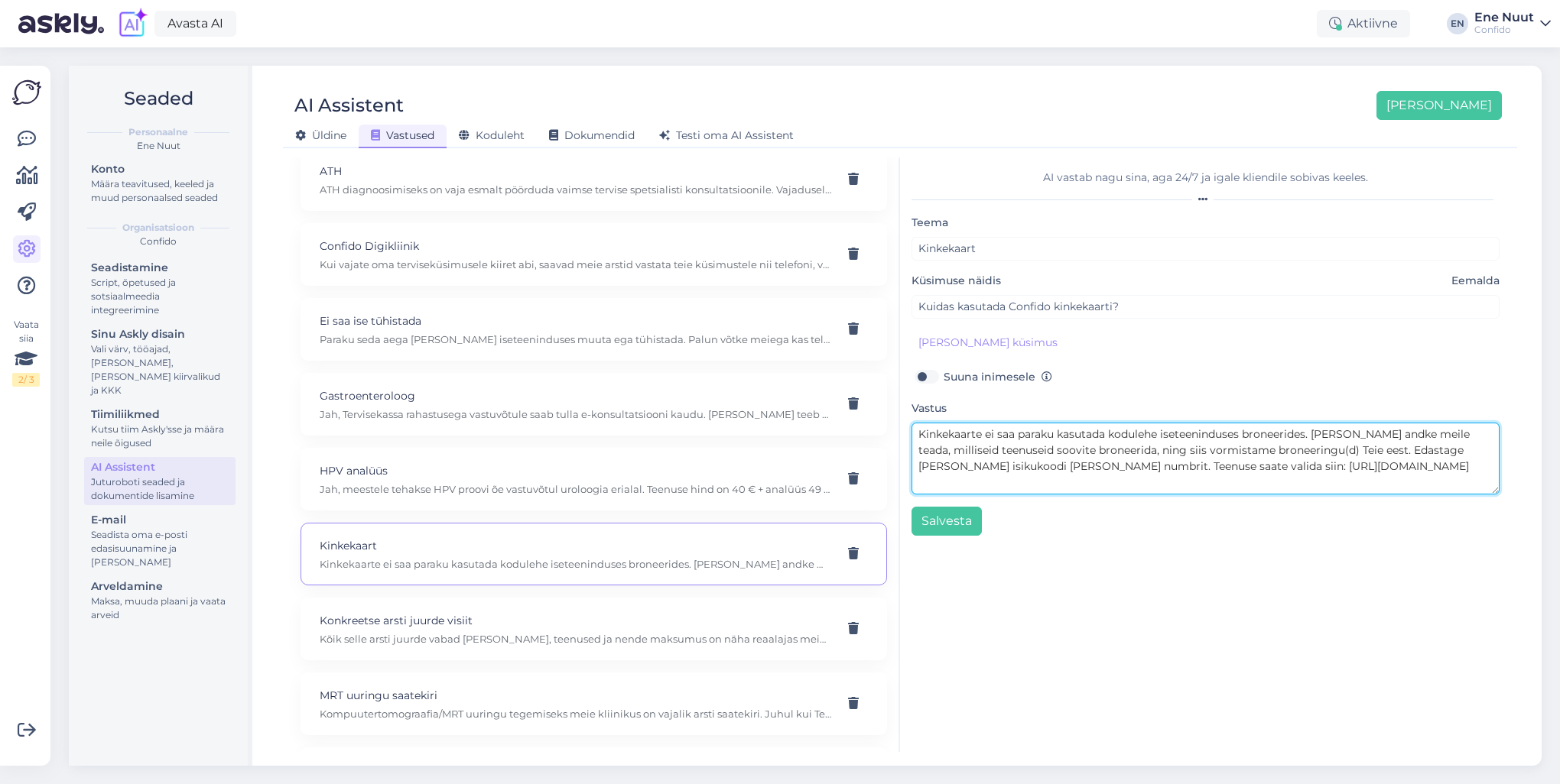
click at [1415, 455] on textarea "Kinkekaarte ei saa paraku kasutada kodulehe iseteeninduses broneerides. [PERSON…" at bounding box center [1205, 458] width 588 height 72
drag, startPoint x: 1427, startPoint y: 450, endPoint x: 1377, endPoint y: 451, distance: 50.0
click at [1377, 451] on textarea "Kinkekaarte ei saa paraku kasutada kodulehe iseteeninduses broneerides. [PERSON…" at bounding box center [1205, 458] width 588 height 72
click at [973, 461] on textarea "Kinkekaarte ei saa paraku kasutada kodulehe iseteeninduses broneerides. [PERSON…" at bounding box center [1205, 458] width 588 height 72
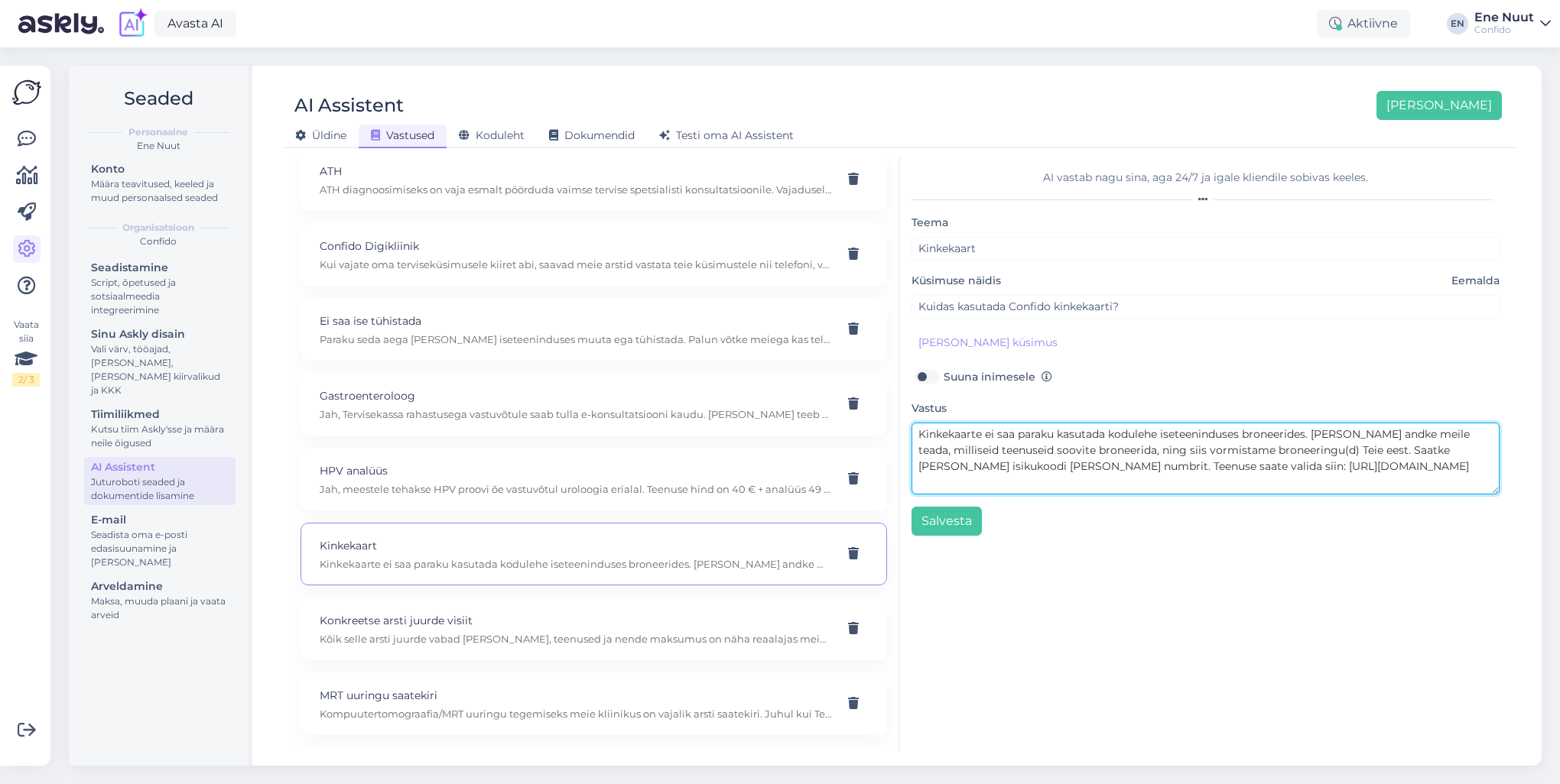
click at [973, 470] on textarea "Kinkekaarte ei saa paraku kasutada kodulehe iseteeninduses broneerides. [PERSON…" at bounding box center [1205, 458] width 588 height 72
click at [973, 463] on textarea "Kinkekaarte ei saa paraku kasutada kodulehe iseteeninduses broneerides. [PERSON…" at bounding box center [1205, 458] width 588 height 72
click at [1028, 465] on textarea "Kinkekaarte ei saa paraku kasutada kodulehe iseteeninduses broneerides. [PERSON…" at bounding box center [1205, 458] width 588 height 72
drag, startPoint x: 1067, startPoint y: 463, endPoint x: 1058, endPoint y: 465, distance: 9.2
click at [1058, 465] on textarea "Kinkekaarte ei saa paraku kasutada kodulehe iseteeninduses broneerides. [PERSON…" at bounding box center [1205, 458] width 588 height 72
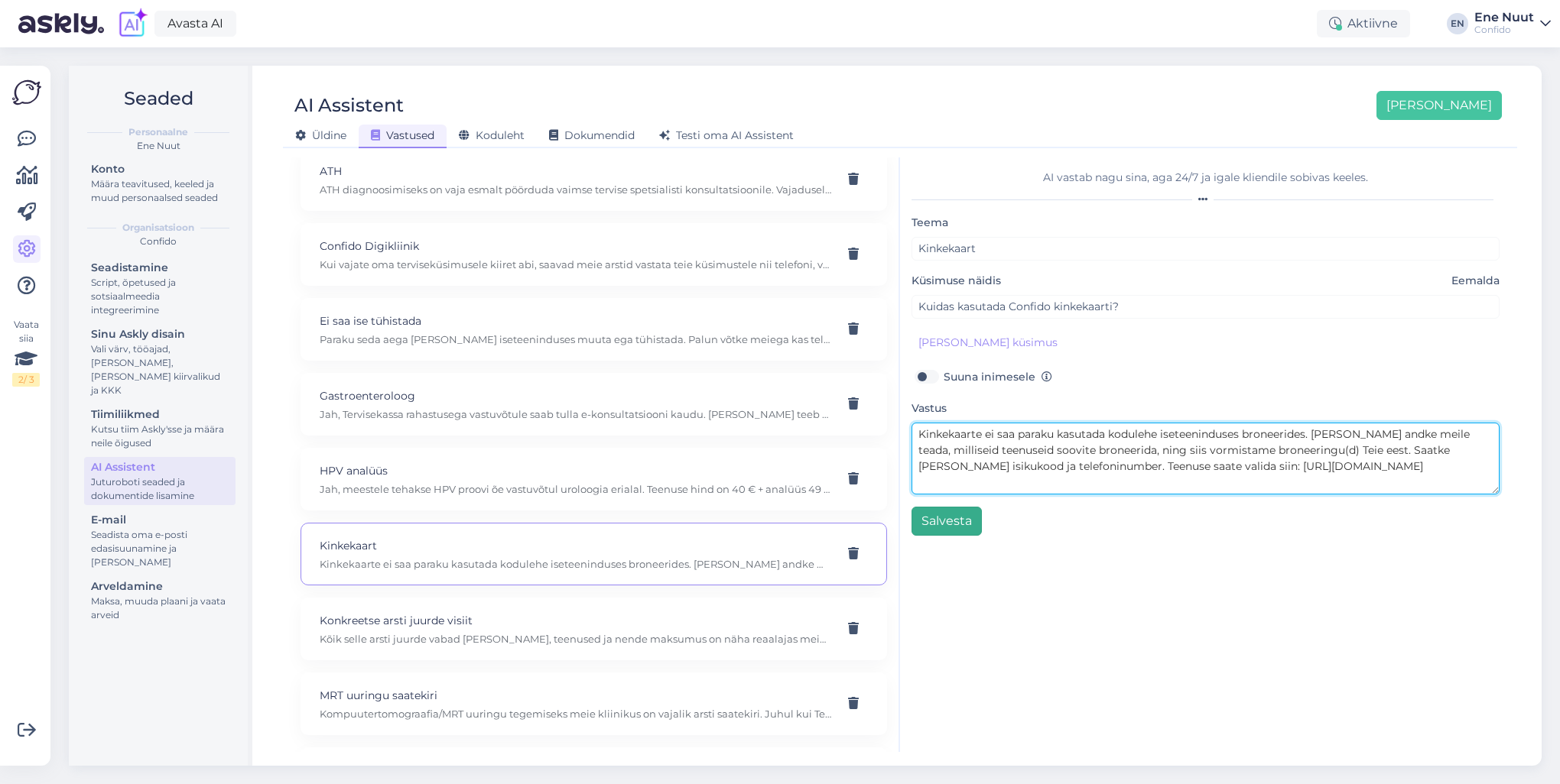
type textarea "Kinkekaarte ei saa paraku kasutada kodulehe iseteeninduses broneerides. [PERSON…"
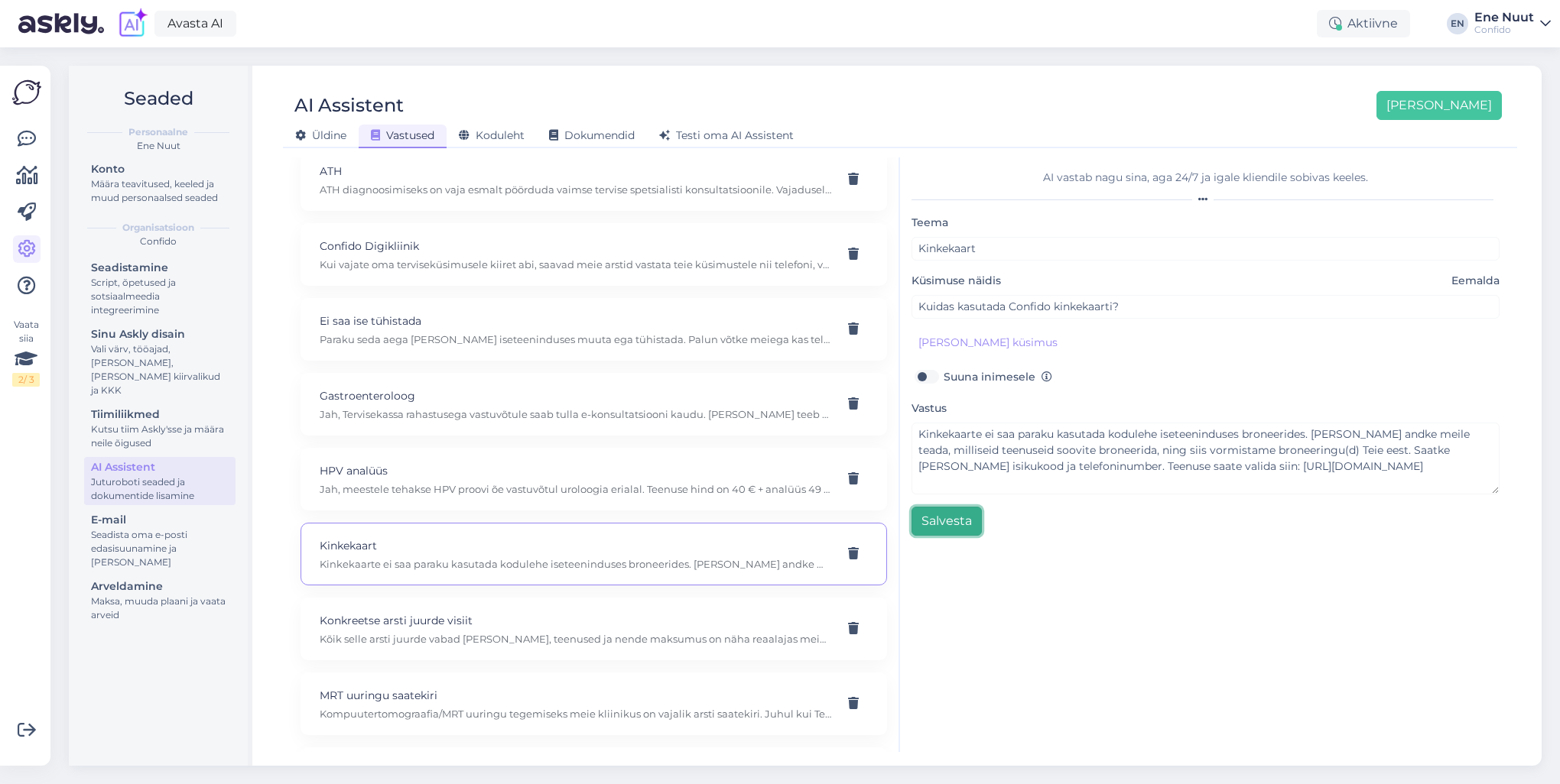
click at [967, 515] on button "Salvesta" at bounding box center [946, 522] width 70 height 29
click at [437, 547] on p "Konkreetse arsti juurde visiit" at bounding box center [575, 544] width 511 height 17
type input "Konkreetse arsti juurde visiit"
type input "Millal Dr [PERSON_NAME] [PERSON_NAME]?"
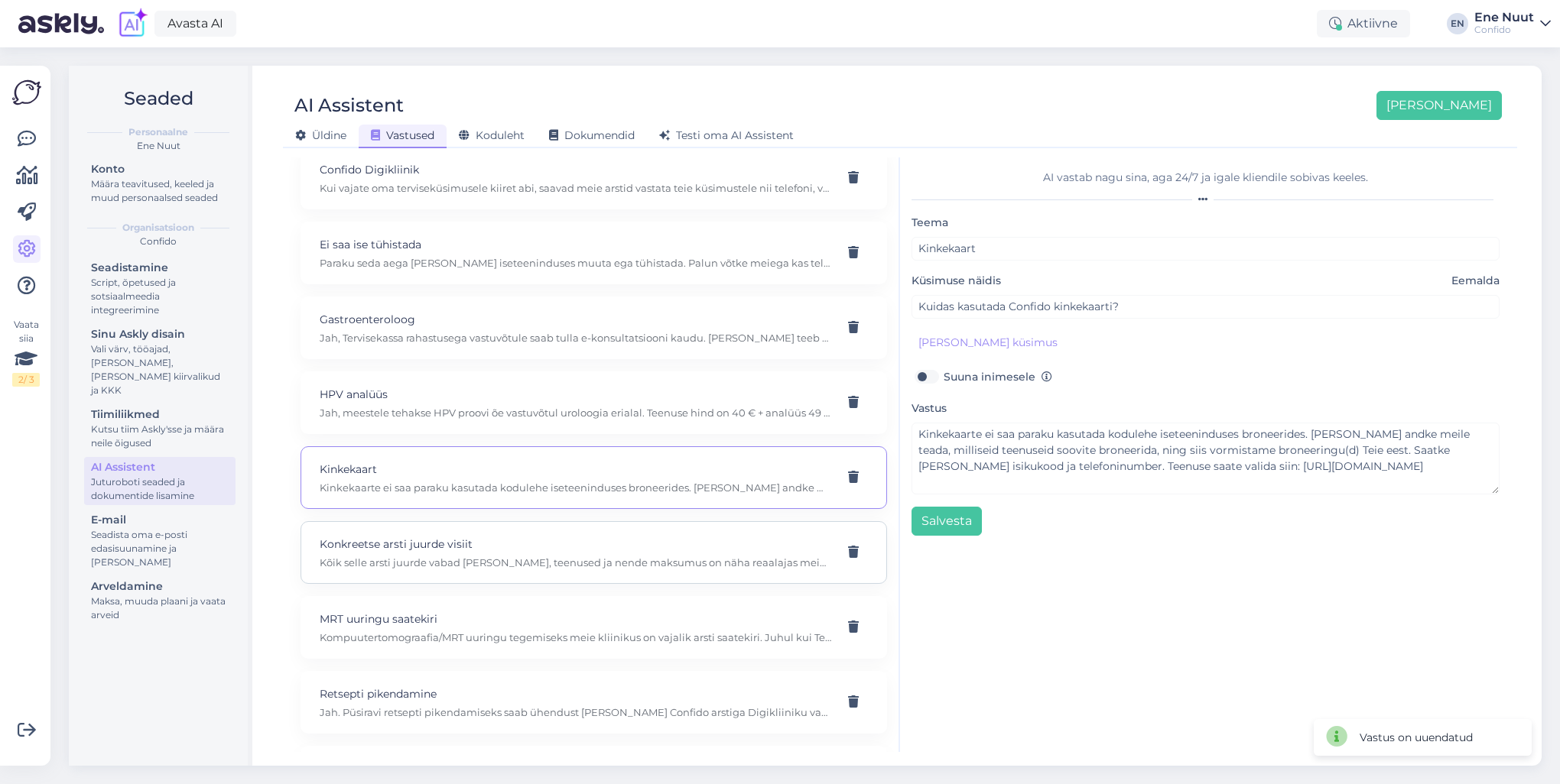
type textarea "Kõik selle arsti juurde vabad [PERSON_NAME], teenused ja nende maksumus on näha…"
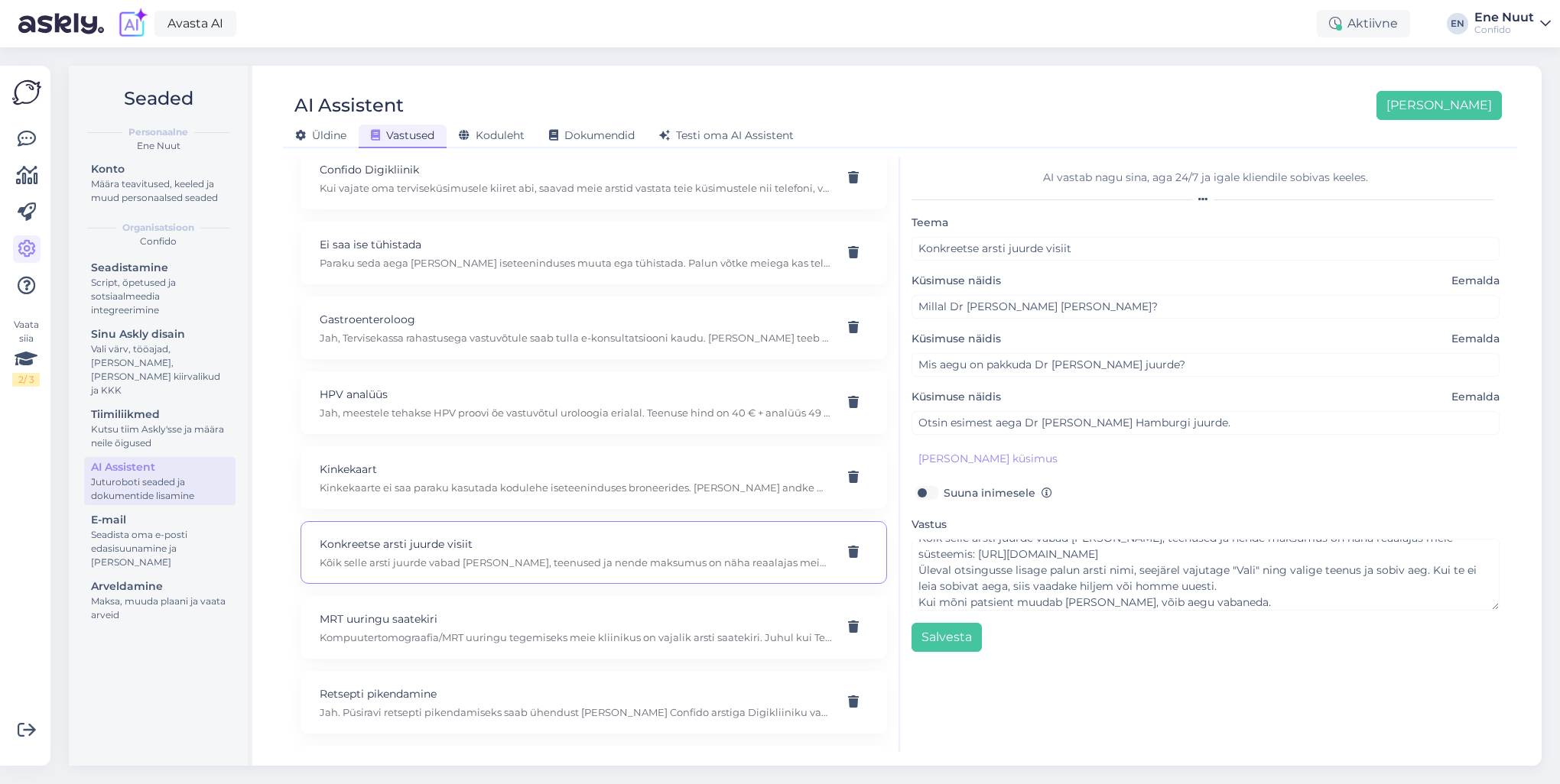
scroll to position [15, 0]
click at [462, 622] on p "MRT uuringu saatekiri" at bounding box center [575, 618] width 511 height 17
type input "MRT uuringu saatekiri"
type input "Kas kompuutertomograafia/MRT uuringuks vaja saatekiri?"
type textarea "Kompuutertomograafia/MRT uuringu tegemiseks meie kliinikus on vajalik arsti saa…"
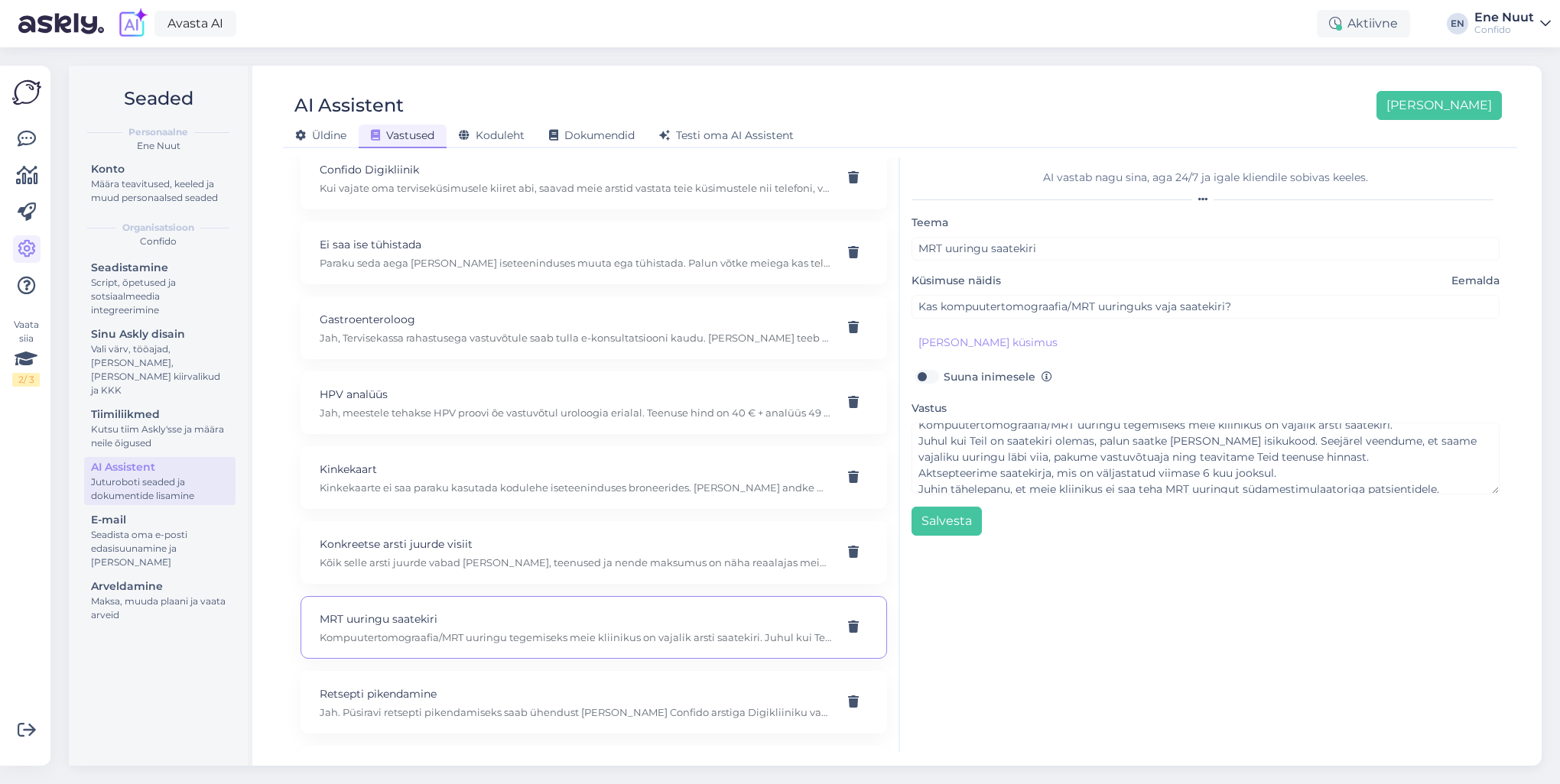
scroll to position [0, 0]
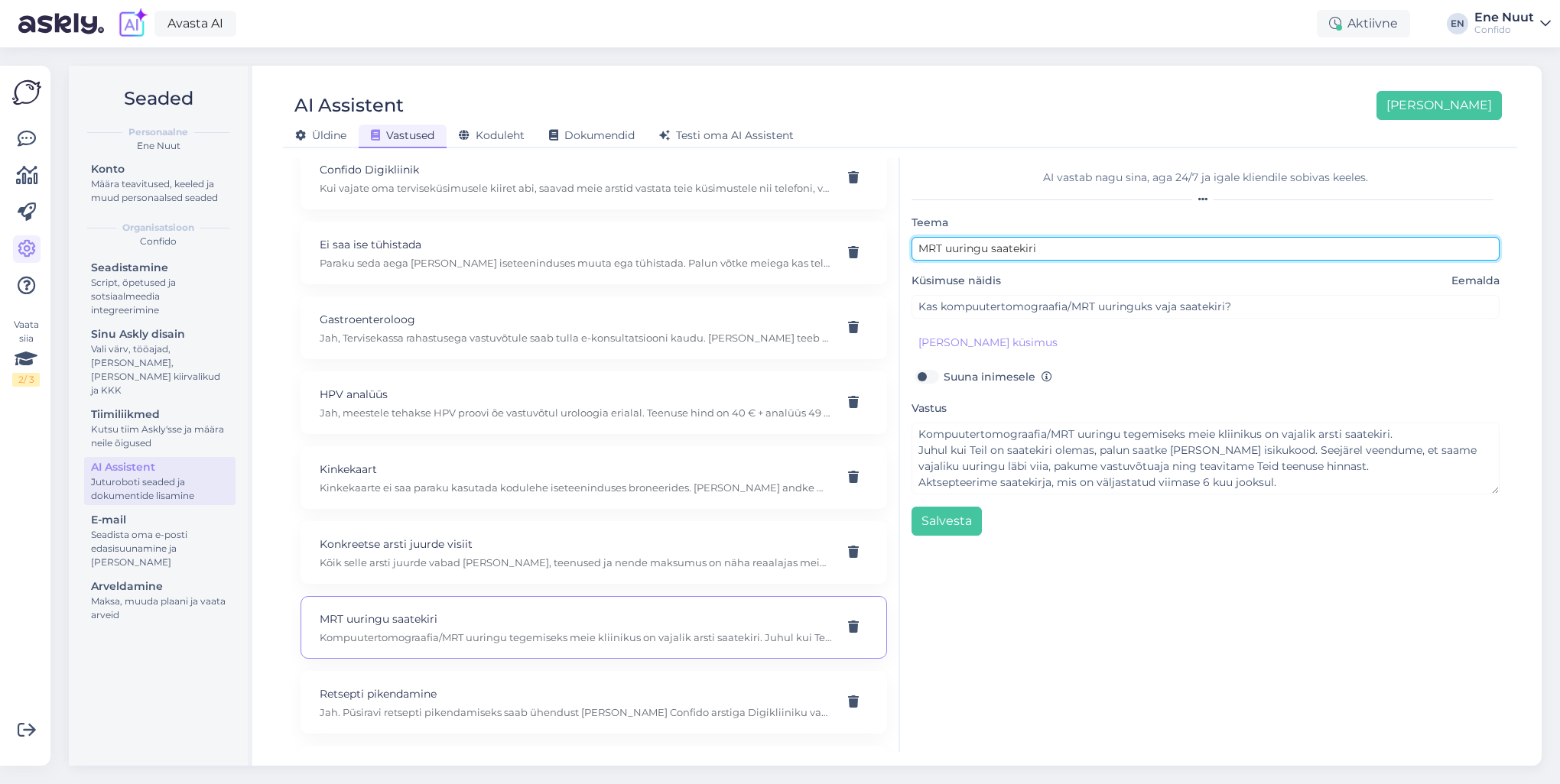
click at [1101, 247] on input "MRT uuringu saatekiri" at bounding box center [1205, 248] width 588 height 23
click at [944, 247] on input "MRT uuringu saatekiri" at bounding box center [1205, 248] width 588 height 23
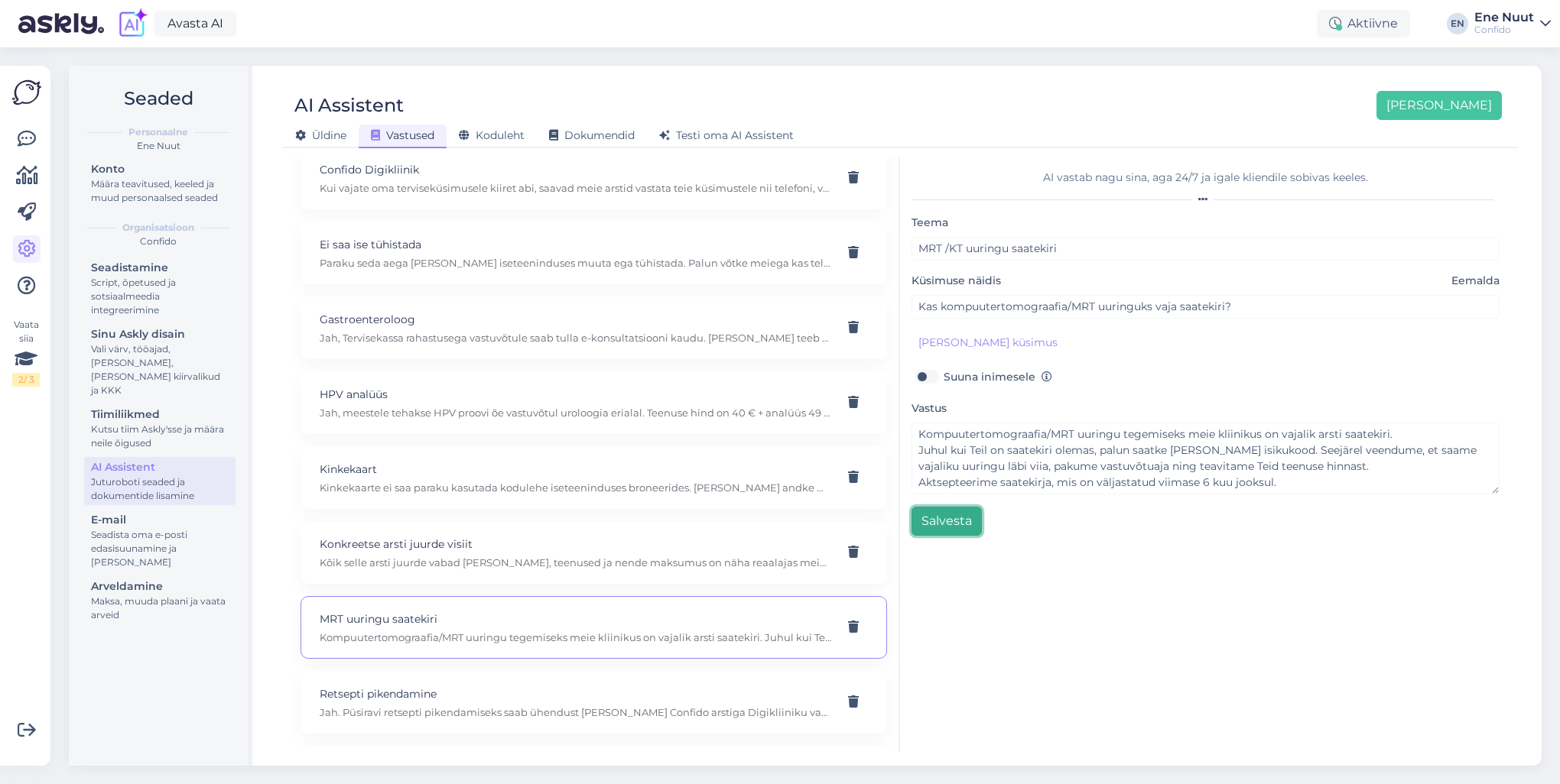
click at [961, 523] on button "Salvesta" at bounding box center [946, 522] width 70 height 29
click at [418, 693] on p "Retsepti pikendamine" at bounding box center [575, 694] width 511 height 17
type input "Retsepti pikendamine"
type input "Kas Confido pikendab retsepte Digikliinikus?"
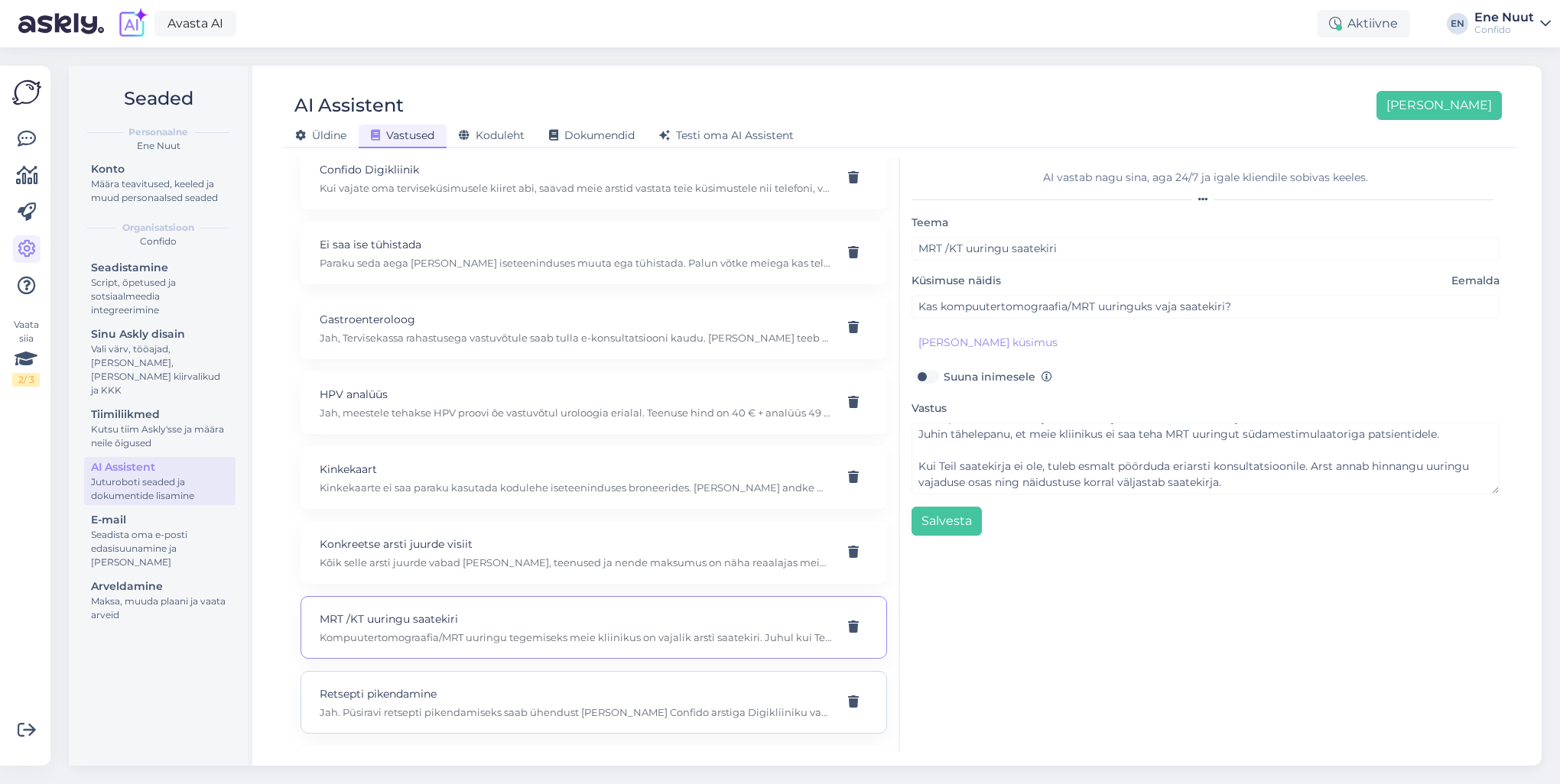
type textarea "Jah. Püsiravi retsepti pikendamiseks saab ühendust [PERSON_NAME] Confido arstig…"
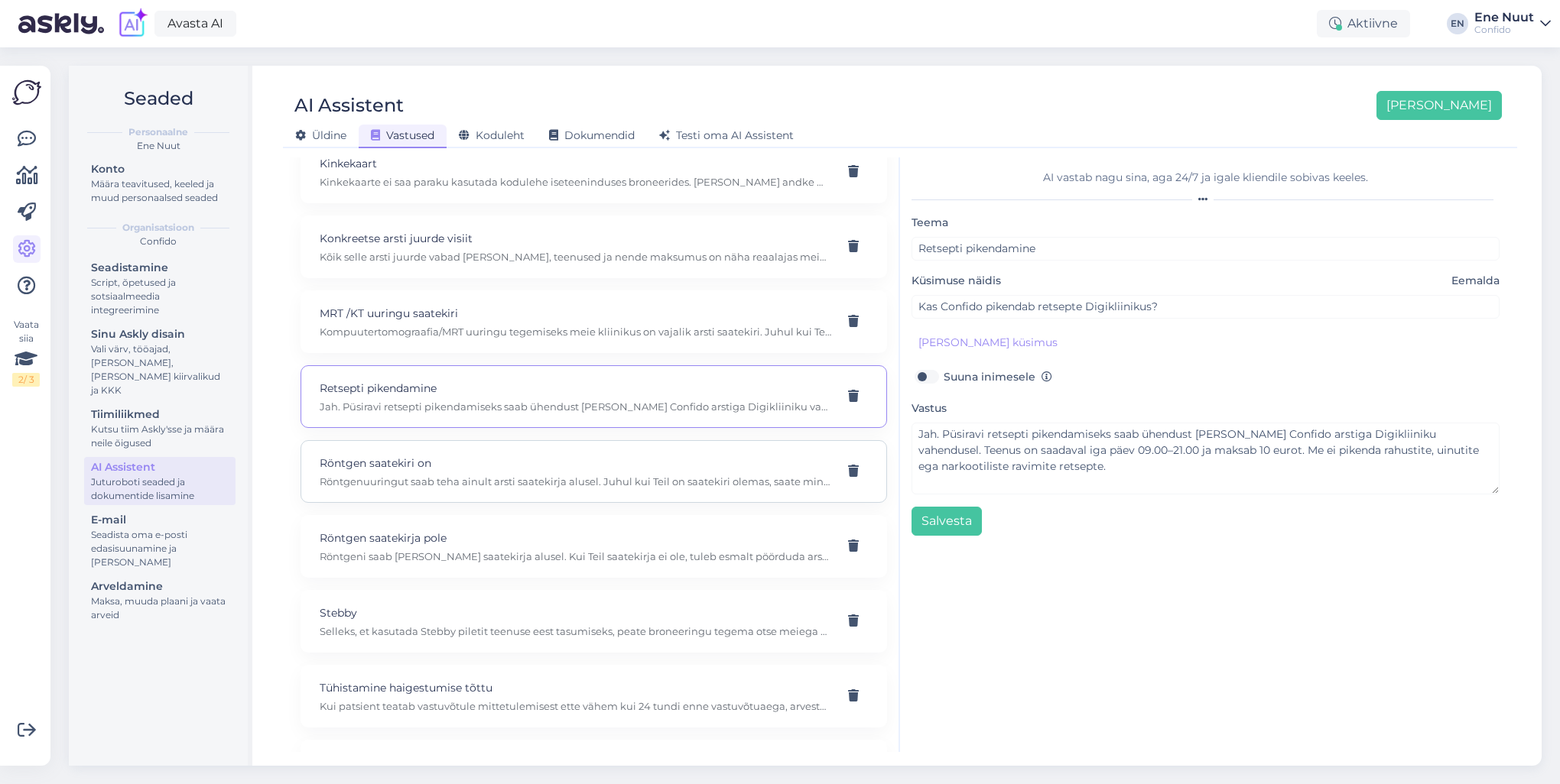
scroll to position [744, 0]
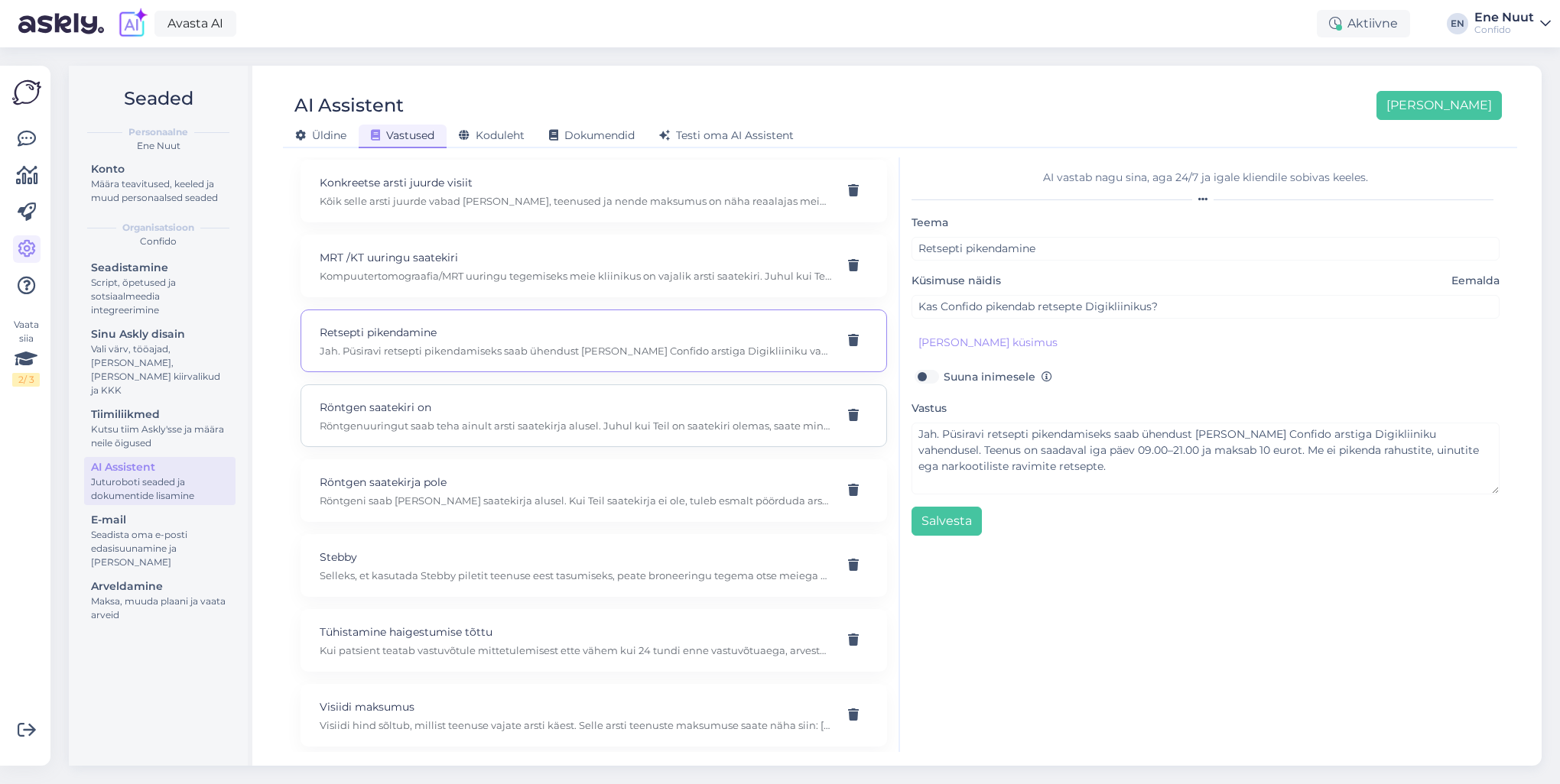
click at [412, 412] on div "Röntgen saatekiri on Röntgenuuringut saab teha ainult arsti saatekirja alusel. …" at bounding box center [575, 416] width 511 height 34
type input "Röntgen saatekiri on"
type input "Kas röntgenile saab [PERSON_NAME] saatekirjata?"
type textarea "Röntgenuuringut saab teha ainult arsti saatekirja alusel. Juhul kui Teil on saa…"
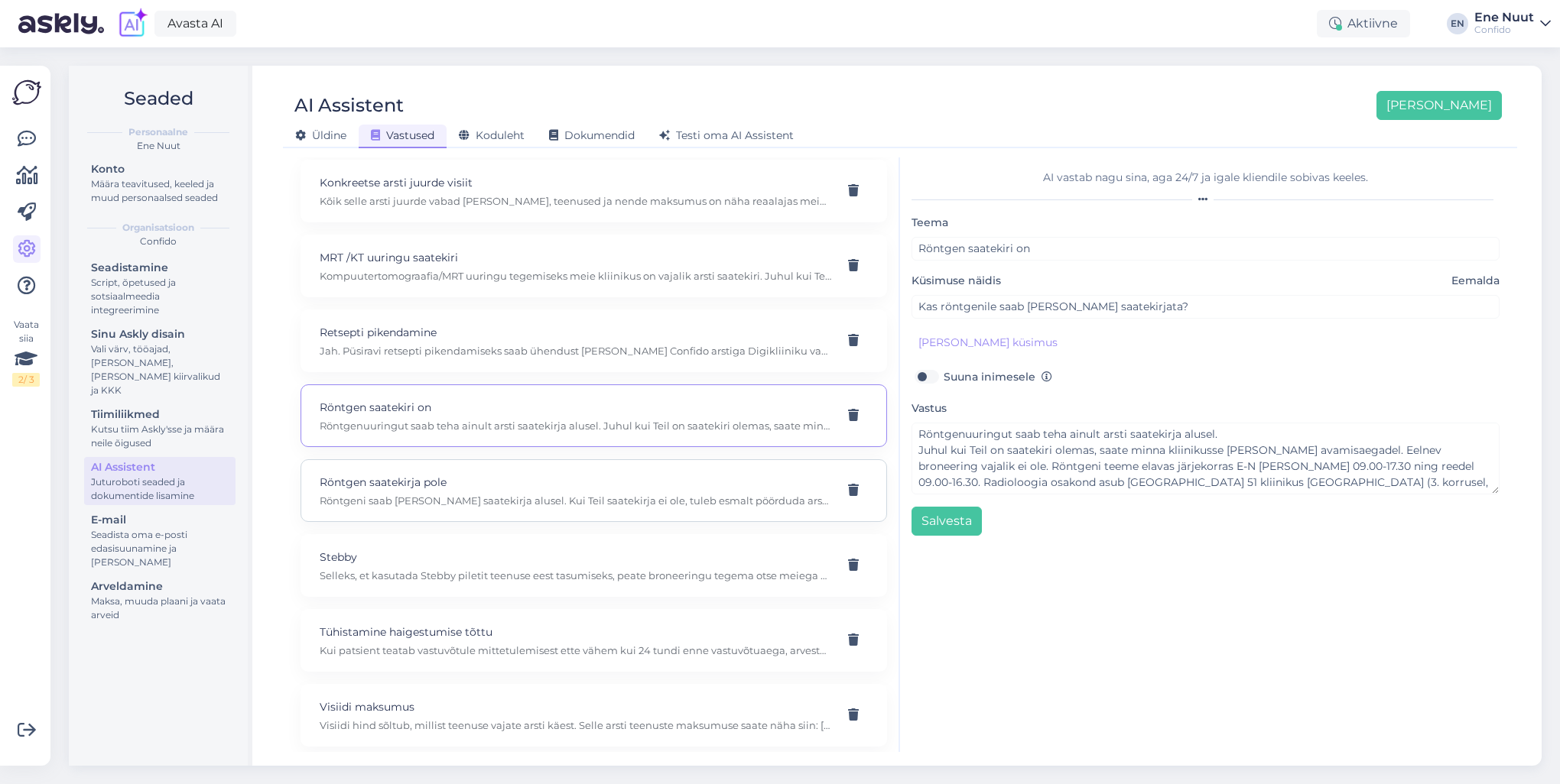
click at [410, 486] on div "Röntgen saatekirja pole Röntgeni saab [PERSON_NAME] saatekirja alusel. Kui Teil…" at bounding box center [575, 491] width 511 height 34
type input "Röntgen saatekirja pole"
type input "Kas röntgeni saatekiri on vajalik?"
type textarea "Röntgeni saab [PERSON_NAME] saatekirja alusel. Kui Teil saatekirja ei ole, tule…"
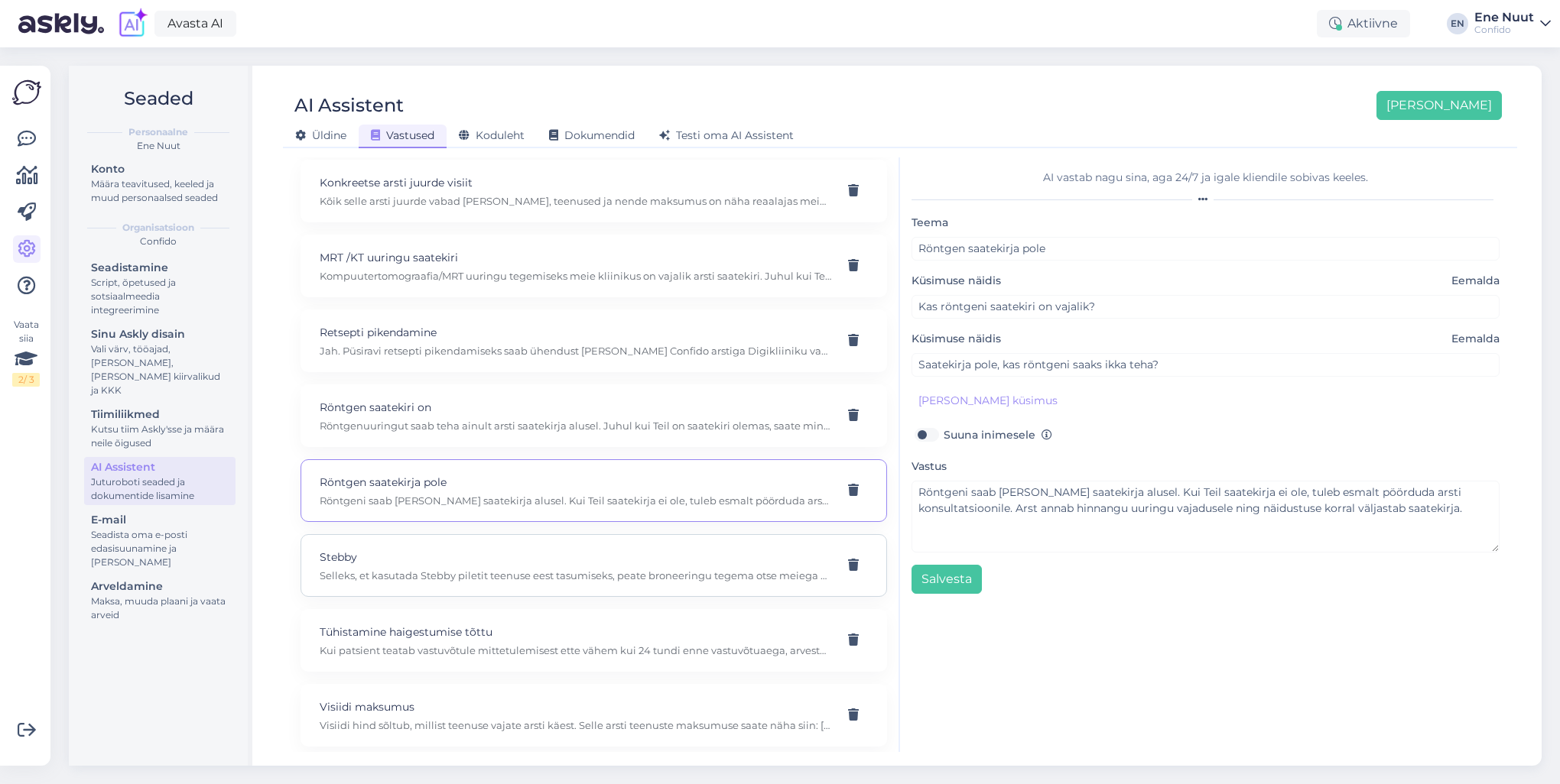
click at [427, 568] on p "Selleks, et kasutada Stebby piletit teenuse eest tasumiseks, peate broneeringu …" at bounding box center [575, 575] width 511 height 14
type input "Stebby"
type input "Kuidas tasuda teenuse eest [PERSON_NAME] piletiga?"
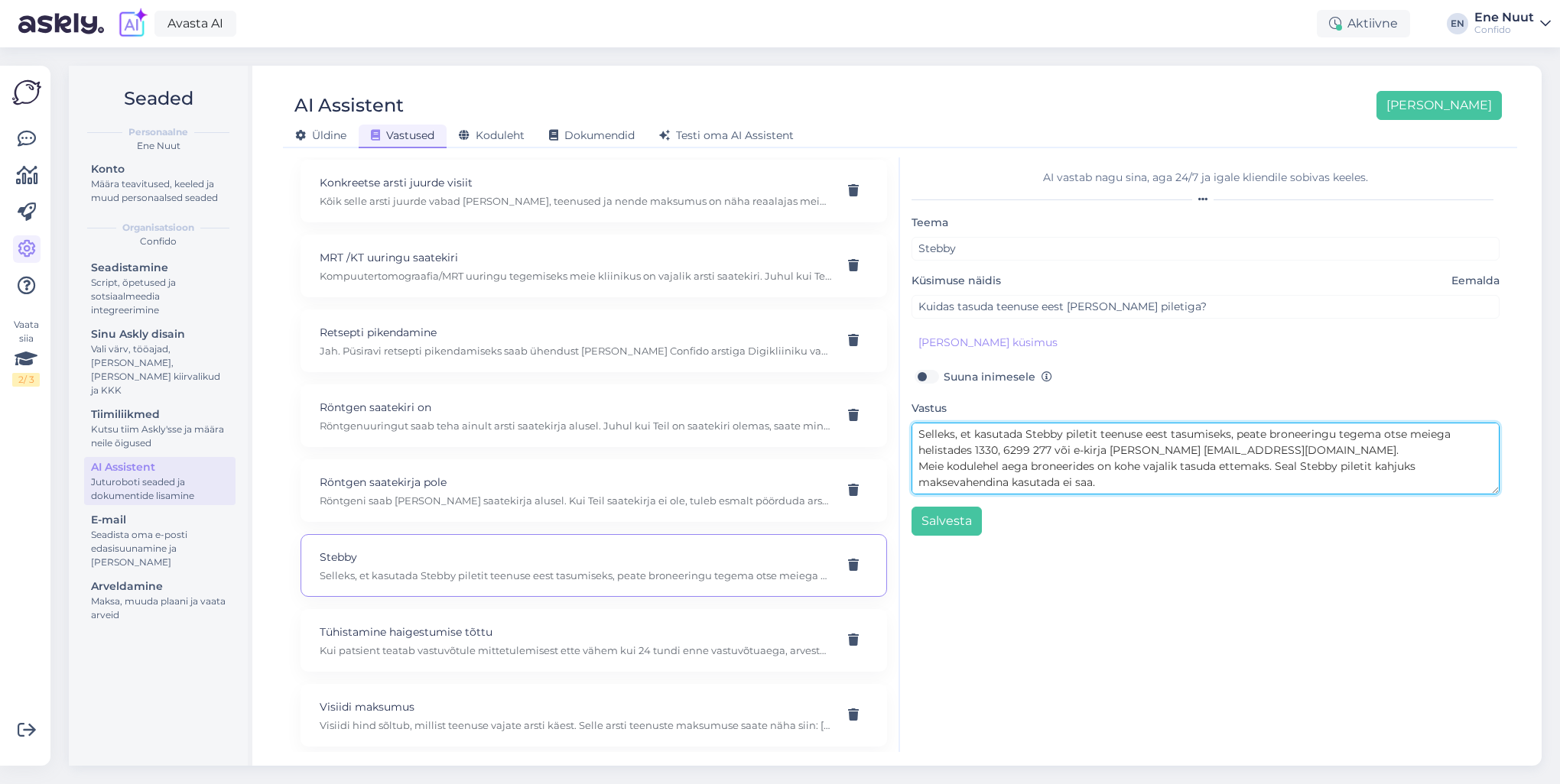
click at [1022, 451] on textarea "Selleks, et kasutada Stebby piletit teenuse eest tasumiseks, peate broneeringu …" at bounding box center [1205, 458] width 588 height 72
click at [1036, 448] on textarea "Selleks, et kasutada Stebby piletit teenuse eest tasumiseks, peate broneeringu …" at bounding box center [1205, 458] width 588 height 72
type textarea "Selleks, et kasutada Stebby piletit teenuse eest tasumiseks, peate broneeringu …"
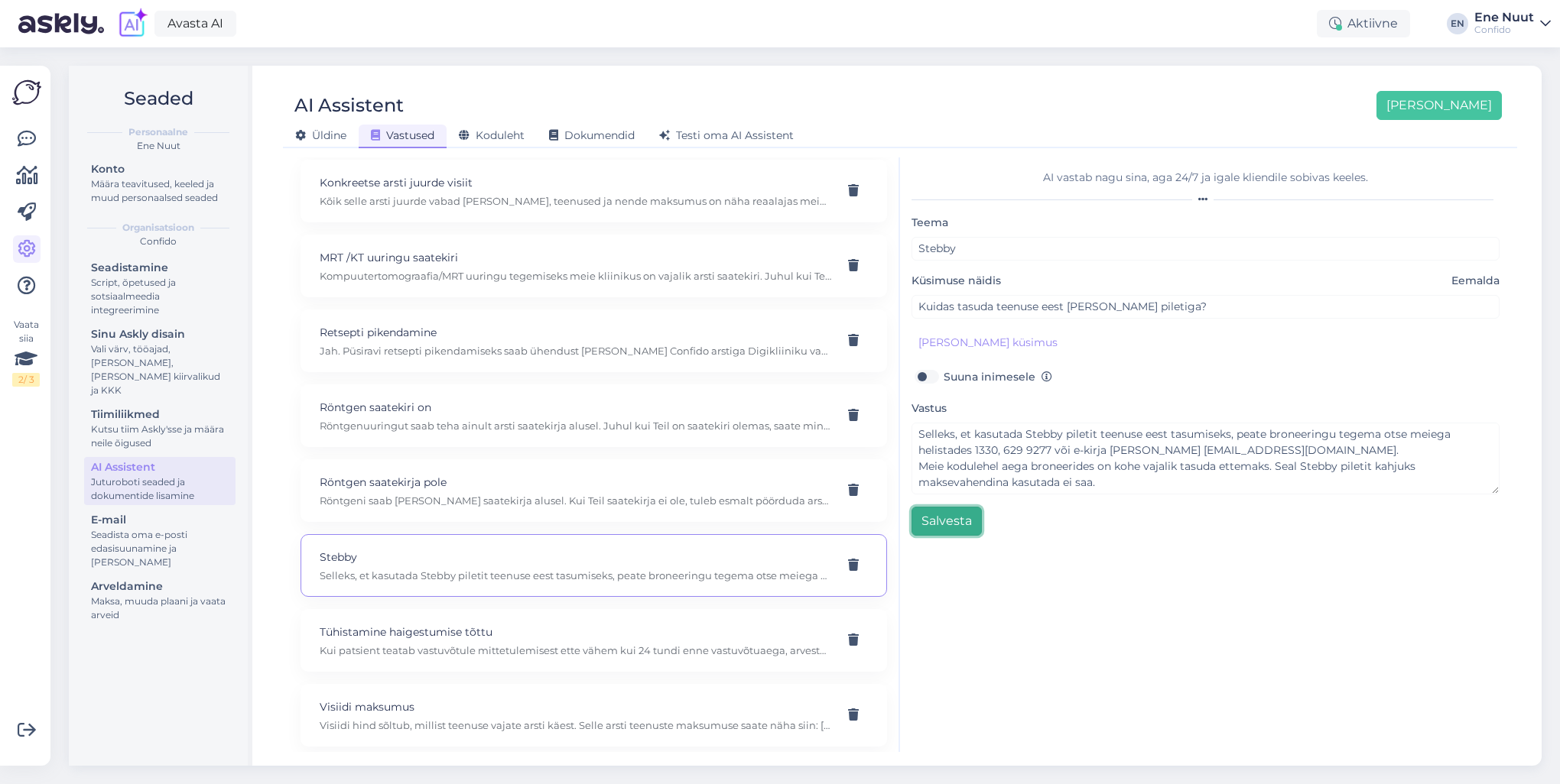
click at [950, 522] on button "Salvesta" at bounding box center [946, 522] width 70 height 29
click at [447, 635] on div "Tühistamine haigestumise tõttu Kui patsient teatab vastuvõtule mittetulemisest …" at bounding box center [575, 640] width 511 height 34
type input "Tühistamine haigestumise tõttu"
type input "Mida teha, kui klient tühistab aja vähem kui 24 tundi enne visiiti?"
type textarea "Kui patsient teatab vastuvõtule mittetulemisest ette vähem kui 24 tundi enne va…"
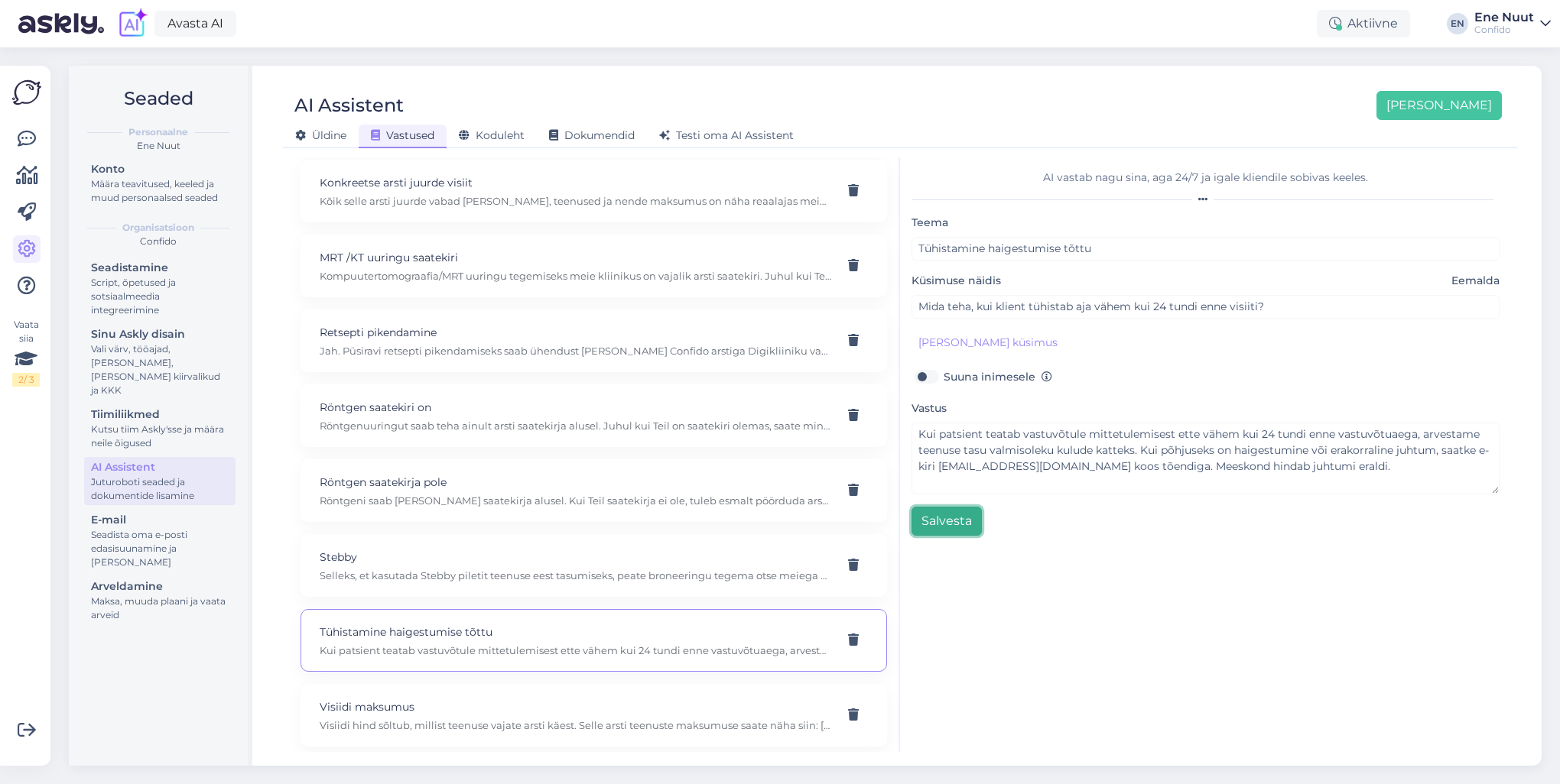
click at [958, 525] on button "Salvesta" at bounding box center [946, 522] width 70 height 29
click at [408, 720] on p "Visiidi hind sõltub, millist teenuse vajate arsti käest. Selle arsti teenuste m…" at bounding box center [575, 725] width 511 height 14
type input "Visiidi maksumus"
type input "Mis maksab visiit Dr [PERSON_NAME] juurde?"
type textarea "Visiidi hind sõltub, millist teenuse vajate arsti käest. Selle arsti teenuste m…"
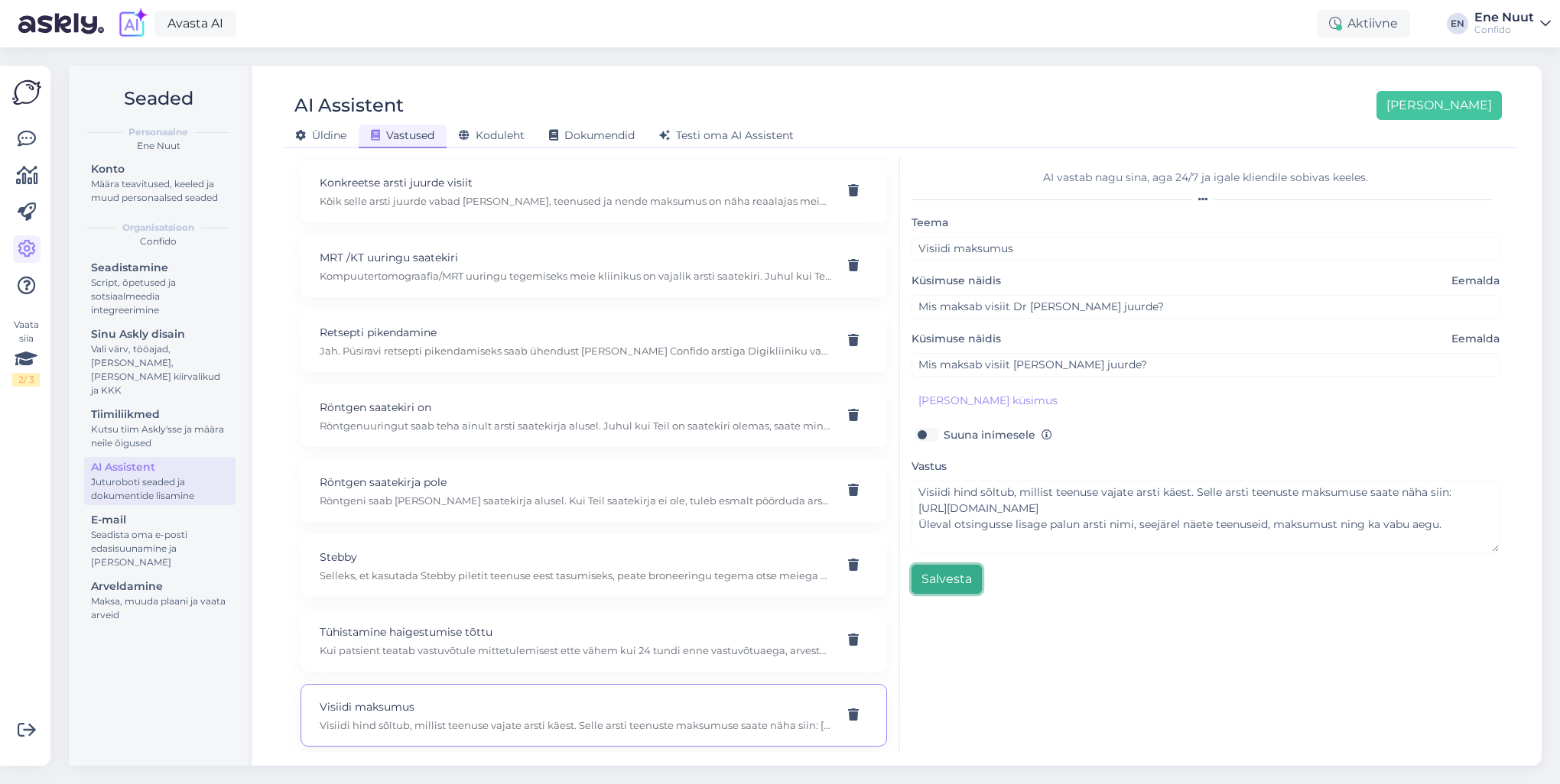
click at [948, 575] on button "Salvesta" at bounding box center [946, 580] width 70 height 29
click at [515, 132] on span "Koduleht" at bounding box center [491, 135] width 65 height 14
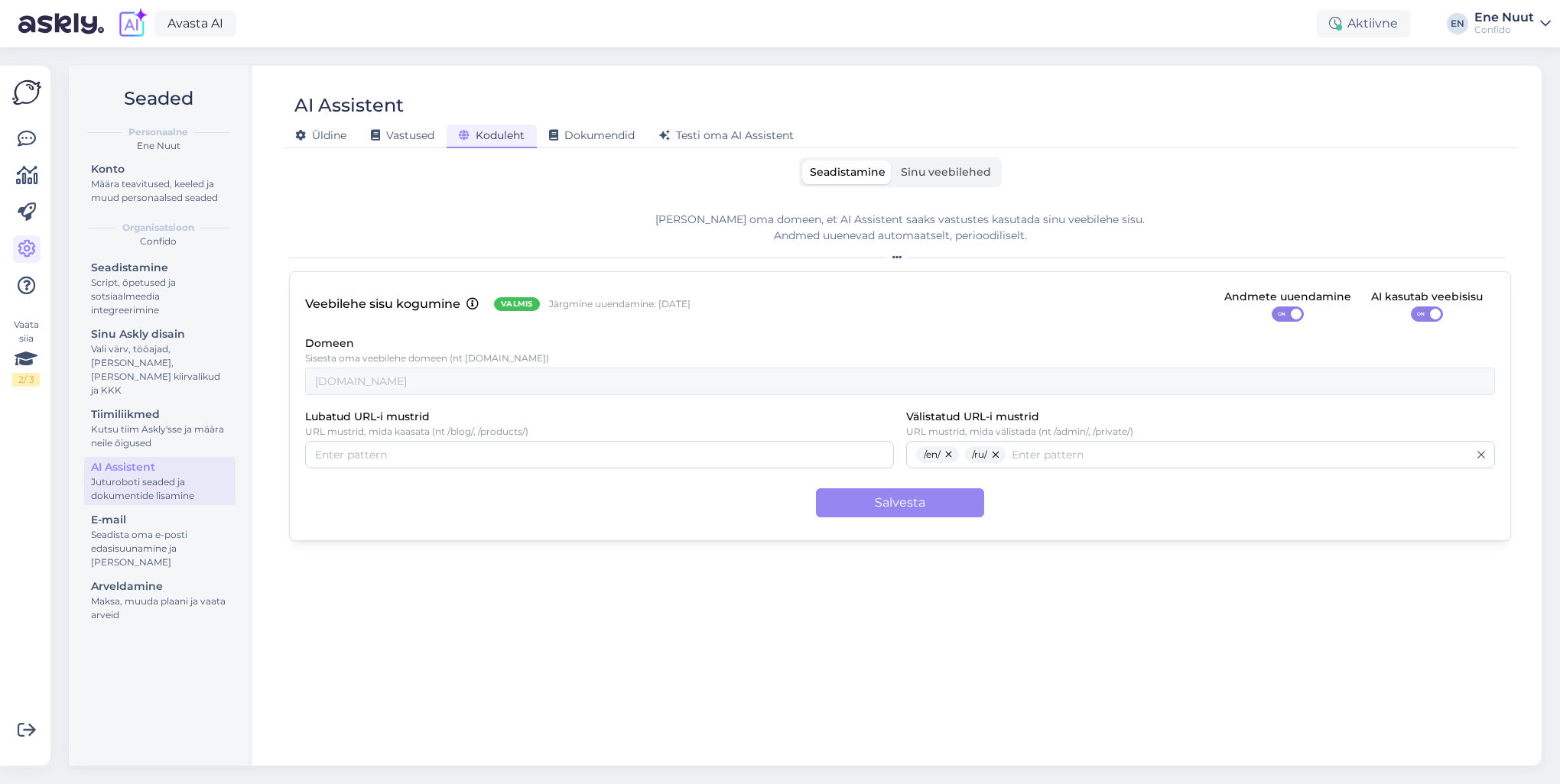
click at [917, 179] on label "Sinu veebilehed" at bounding box center [946, 172] width 106 height 23
click at [894, 161] on input "Sinu veebilehed" at bounding box center [894, 161] width 0 height 0
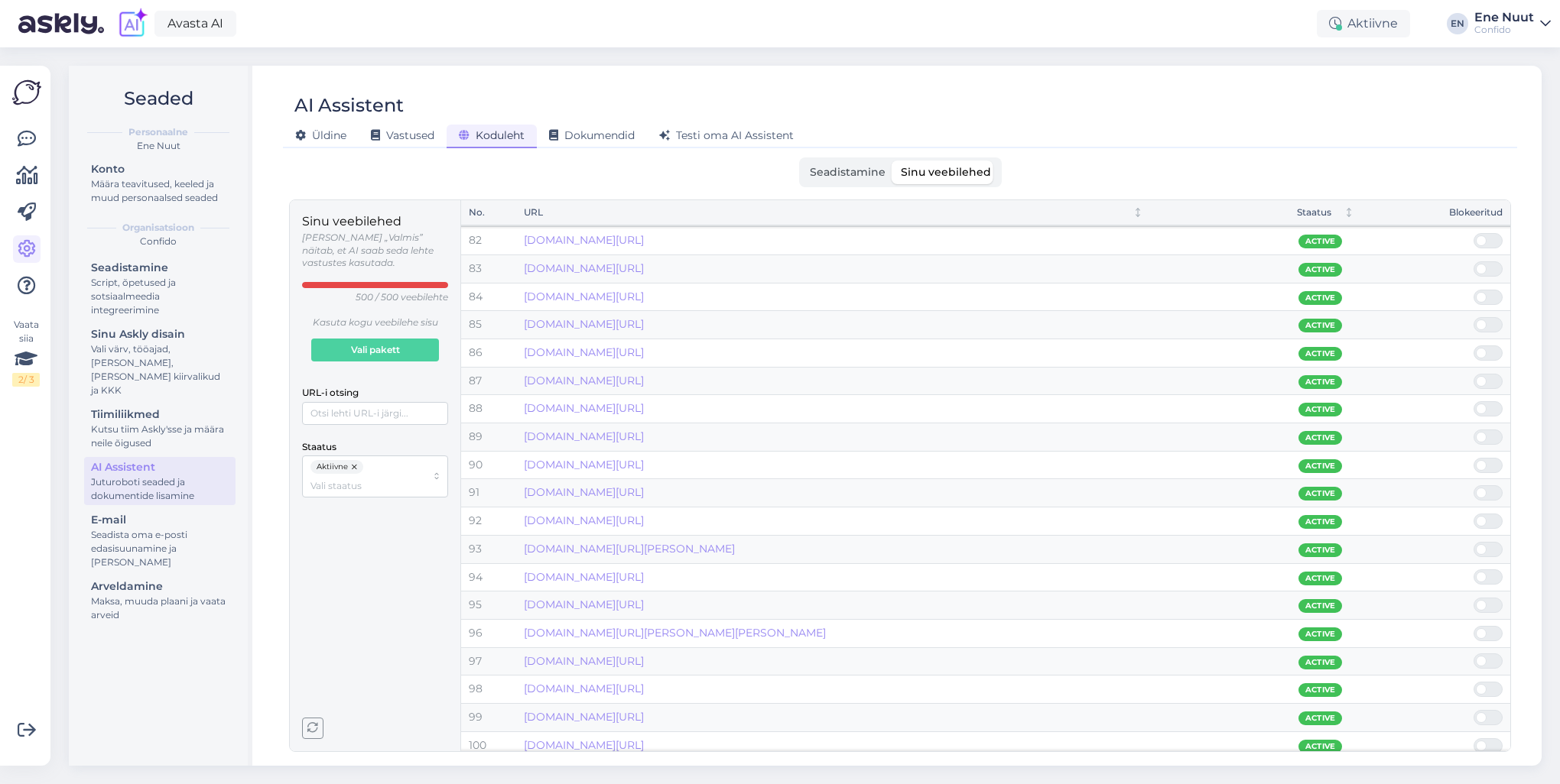
scroll to position [2423, 0]
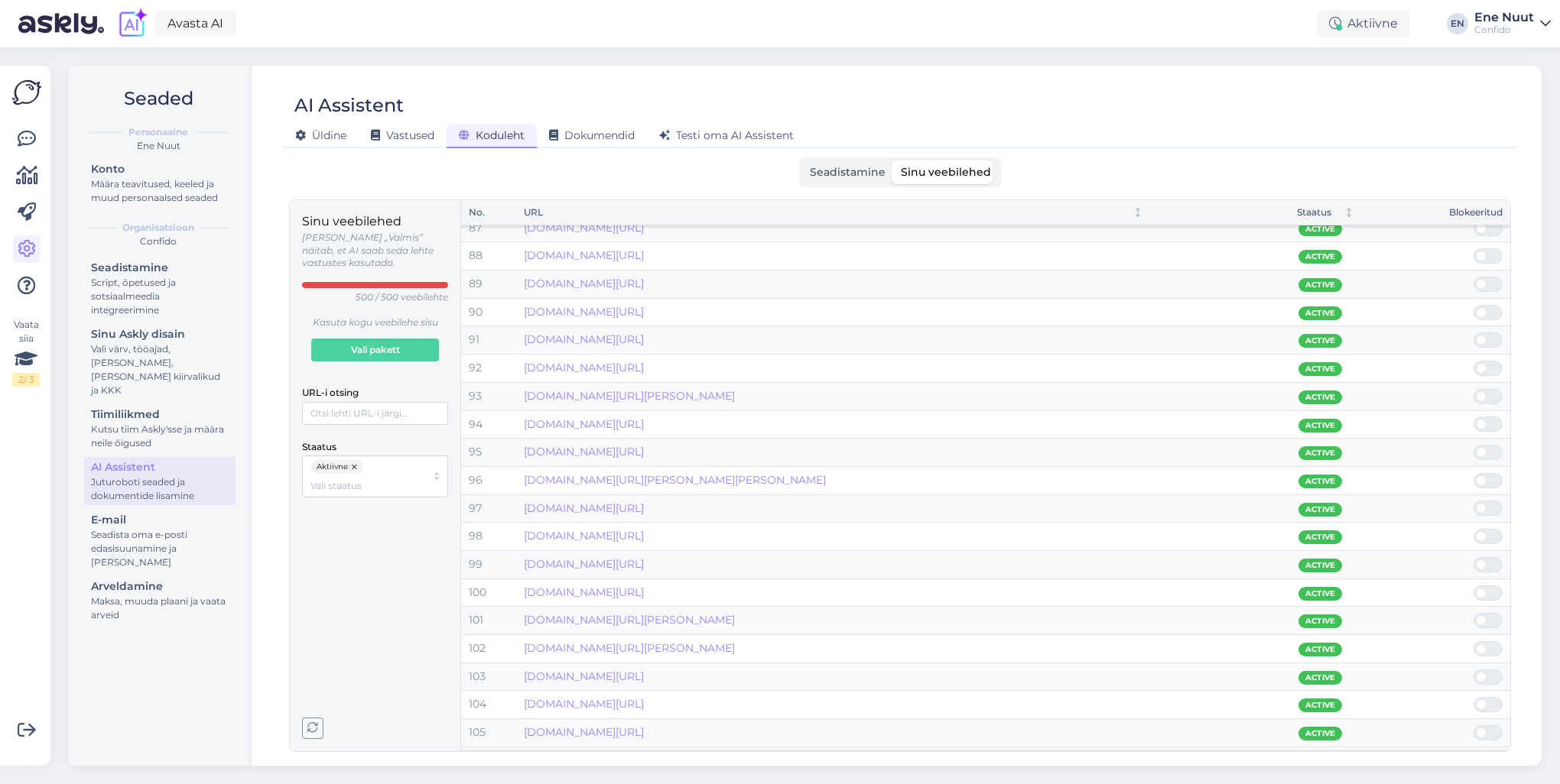
click at [841, 166] on span "Seadistamine" at bounding box center [847, 171] width 76 height 14
click at [802, 161] on input "Seadistamine" at bounding box center [802, 161] width 0 height 0
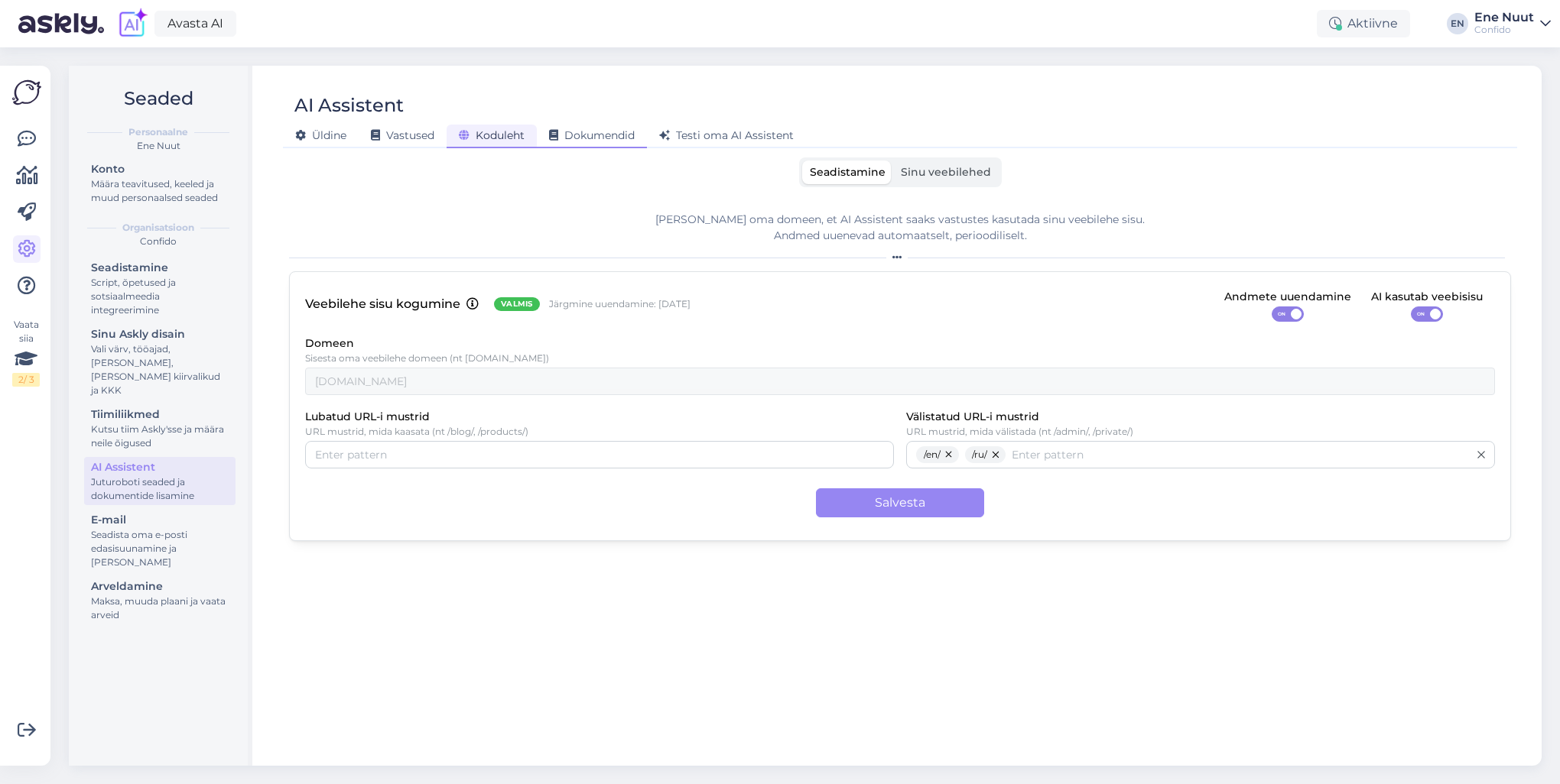
click at [577, 132] on span "Dokumendid" at bounding box center [592, 135] width 86 height 14
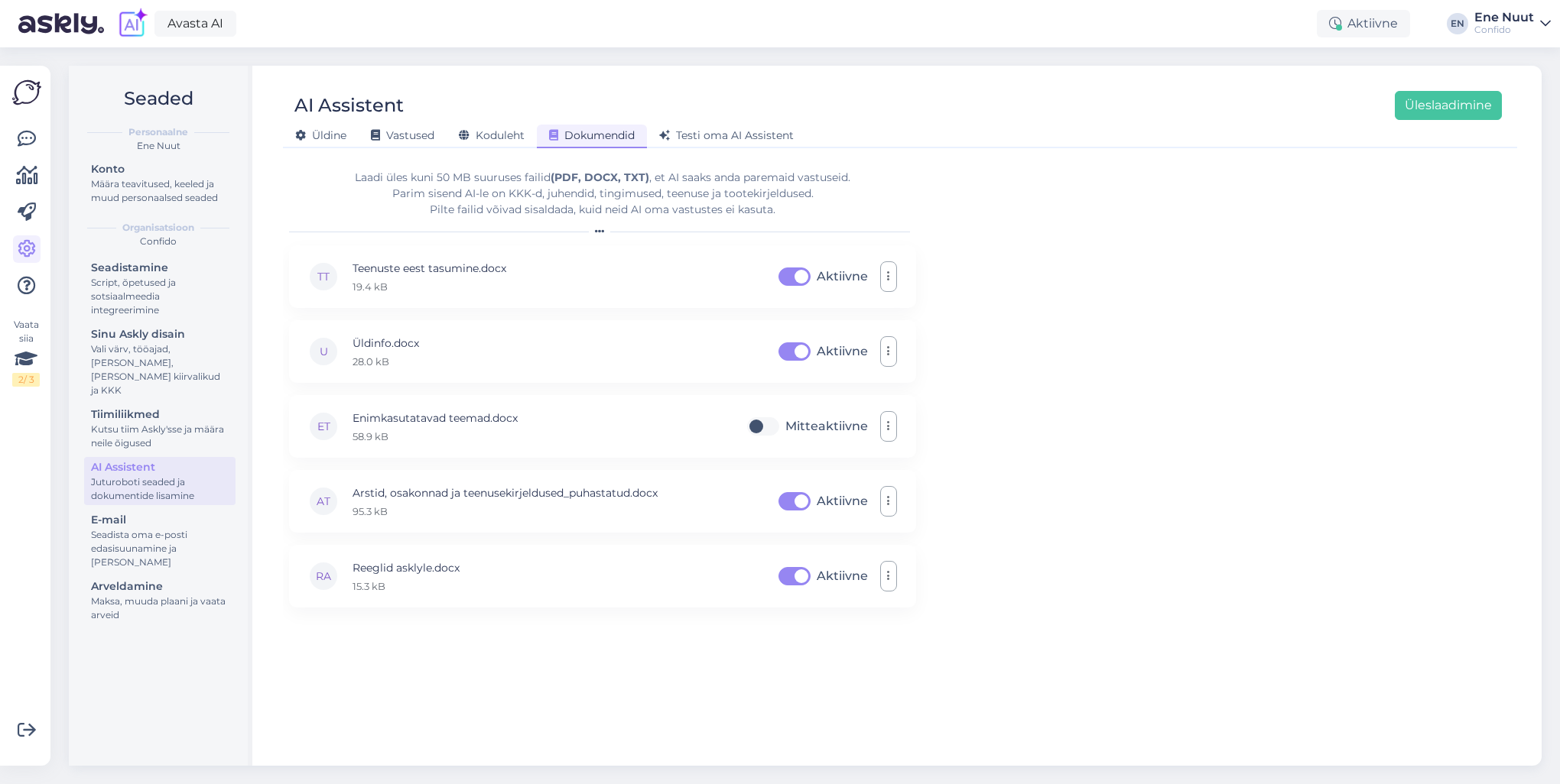
click at [1106, 328] on div "Laadi [PERSON_NAME] 50 MB suuruses failid (PDF, DOCX, TXT) , et AI saaks anda p…" at bounding box center [900, 455] width 1222 height 594
click at [703, 127] on div "Testi oma AI Assistent" at bounding box center [726, 136] width 159 height 23
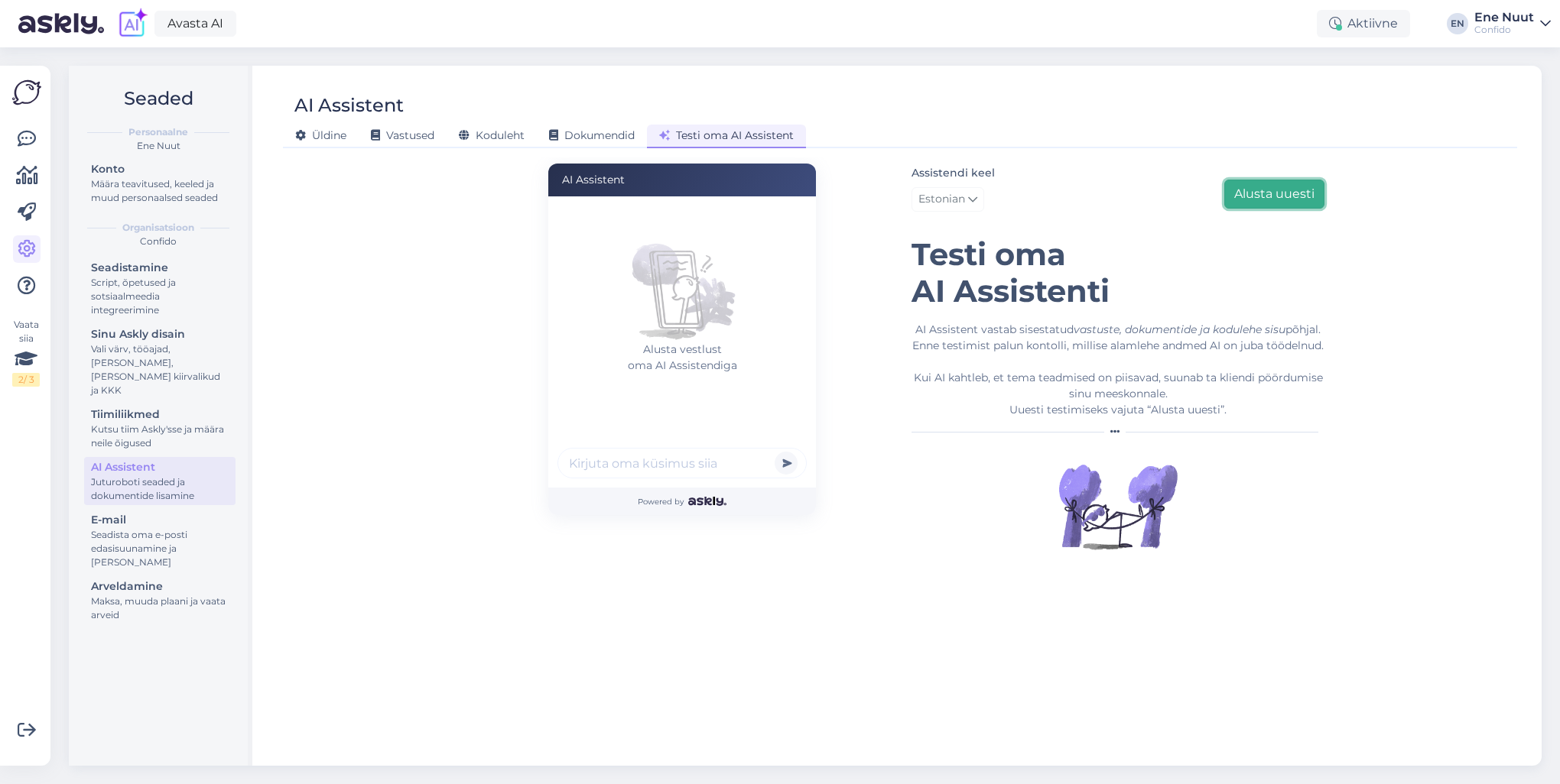
click at [1293, 195] on button "Alusta uuesti" at bounding box center [1275, 194] width 100 height 29
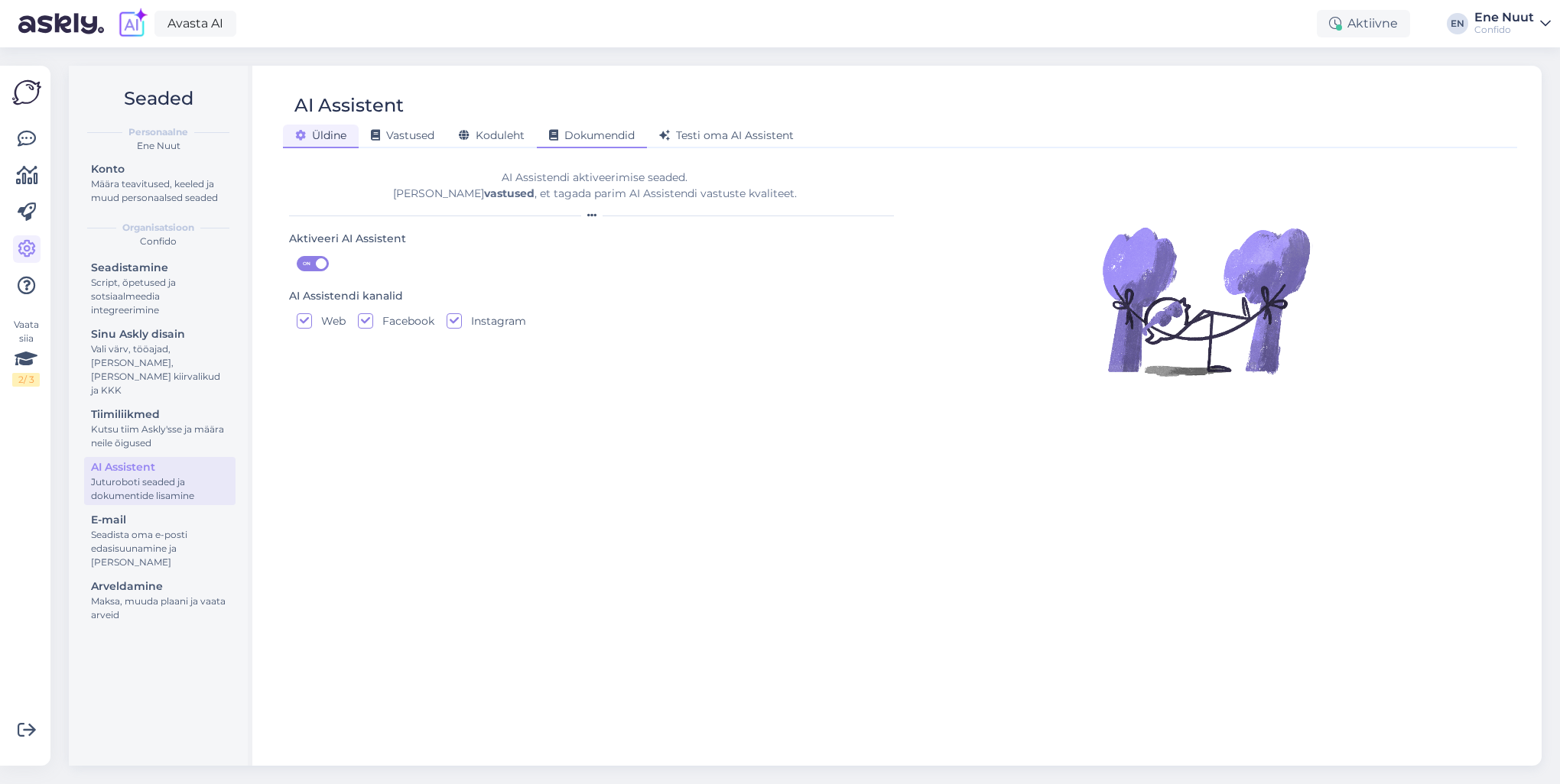
click at [584, 139] on span "Dokumendid" at bounding box center [592, 135] width 86 height 14
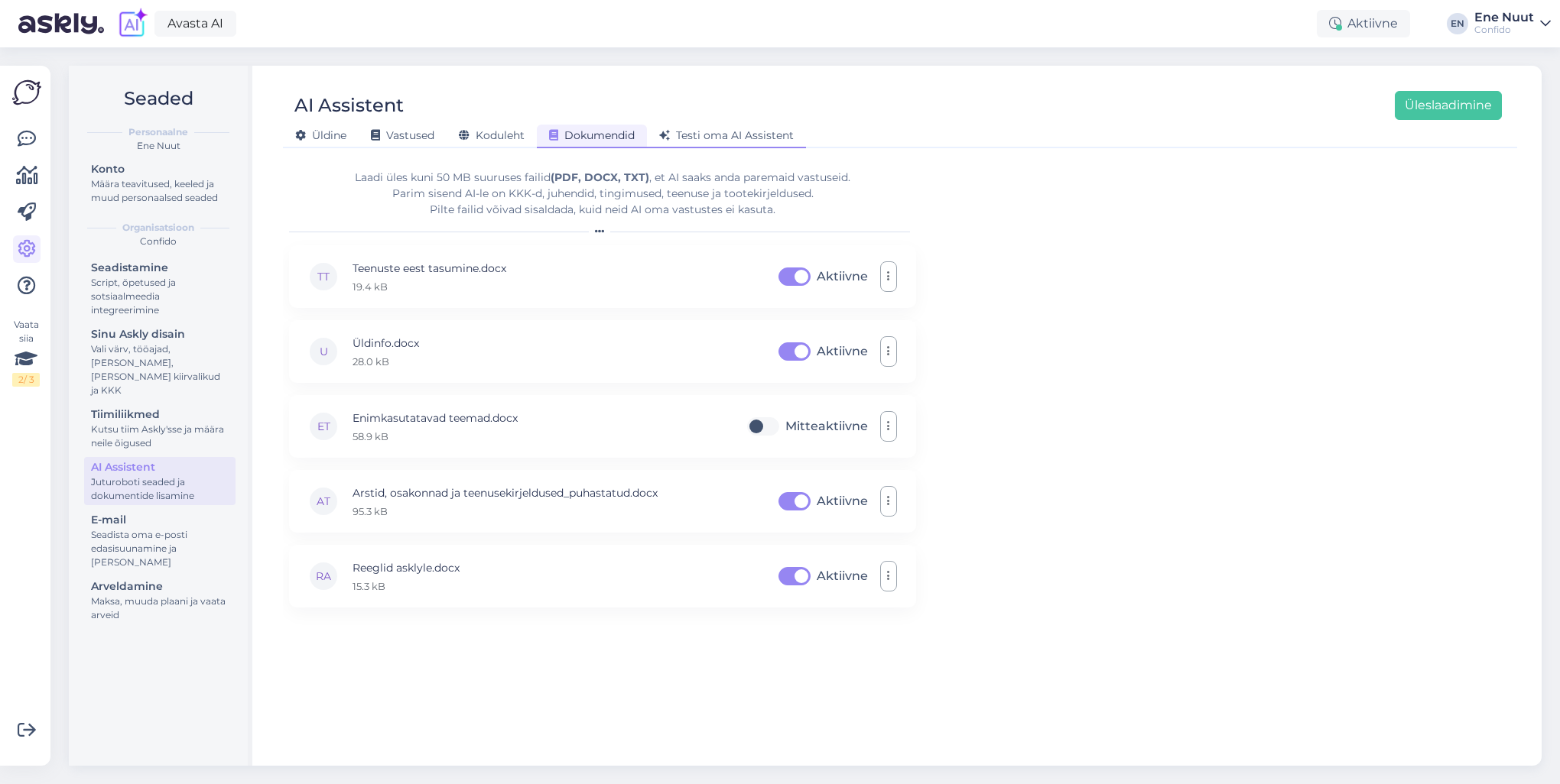
click at [740, 136] on span "Testi oma AI Assistent" at bounding box center [726, 135] width 135 height 14
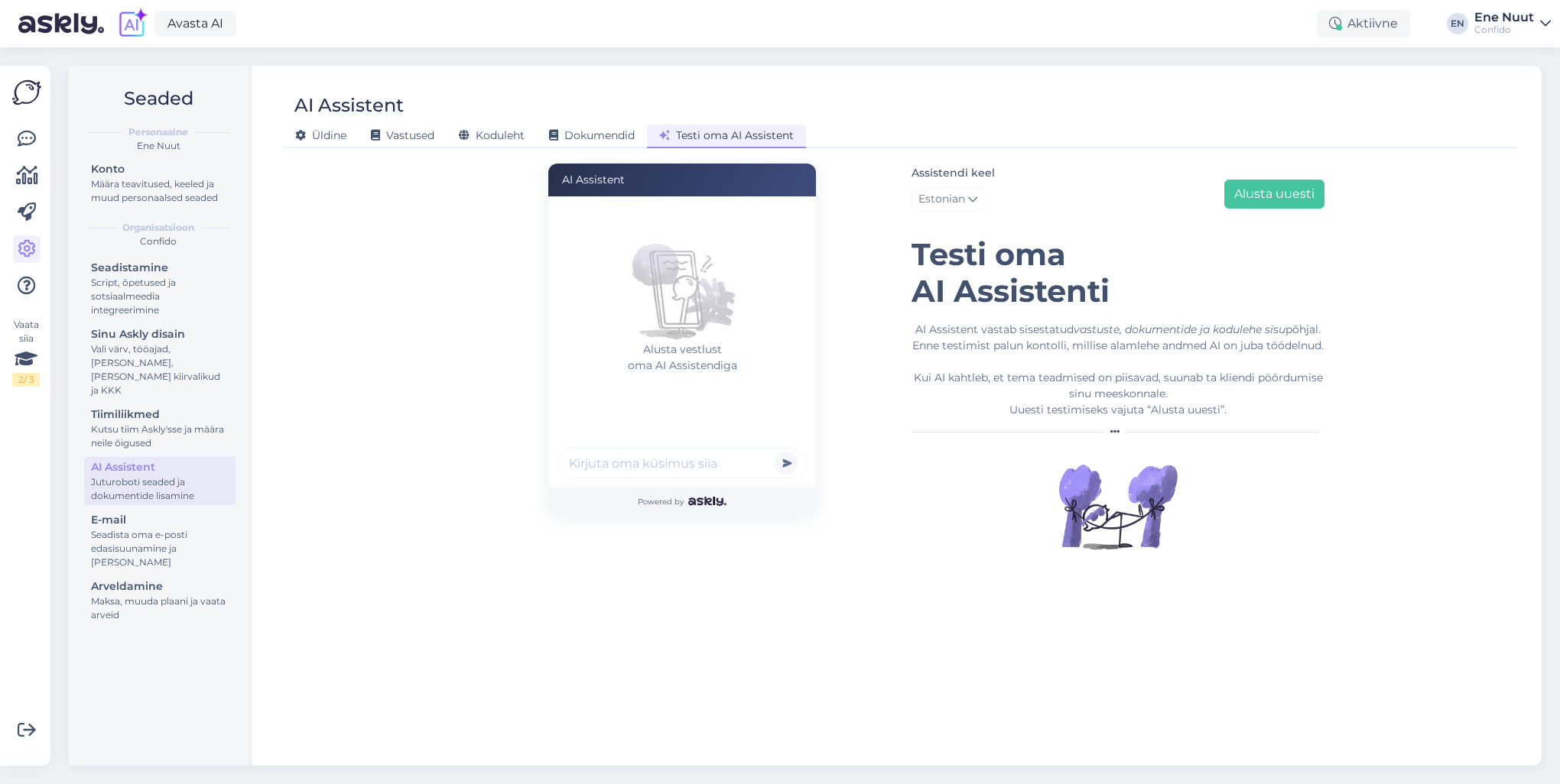
click at [639, 471] on input "text" at bounding box center [682, 463] width 250 height 31
type input "ma tahan enda vaktsineerimise raha tagasi"
click at [775, 451] on button "submit" at bounding box center [786, 463] width 23 height 23
